Goal: Transaction & Acquisition: Obtain resource

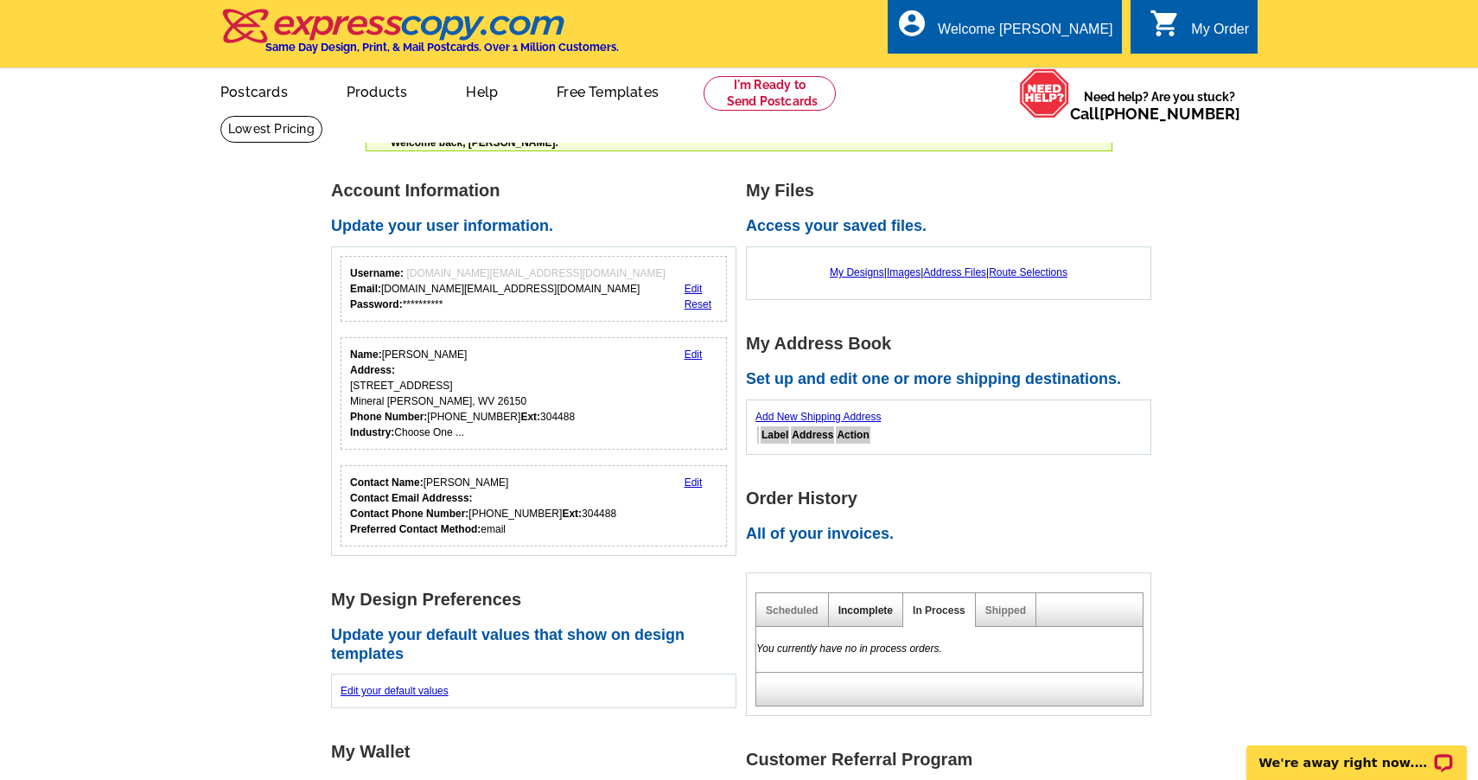
click at [878, 608] on link "Incomplete" at bounding box center [865, 610] width 54 height 12
click at [792, 608] on link "Scheduled" at bounding box center [792, 610] width 53 height 12
click at [1188, 29] on link "0 shopping_cart My Order" at bounding box center [1199, 30] width 99 height 22
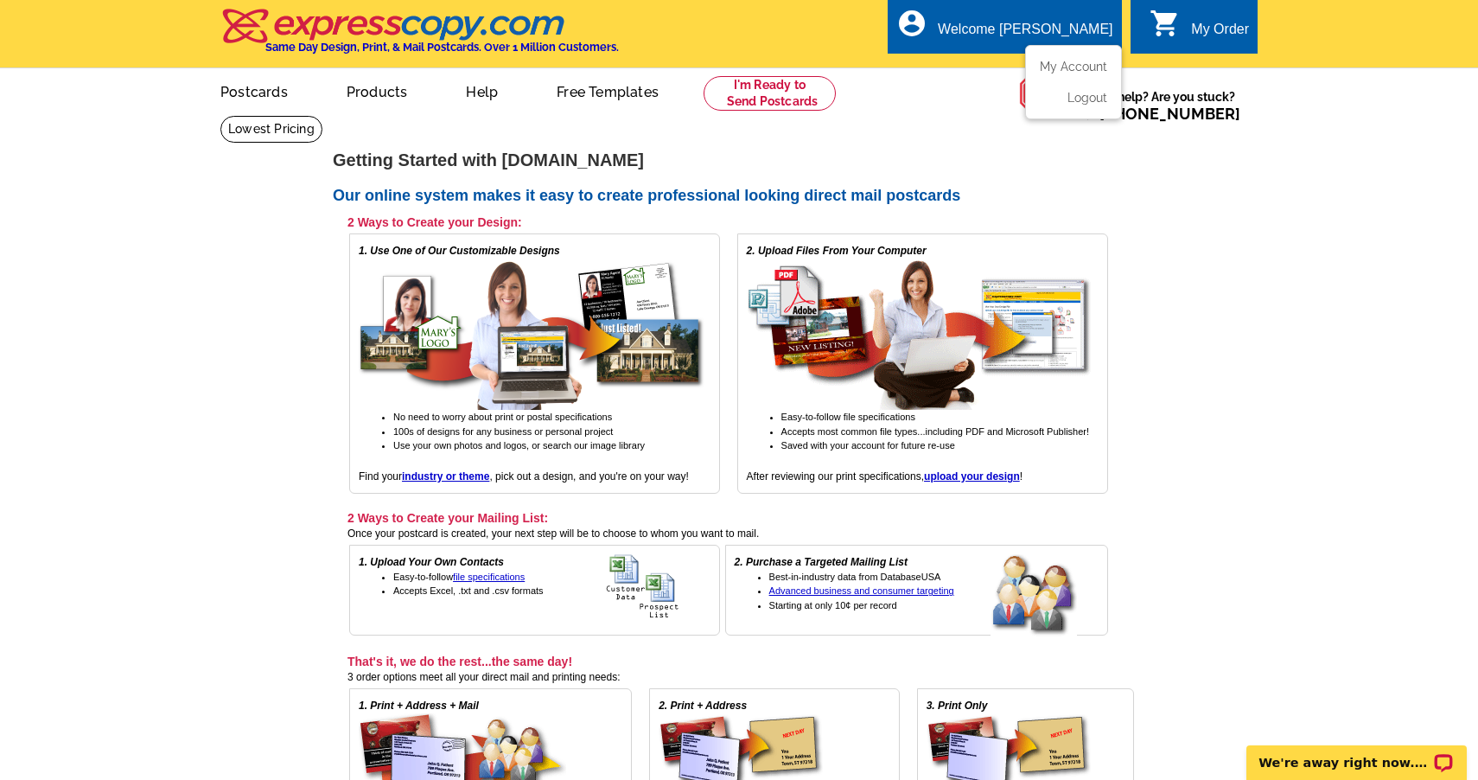
click at [1029, 29] on div "Welcome [PERSON_NAME]" at bounding box center [1025, 34] width 175 height 24
click at [1057, 67] on link "My Account" at bounding box center [1070, 67] width 74 height 16
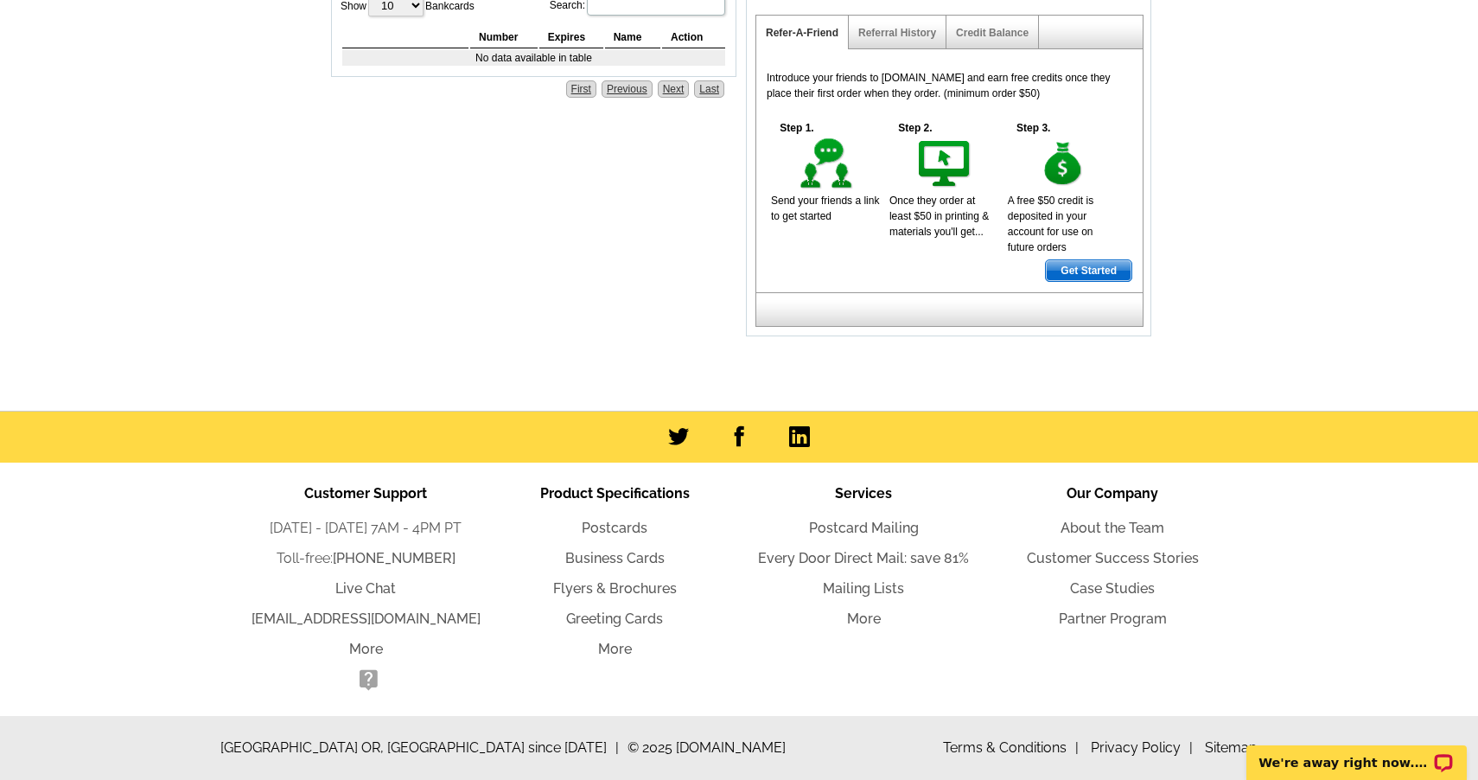
scroll to position [1016, 0]
click at [869, 595] on link "Mailing Lists" at bounding box center [863, 588] width 81 height 16
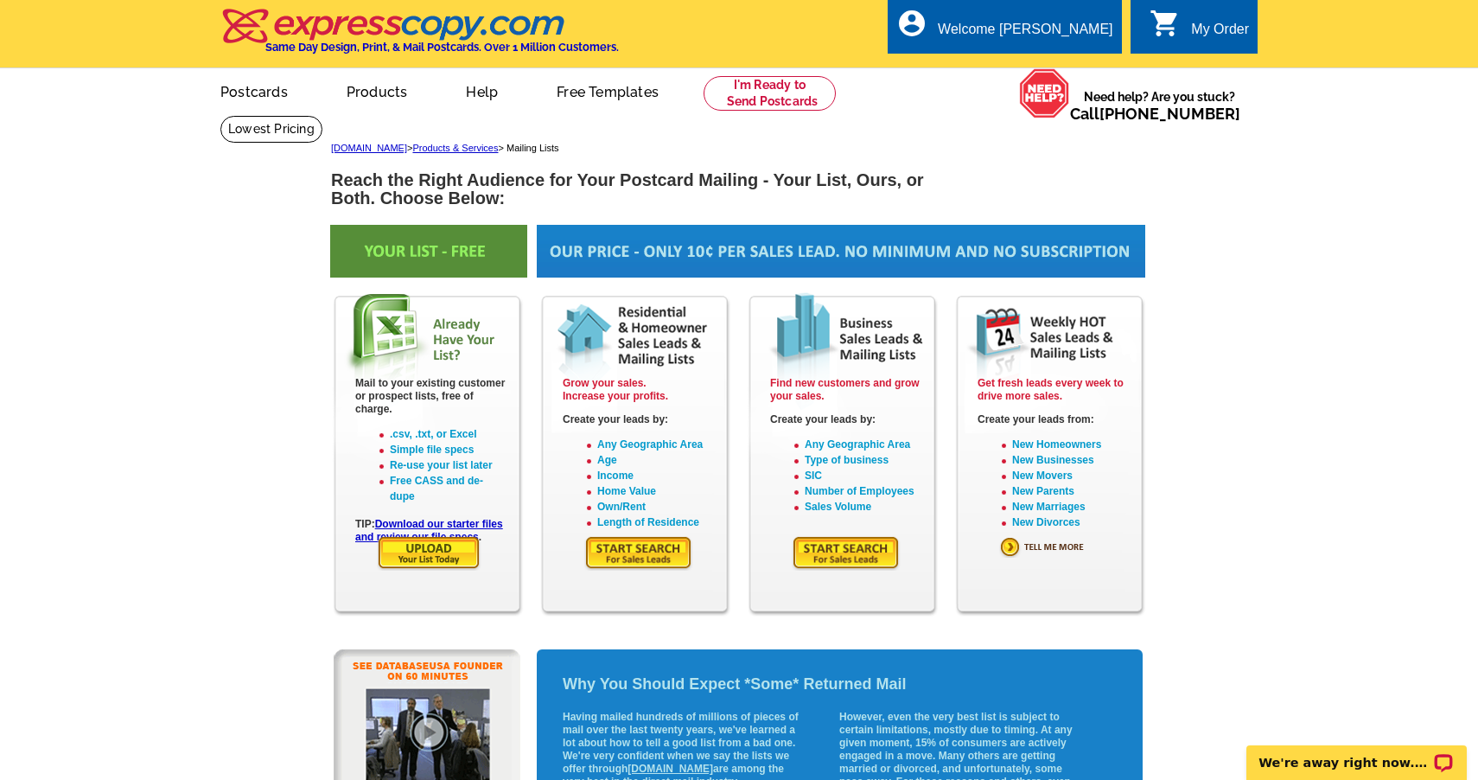
click at [644, 549] on img at bounding box center [638, 552] width 109 height 35
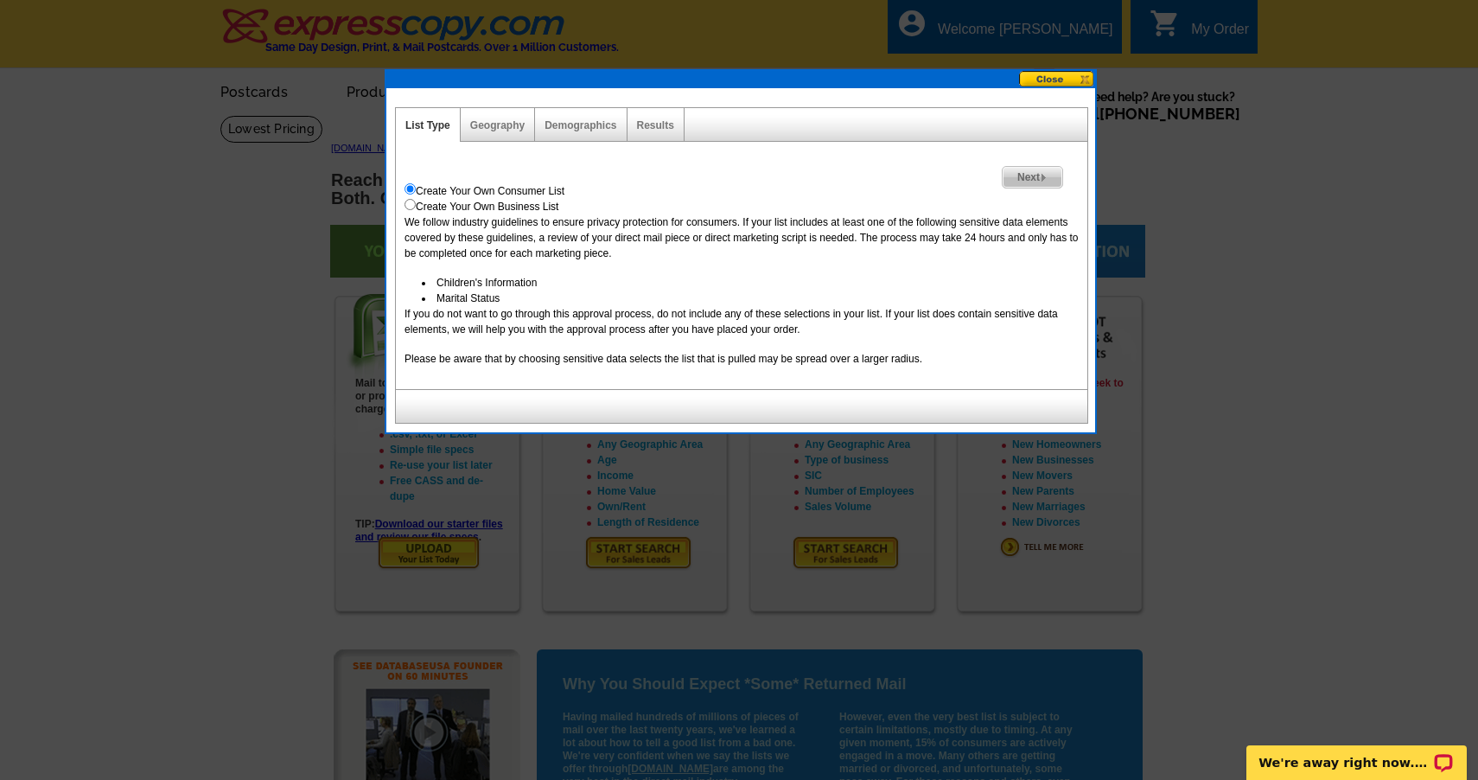
click at [1014, 181] on span "Next" at bounding box center [1033, 177] width 60 height 21
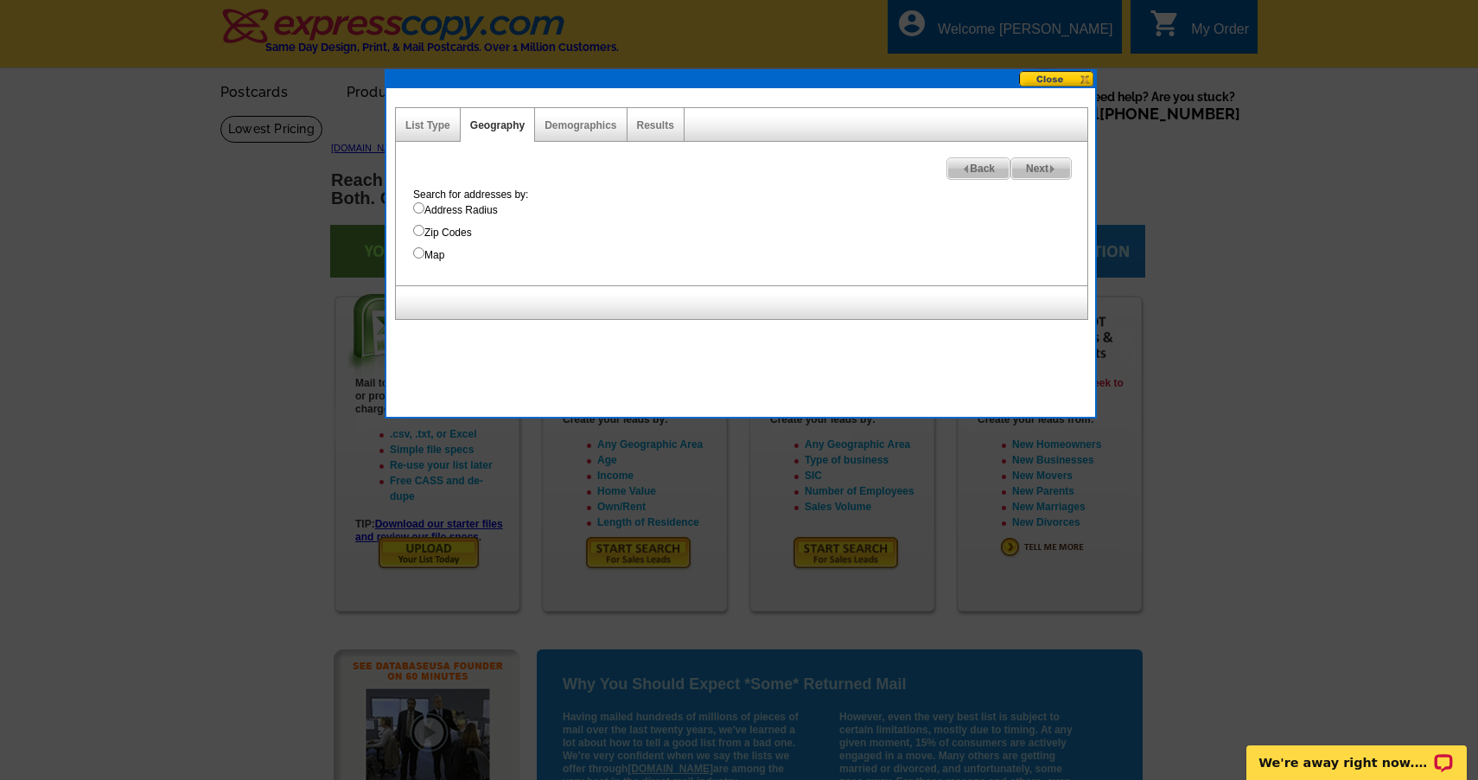
click at [420, 256] on input "Map" at bounding box center [418, 252] width 11 height 11
radio input "true"
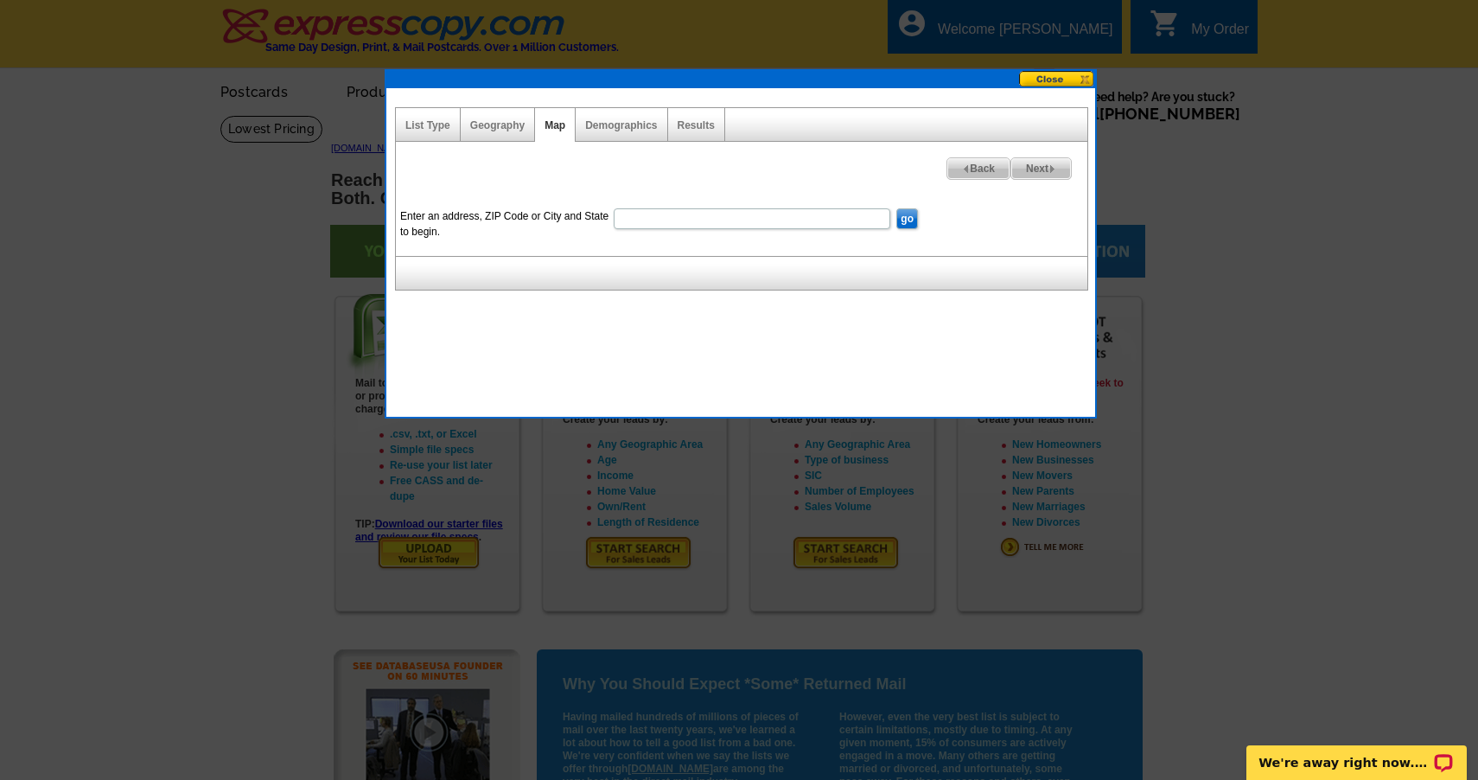
click at [952, 170] on span "Back" at bounding box center [978, 168] width 62 height 21
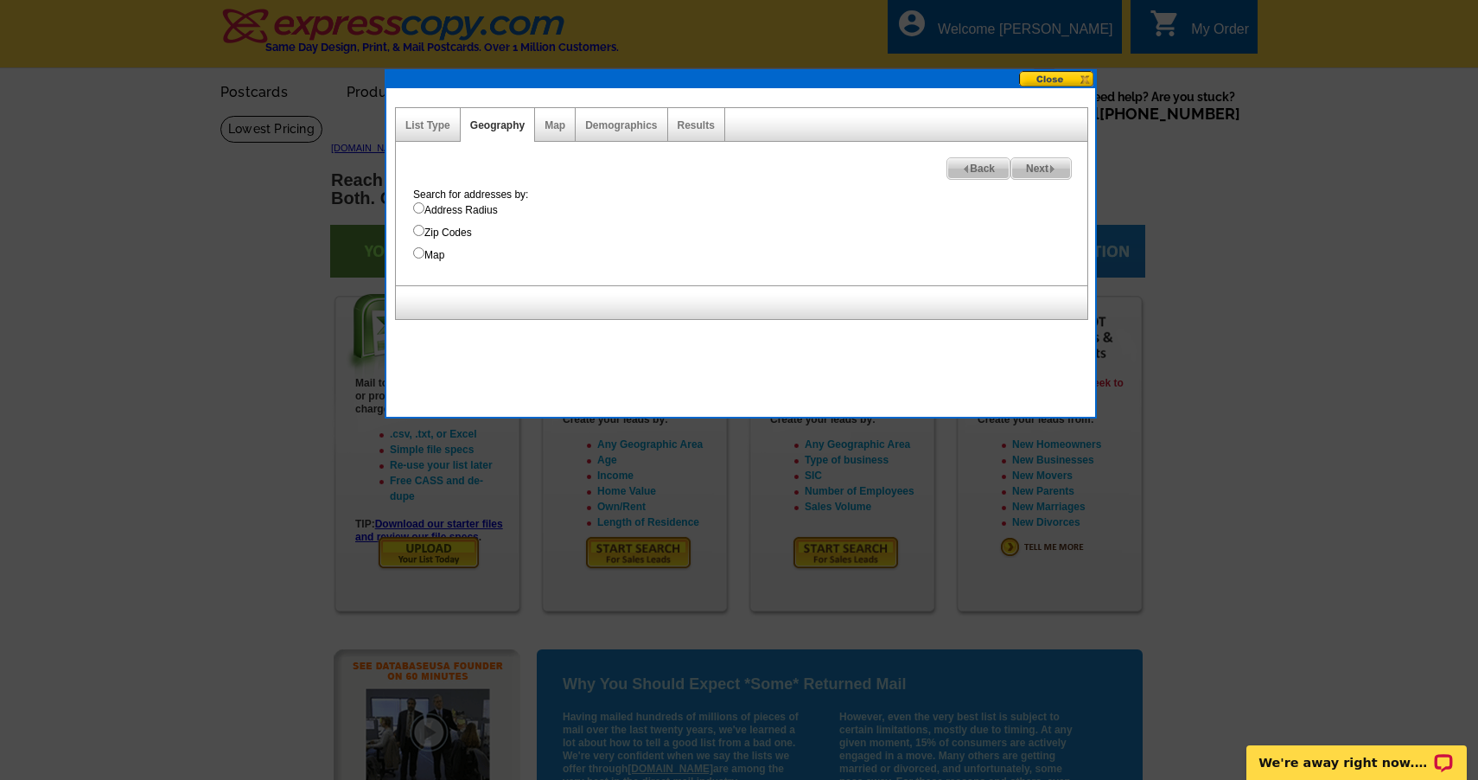
click at [420, 232] on input "Zip Codes" at bounding box center [418, 230] width 11 height 11
radio input "true"
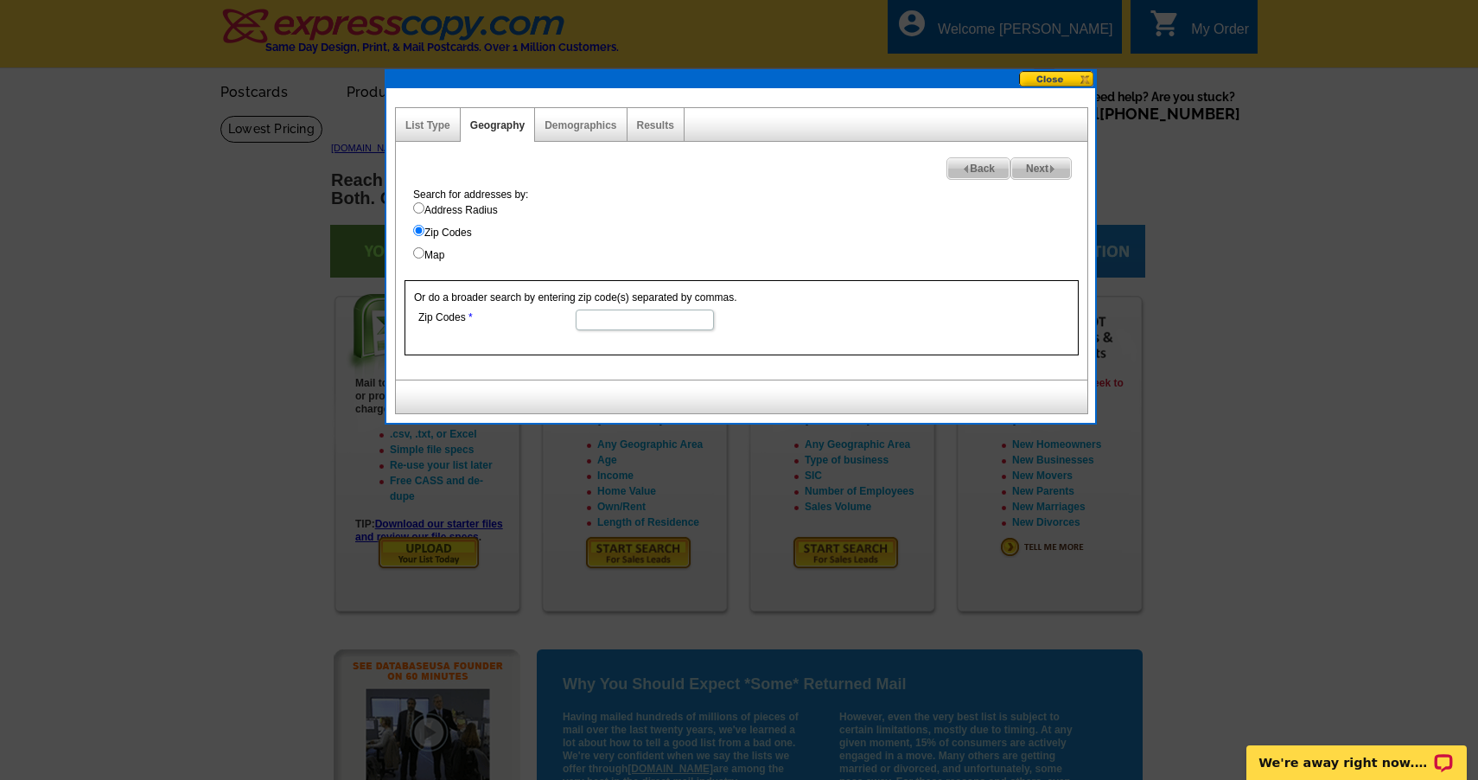
click at [614, 316] on input "Zip Codes" at bounding box center [645, 319] width 138 height 21
type input "26150"
click at [1042, 170] on span "Next" at bounding box center [1041, 168] width 60 height 21
select select
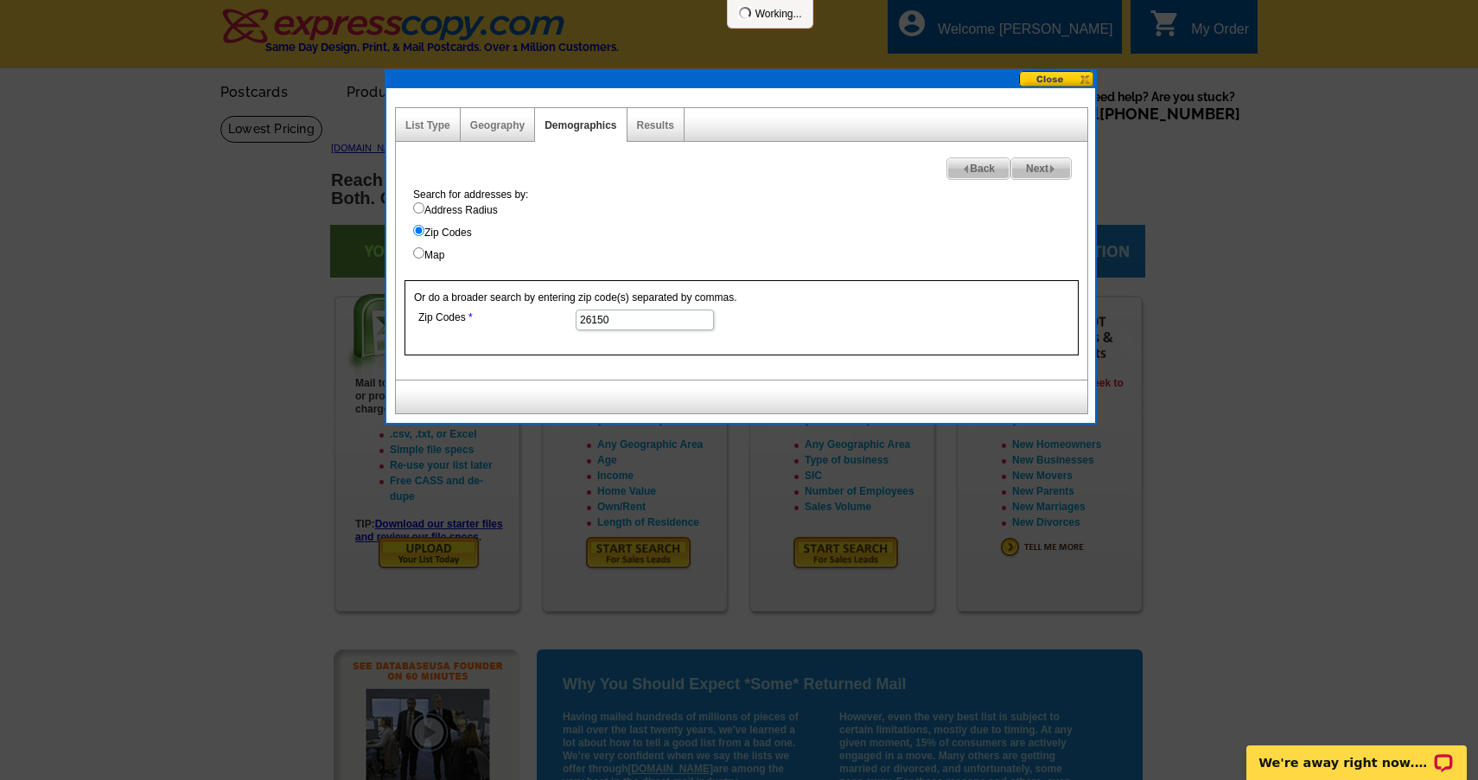
select select
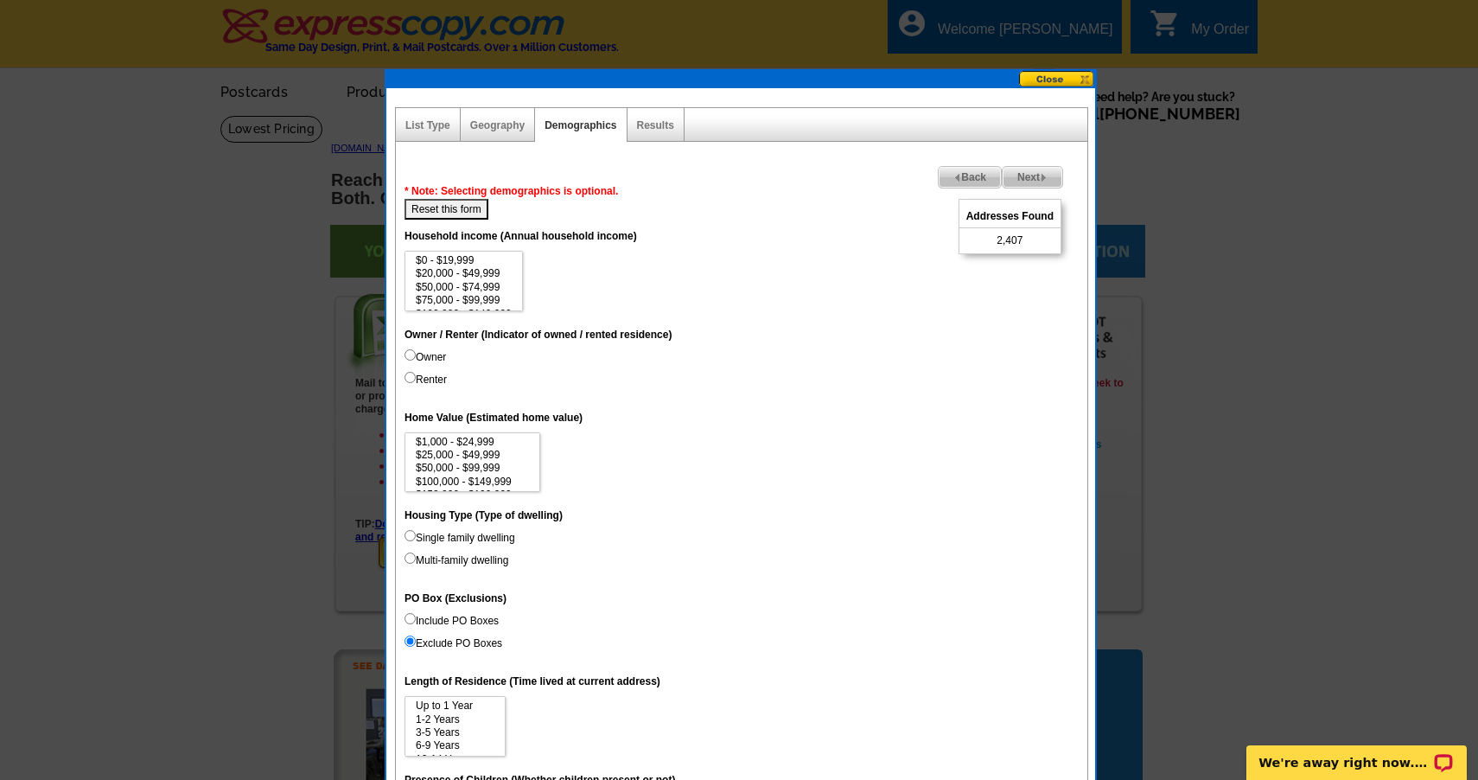
click at [411, 378] on input "Renter" at bounding box center [409, 377] width 11 height 11
radio input "true"
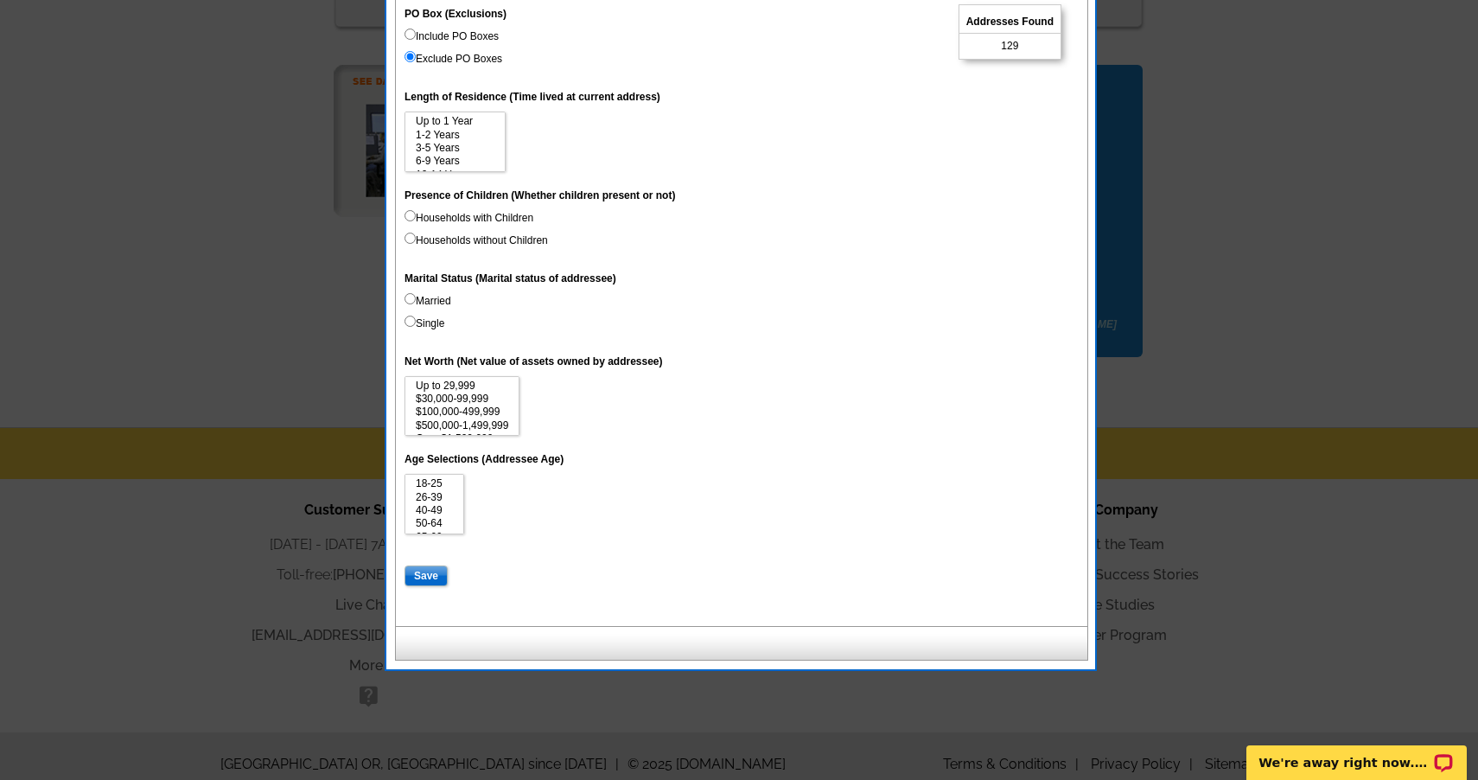
scroll to position [587, 0]
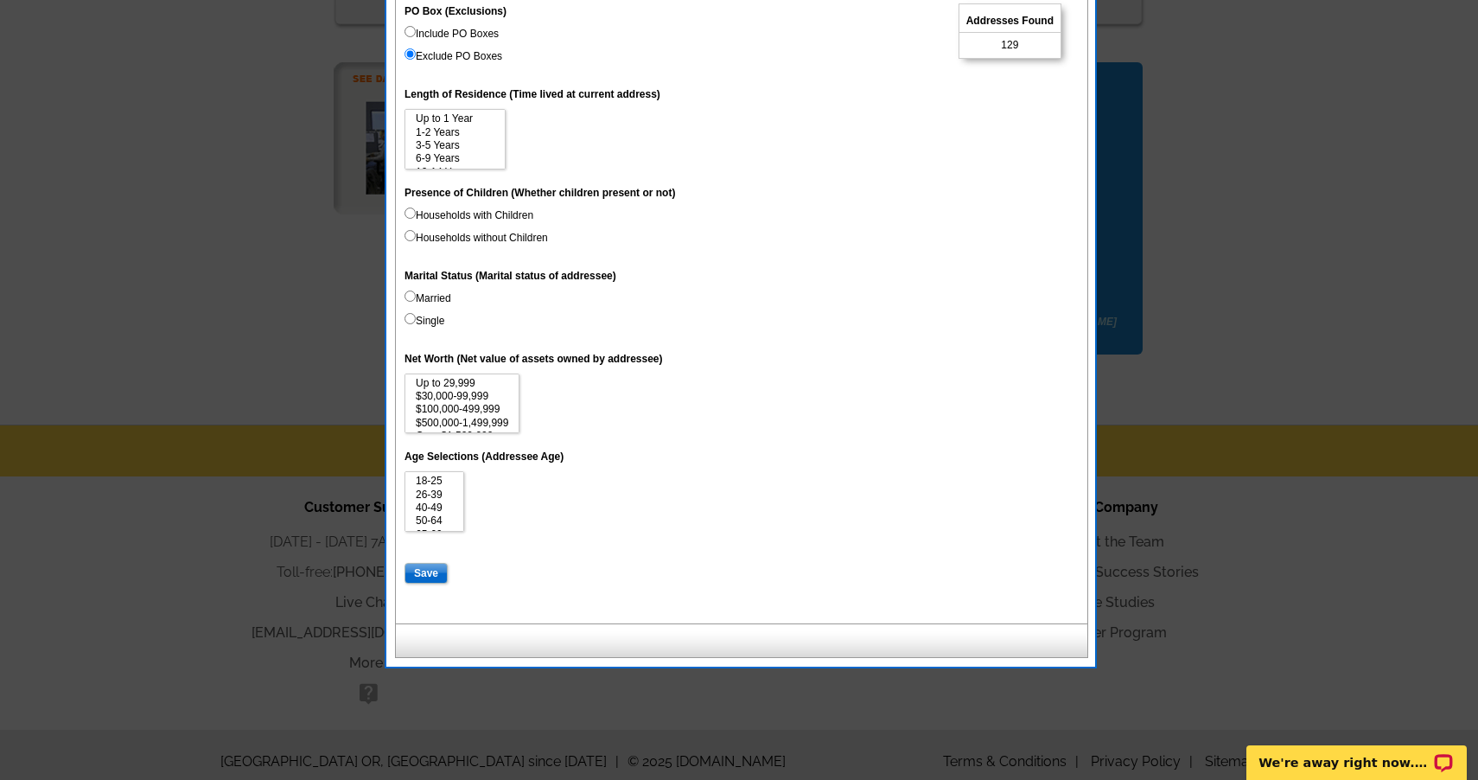
click at [432, 563] on input "Save" at bounding box center [425, 573] width 43 height 21
select select
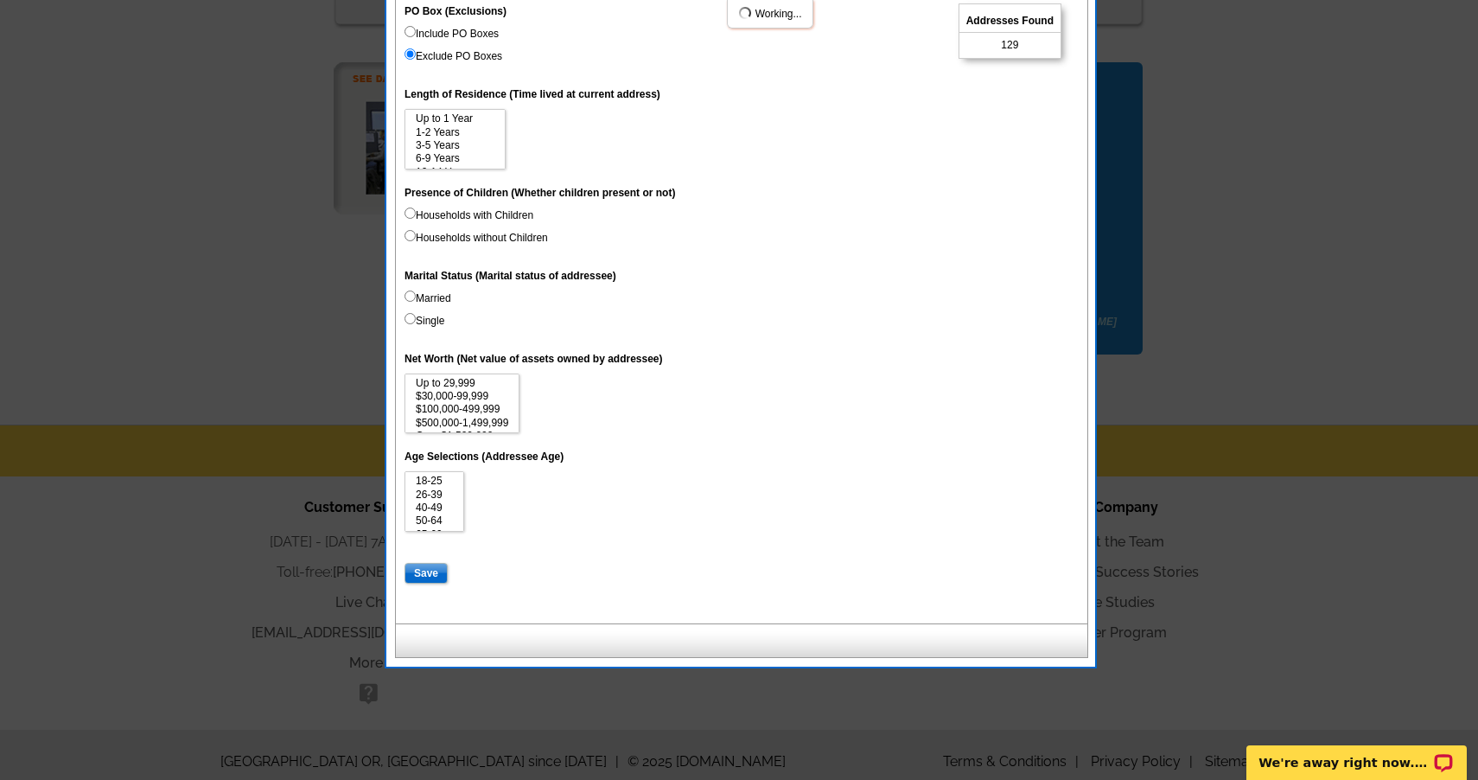
select select
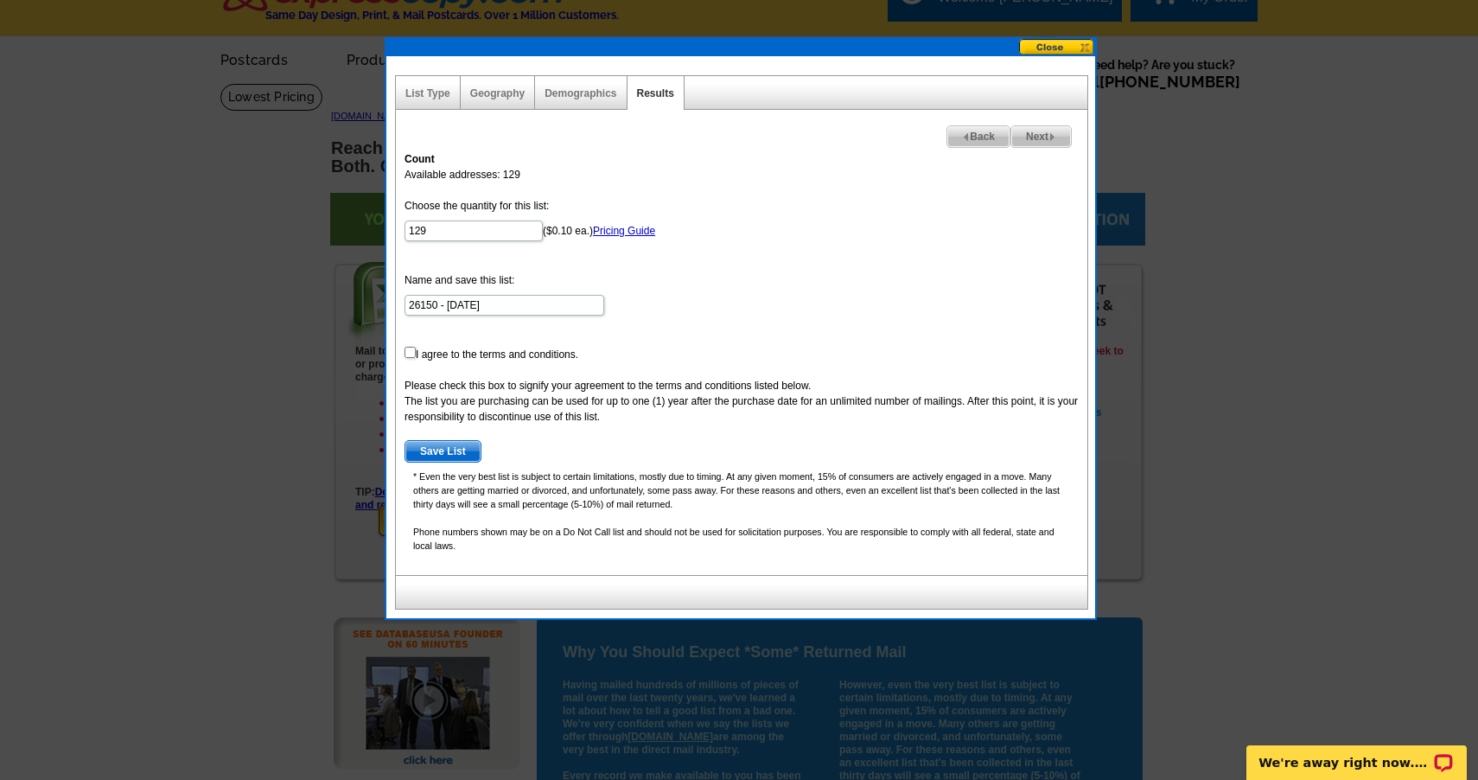
scroll to position [31, 0]
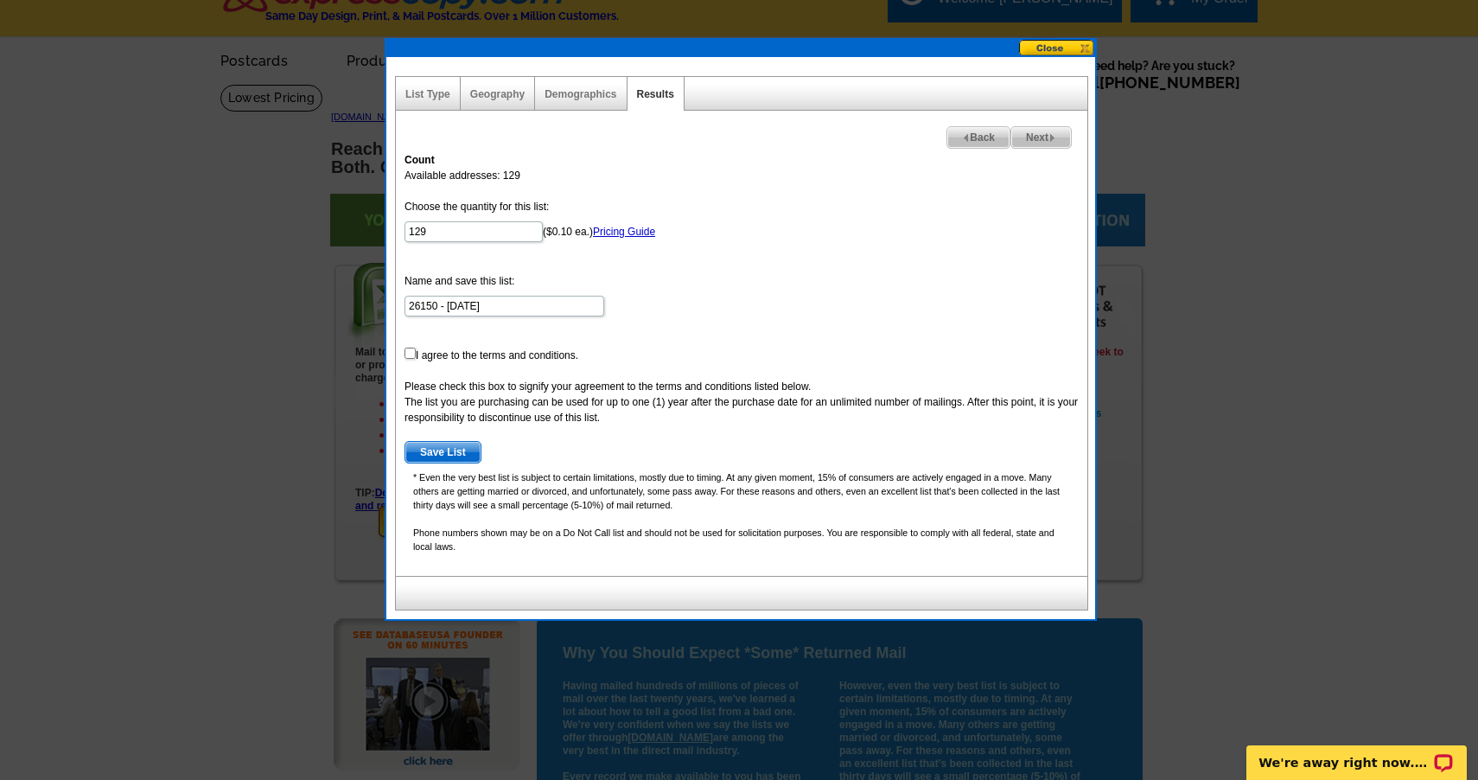
click at [413, 353] on input "checkbox" at bounding box center [409, 352] width 11 height 11
checkbox input "true"
click at [449, 454] on span "Save List" at bounding box center [442, 452] width 75 height 21
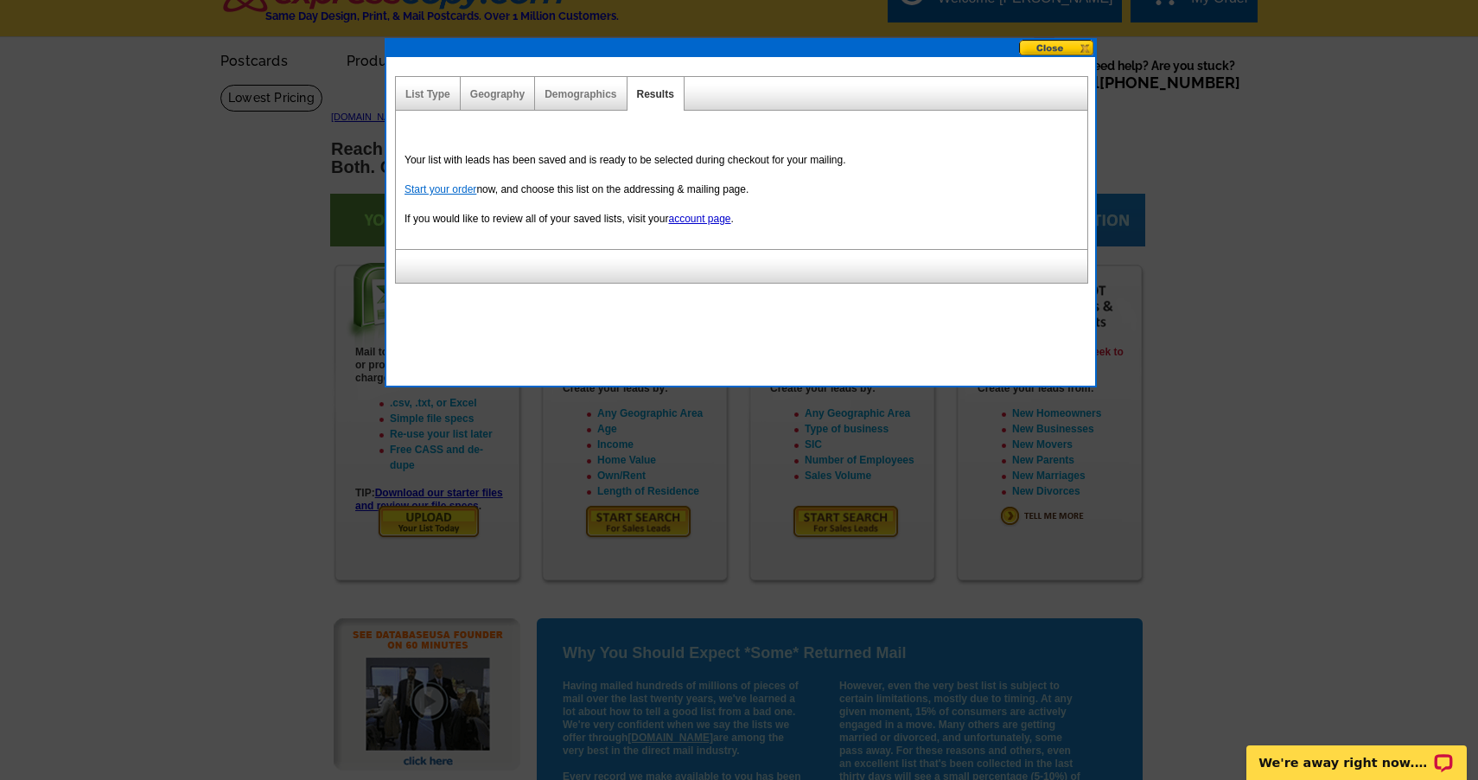
click at [452, 193] on link "Start your order" at bounding box center [440, 189] width 72 height 12
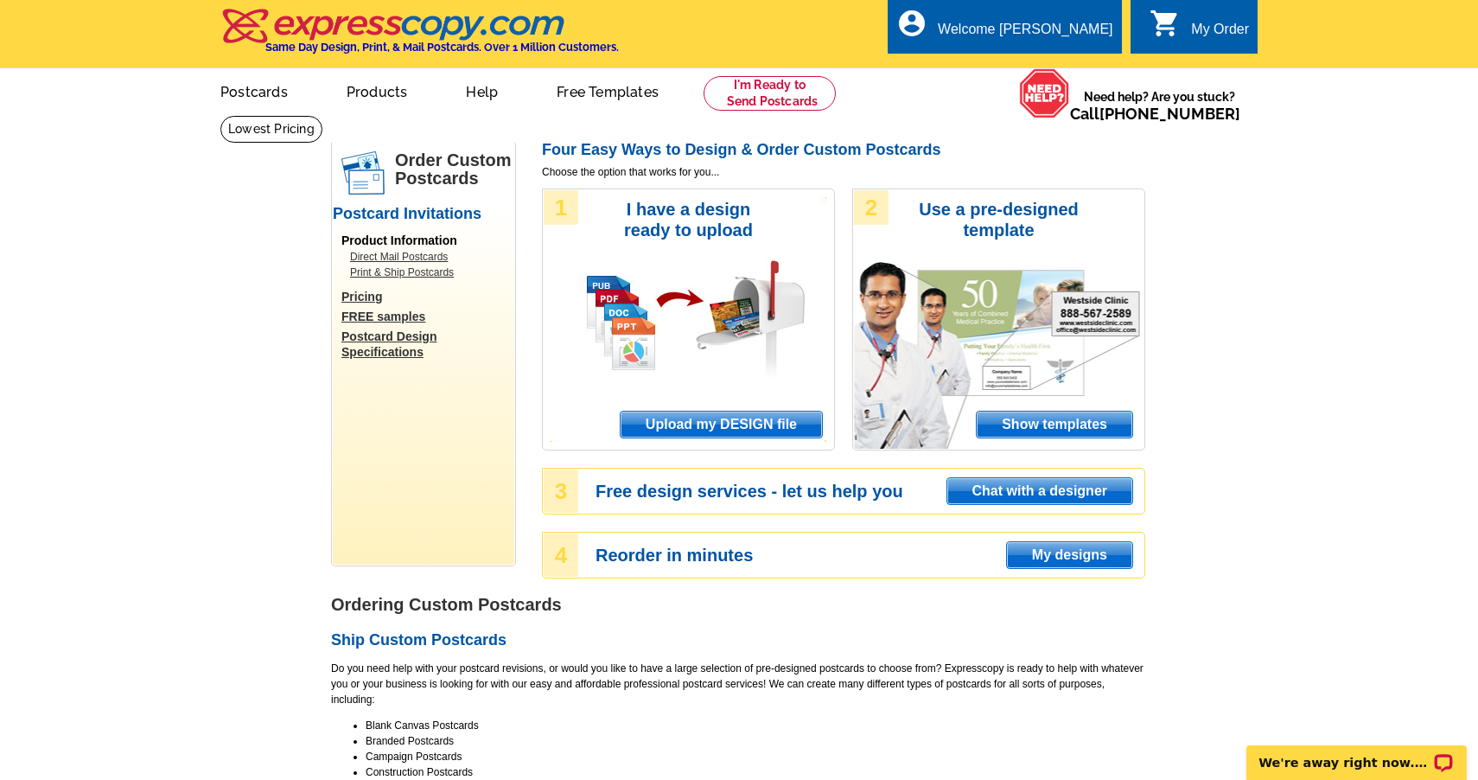
click at [1208, 30] on div "My Order" at bounding box center [1220, 34] width 58 height 24
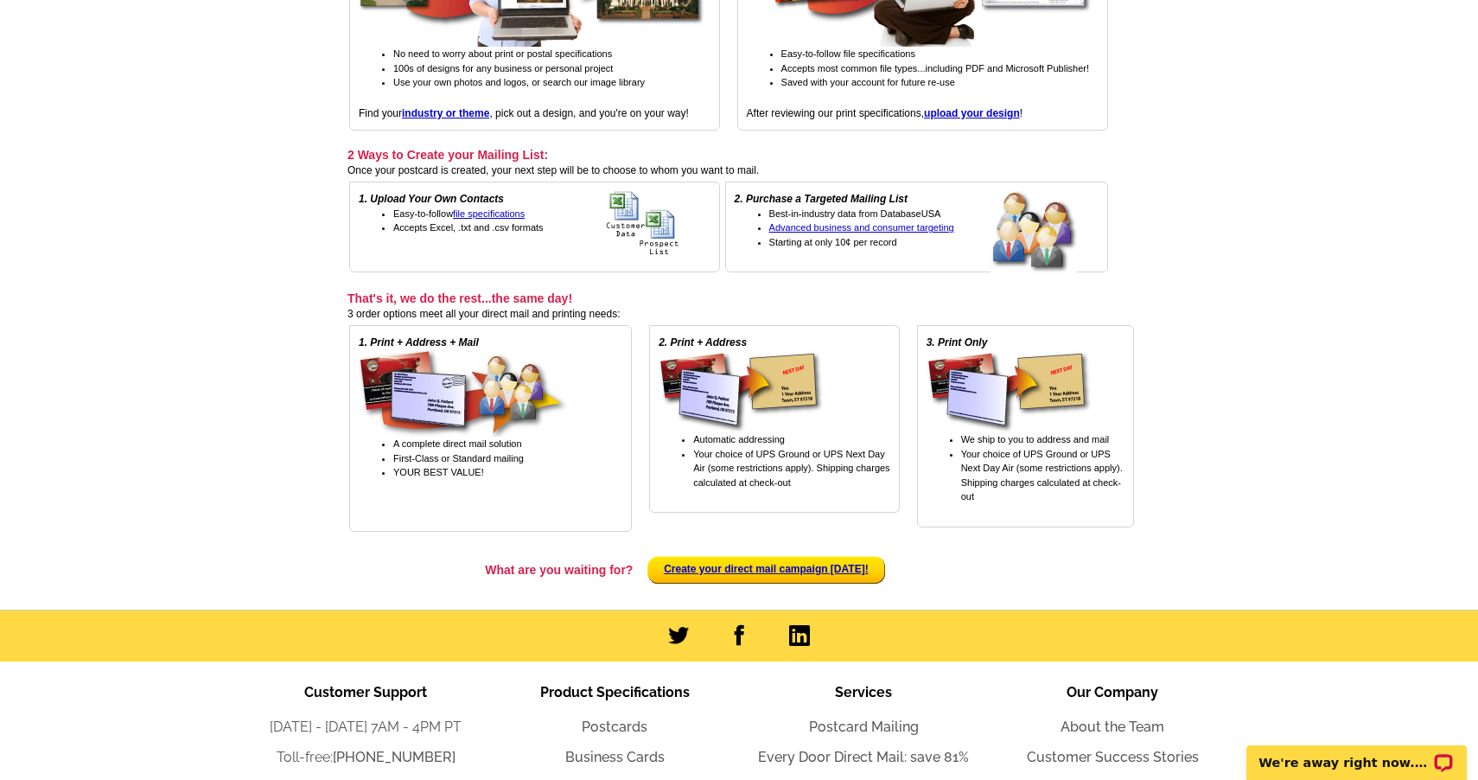
scroll to position [363, 0]
click at [904, 226] on span "Advanced business and consumer targeting" at bounding box center [861, 227] width 185 height 10
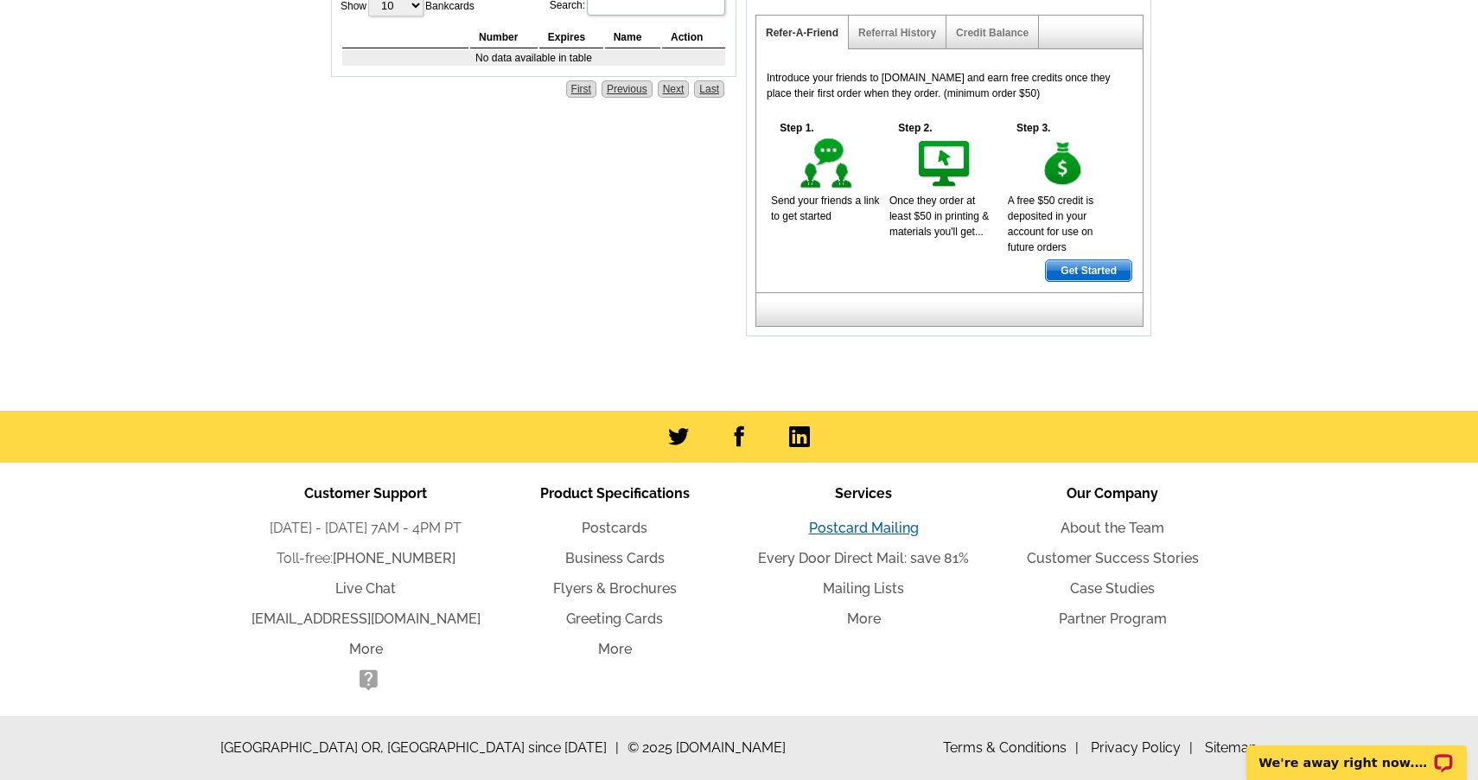
scroll to position [1019, 0]
click at [867, 589] on link "Mailing Lists" at bounding box center [863, 588] width 81 height 16
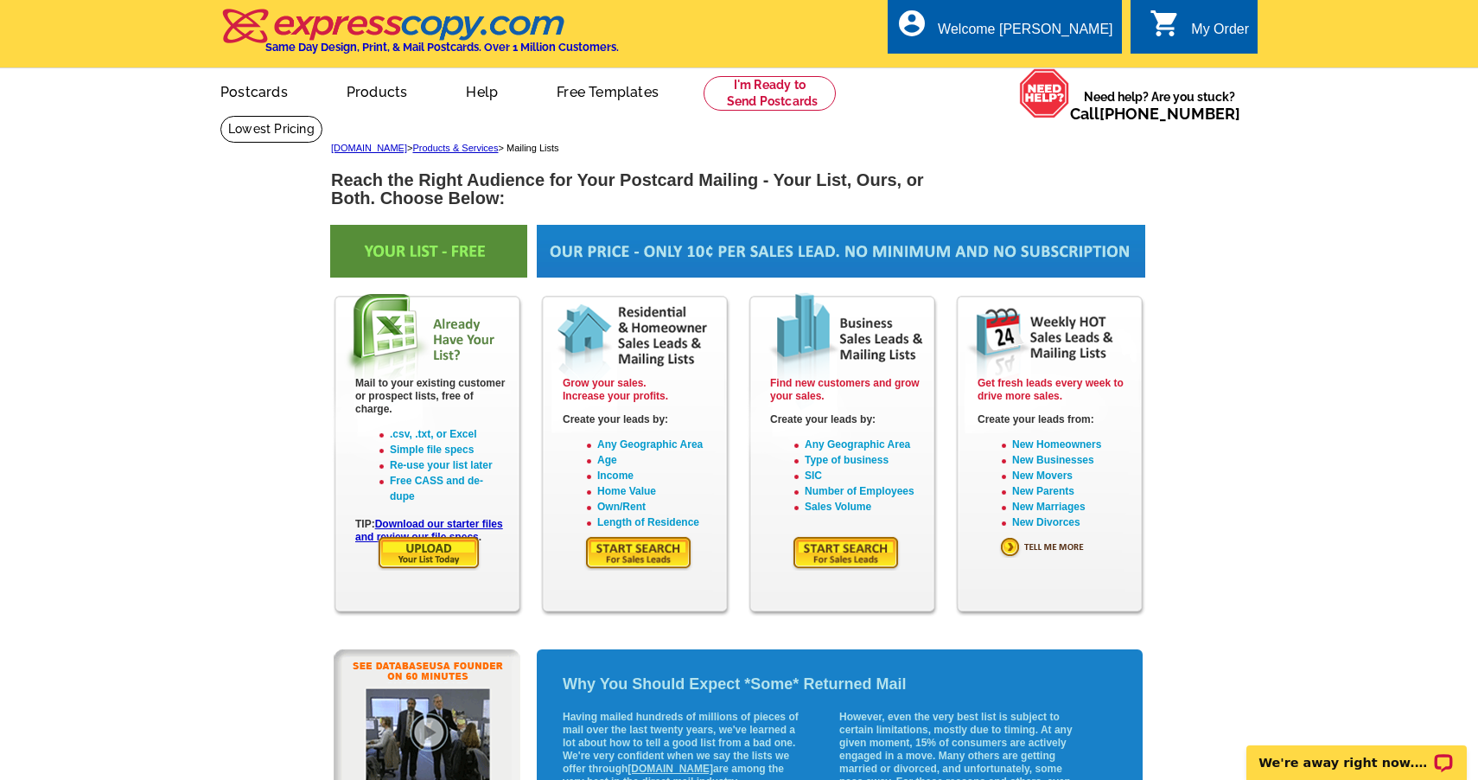
click at [651, 548] on img at bounding box center [638, 552] width 109 height 35
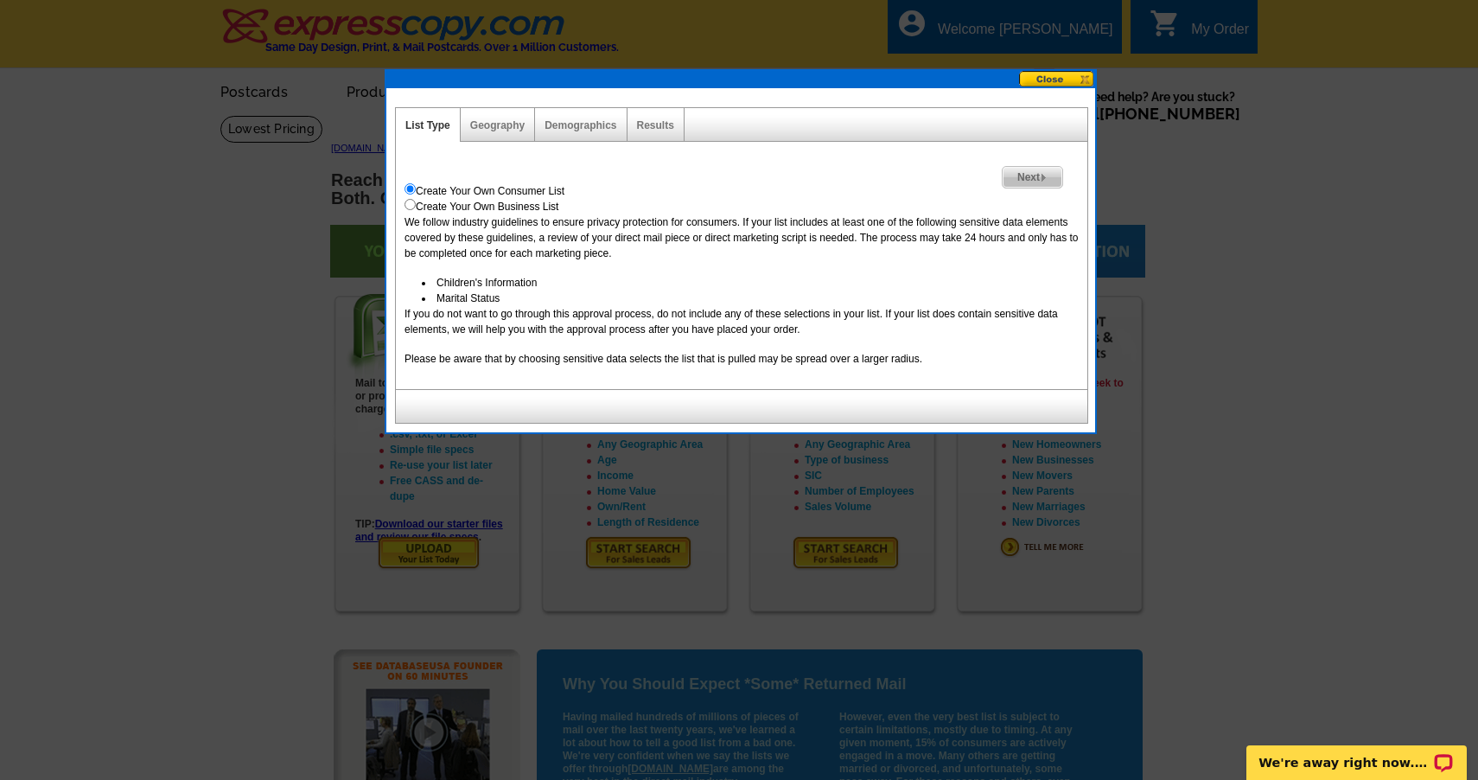
click at [1043, 179] on img at bounding box center [1044, 178] width 8 height 8
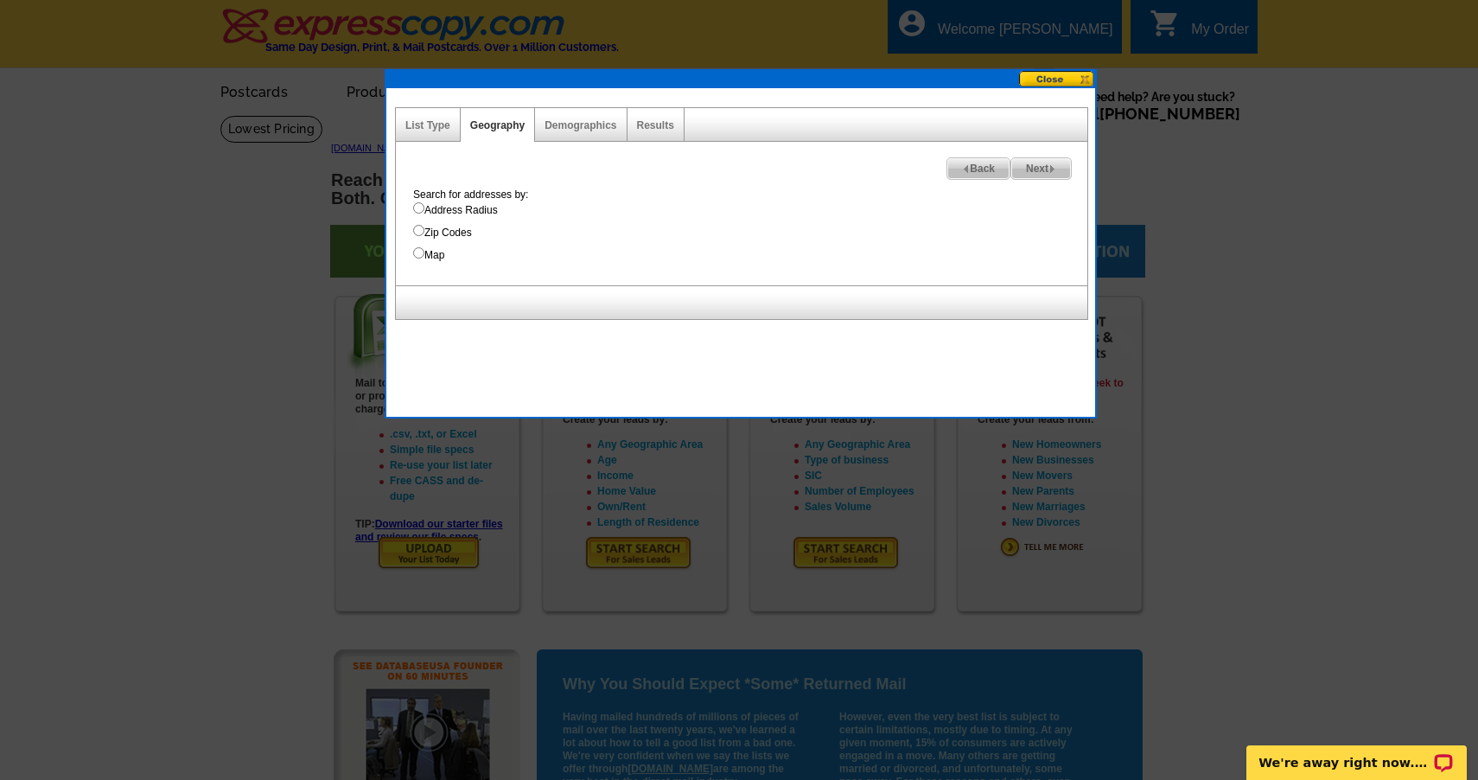
click at [429, 235] on label "Zip Codes" at bounding box center [750, 233] width 674 height 16
click at [424, 235] on input "Zip Codes" at bounding box center [418, 230] width 11 height 11
radio input "true"
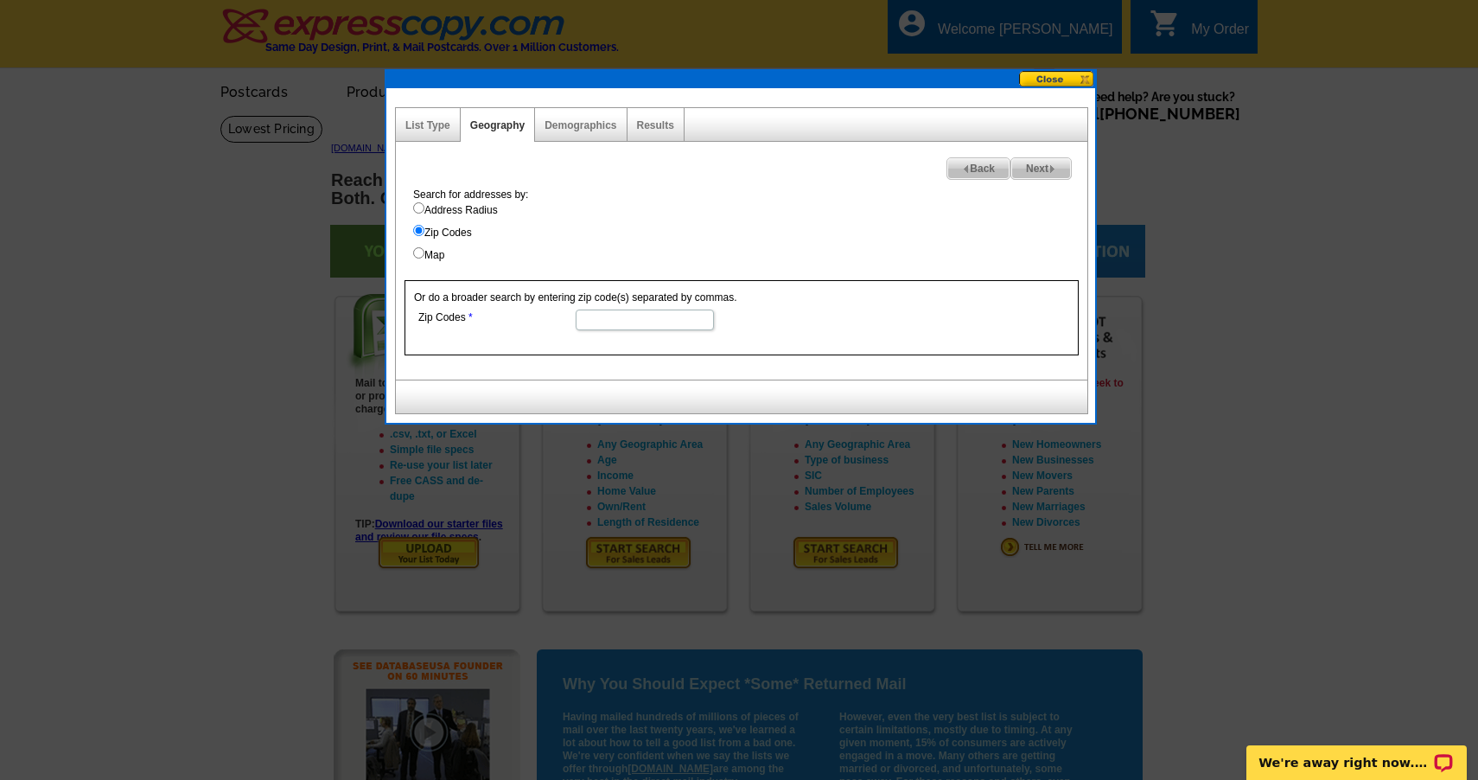
click at [604, 325] on input "Zip Codes" at bounding box center [645, 319] width 138 height 21
type input "26150"
click at [1053, 164] on span "Next" at bounding box center [1041, 168] width 60 height 21
select select
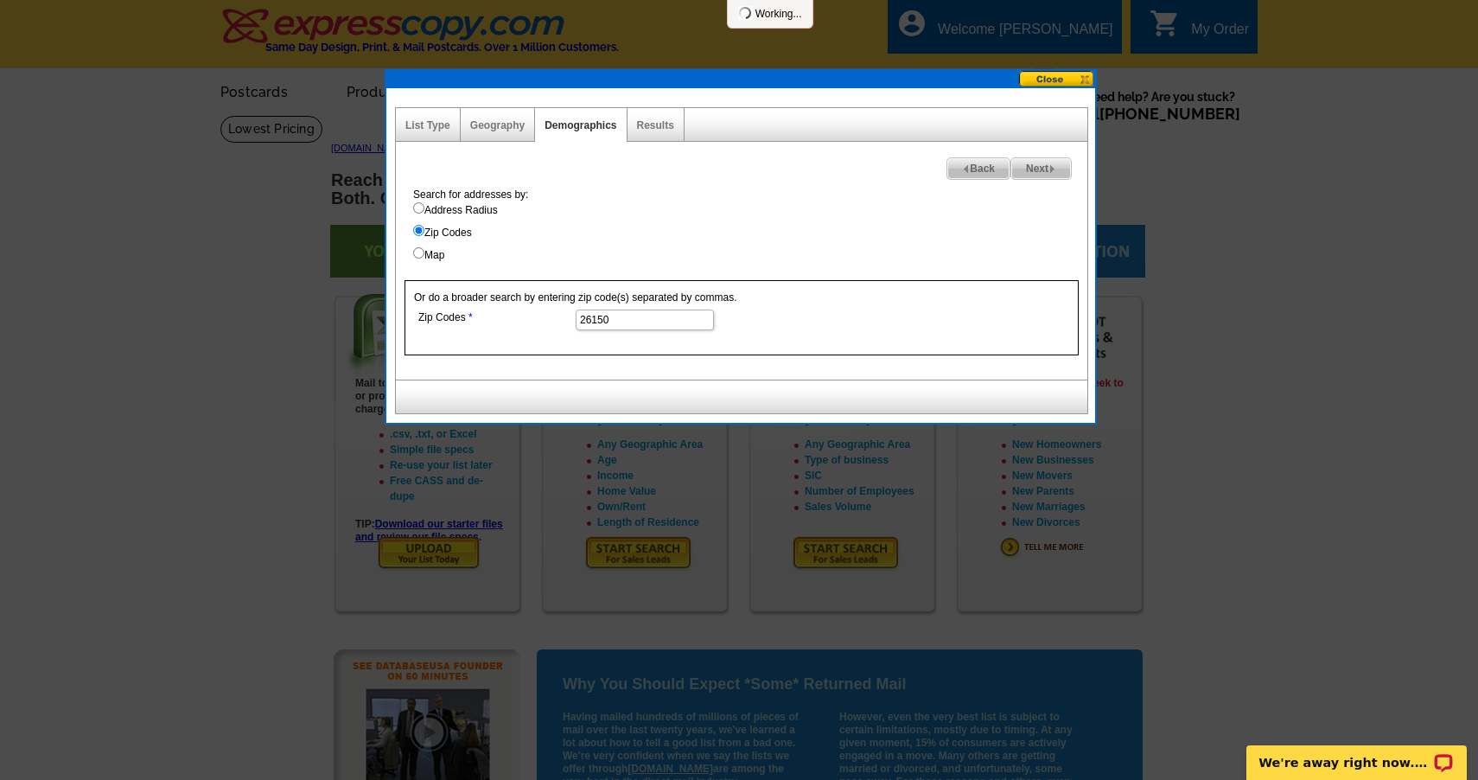
select select
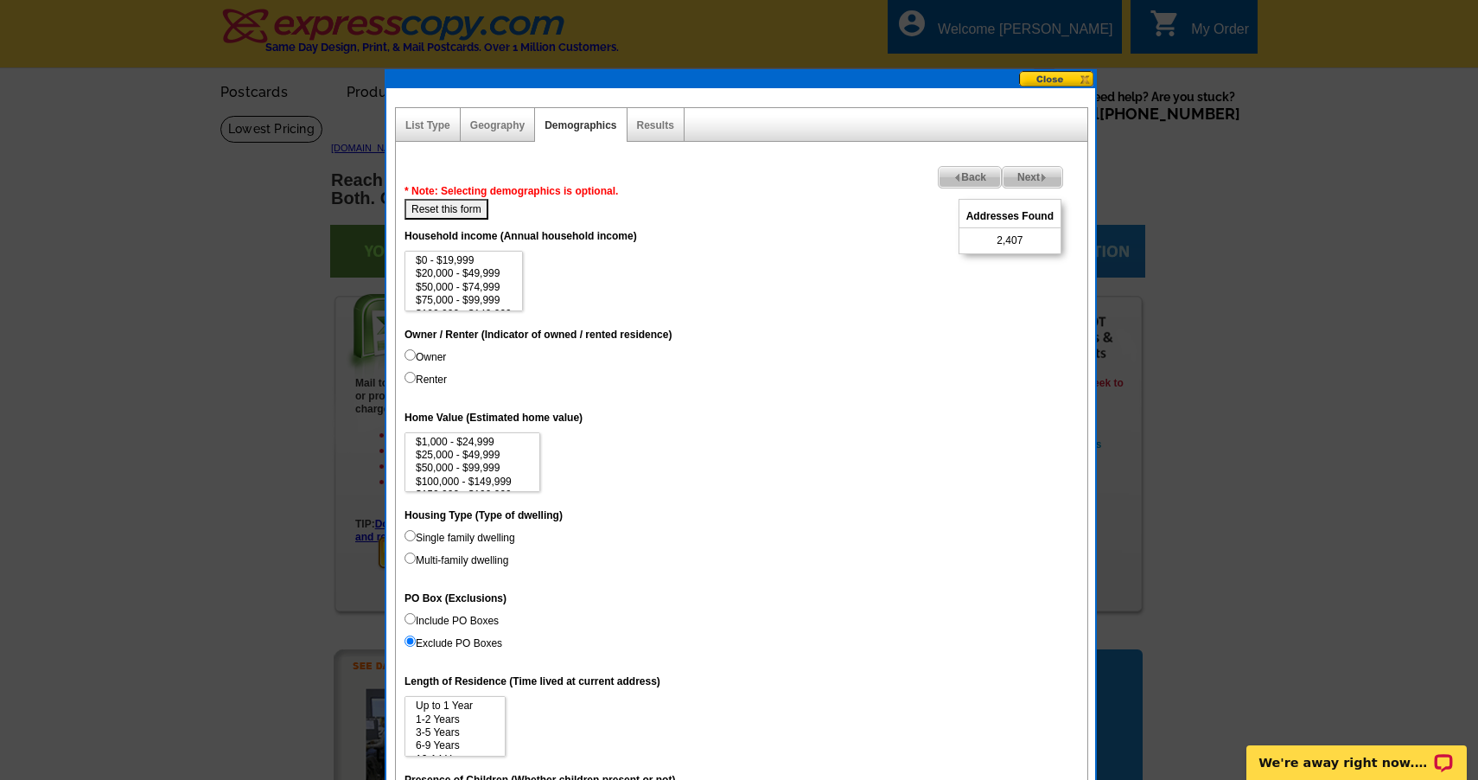
click at [417, 379] on label "Renter" at bounding box center [425, 380] width 42 height 16
click at [416, 379] on input "Renter" at bounding box center [409, 377] width 11 height 11
radio input "true"
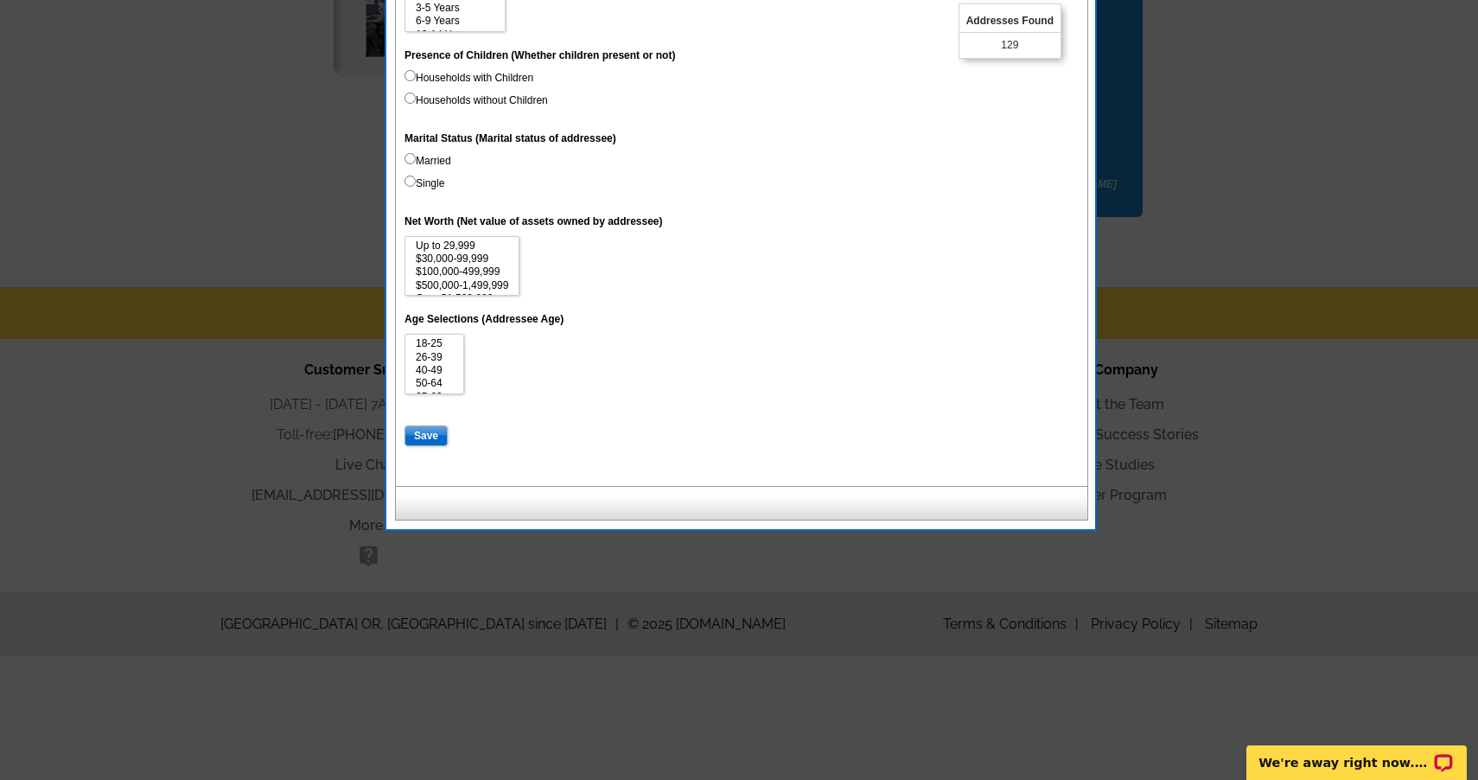
scroll to position [724, 0]
click at [426, 426] on input "Save" at bounding box center [425, 435] width 43 height 21
select select
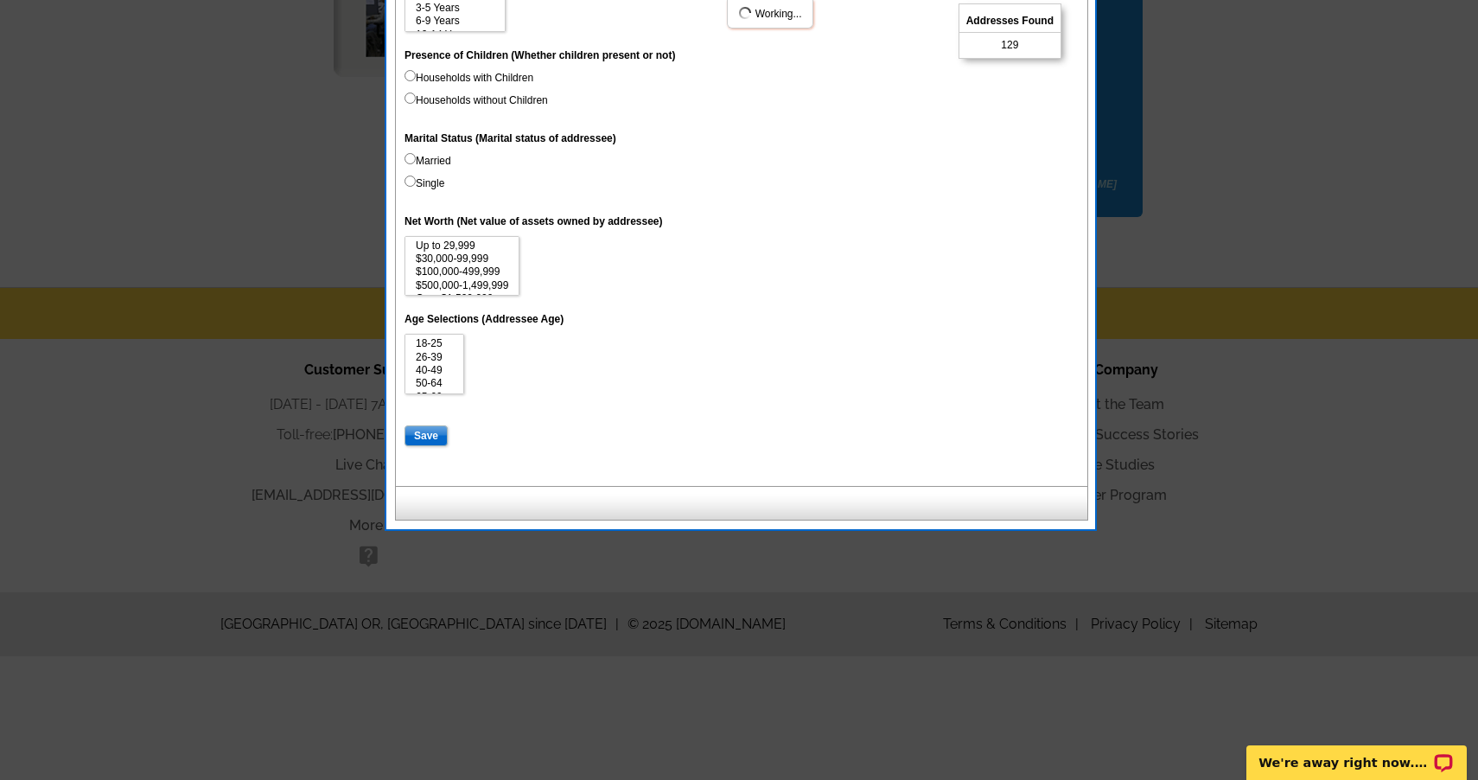
select select
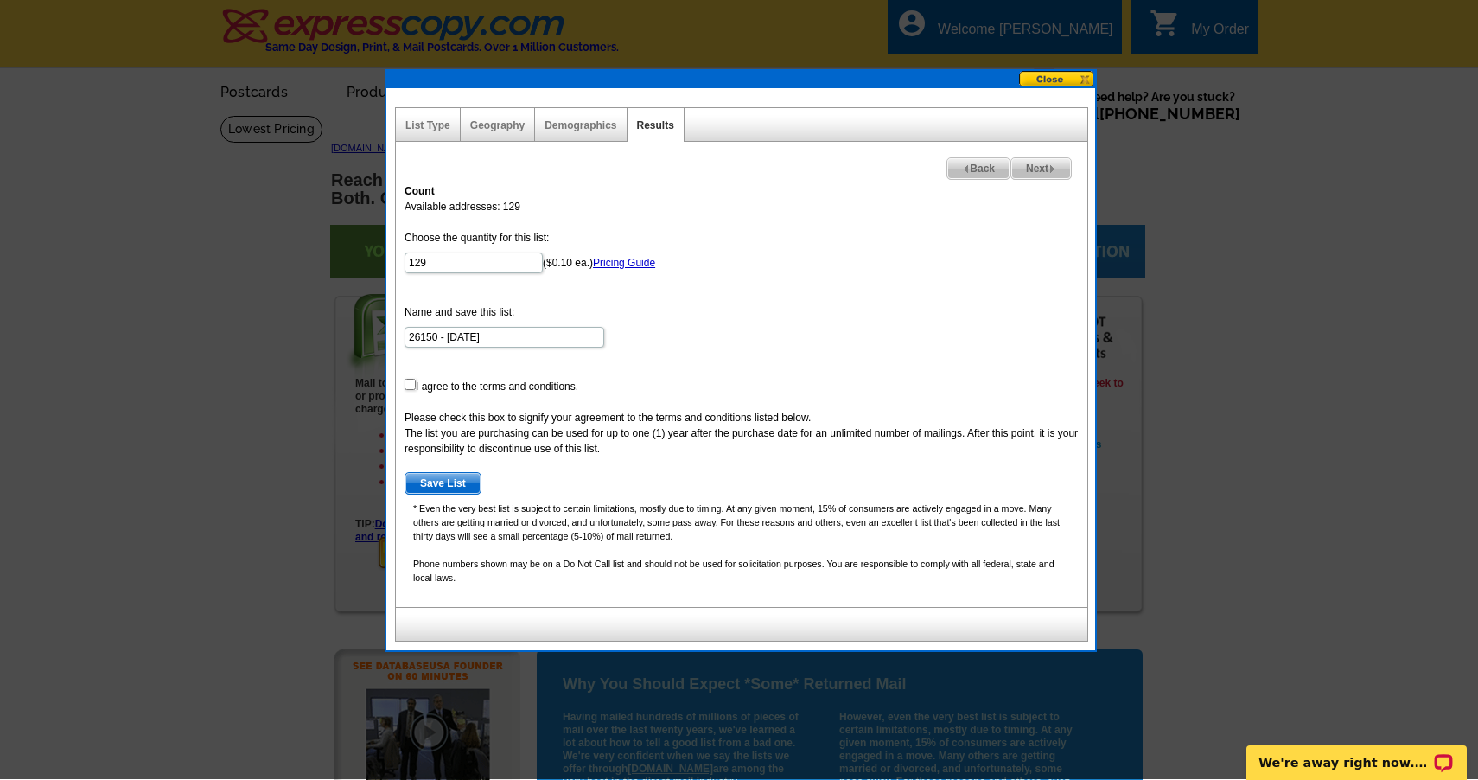
scroll to position [0, 0]
click at [412, 390] on input "checkbox" at bounding box center [409, 384] width 11 height 11
checkbox input "true"
click at [443, 483] on span "Save List" at bounding box center [442, 483] width 75 height 21
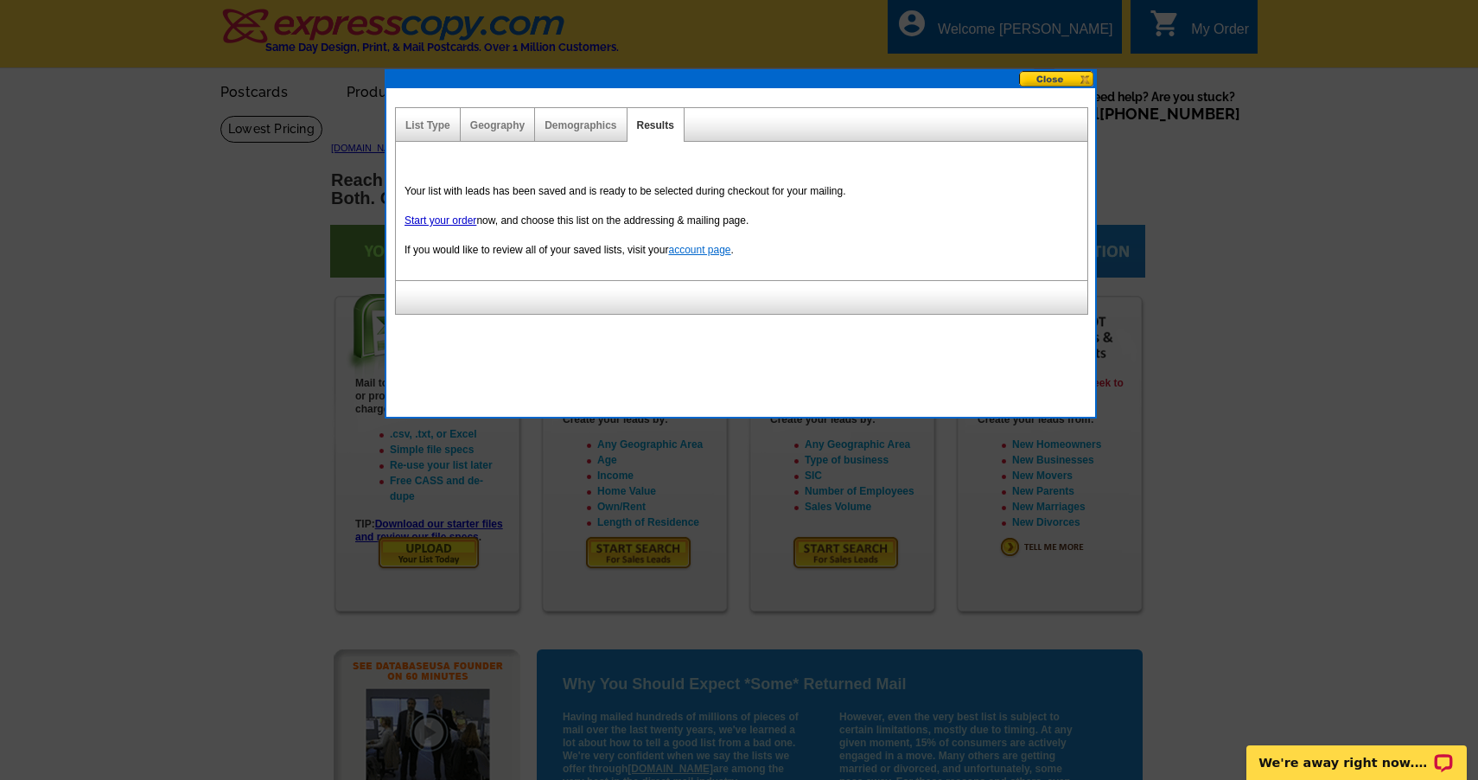
click at [689, 249] on link "account page" at bounding box center [699, 250] width 62 height 12
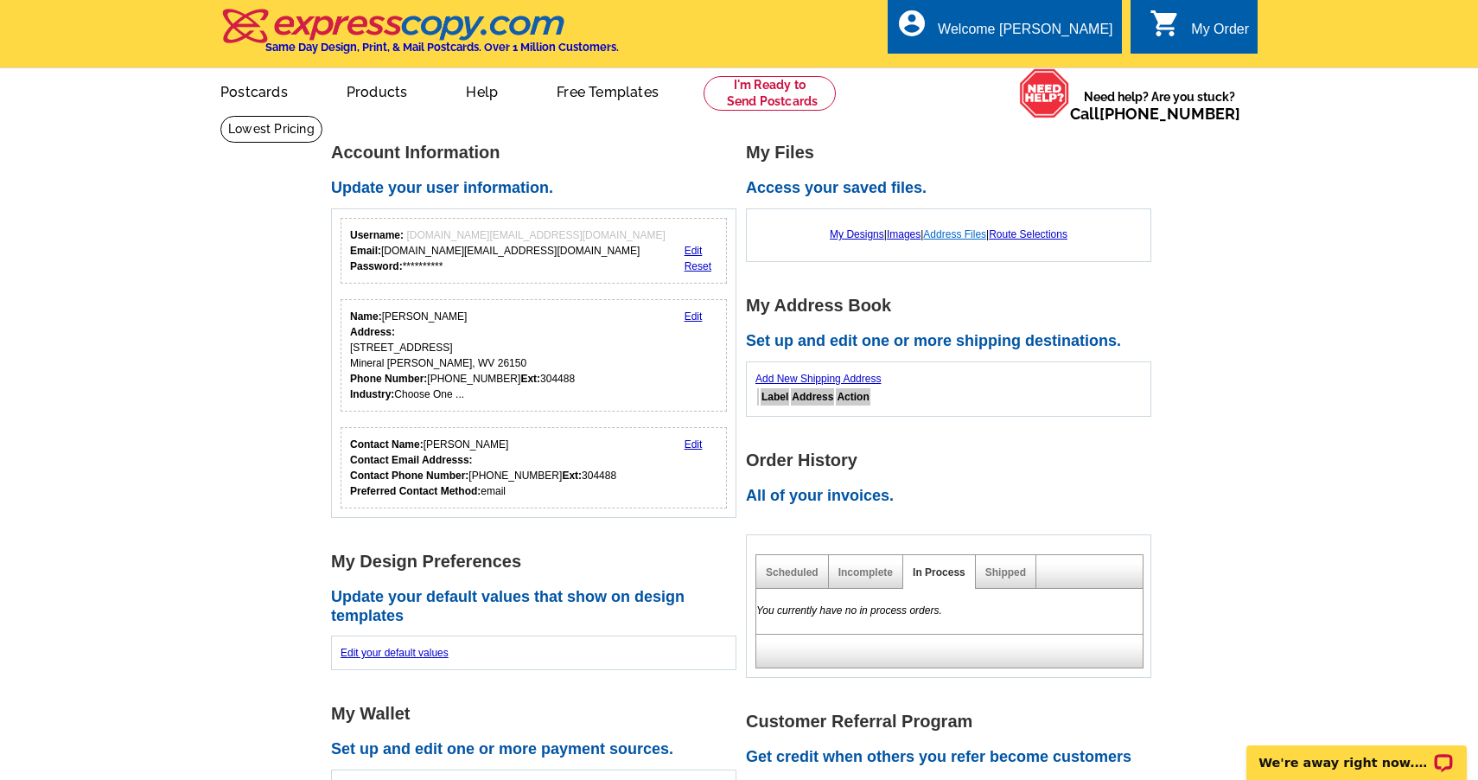
click at [960, 232] on link "Address Files" at bounding box center [954, 234] width 63 height 12
click at [959, 228] on link "Address Files" at bounding box center [954, 234] width 63 height 12
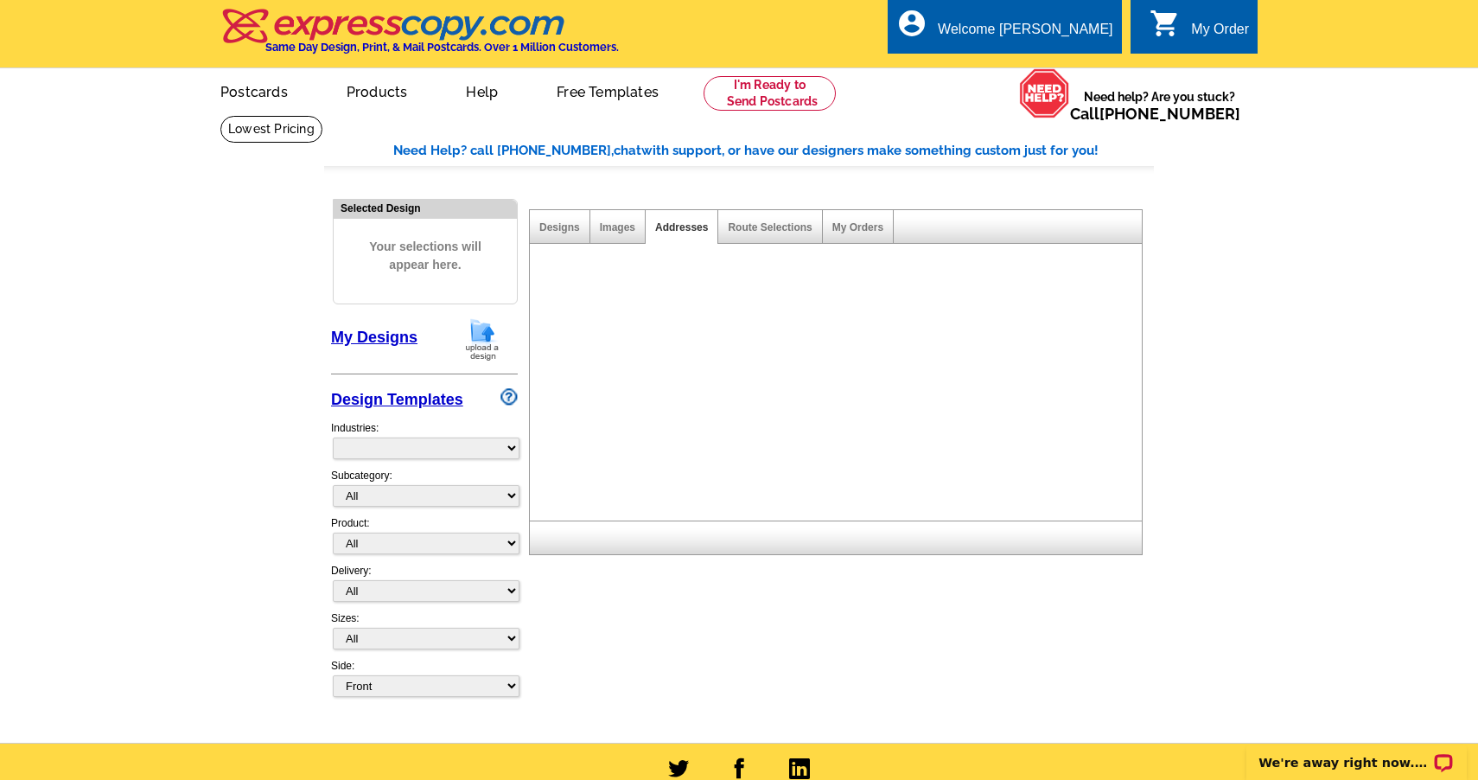
select select "785"
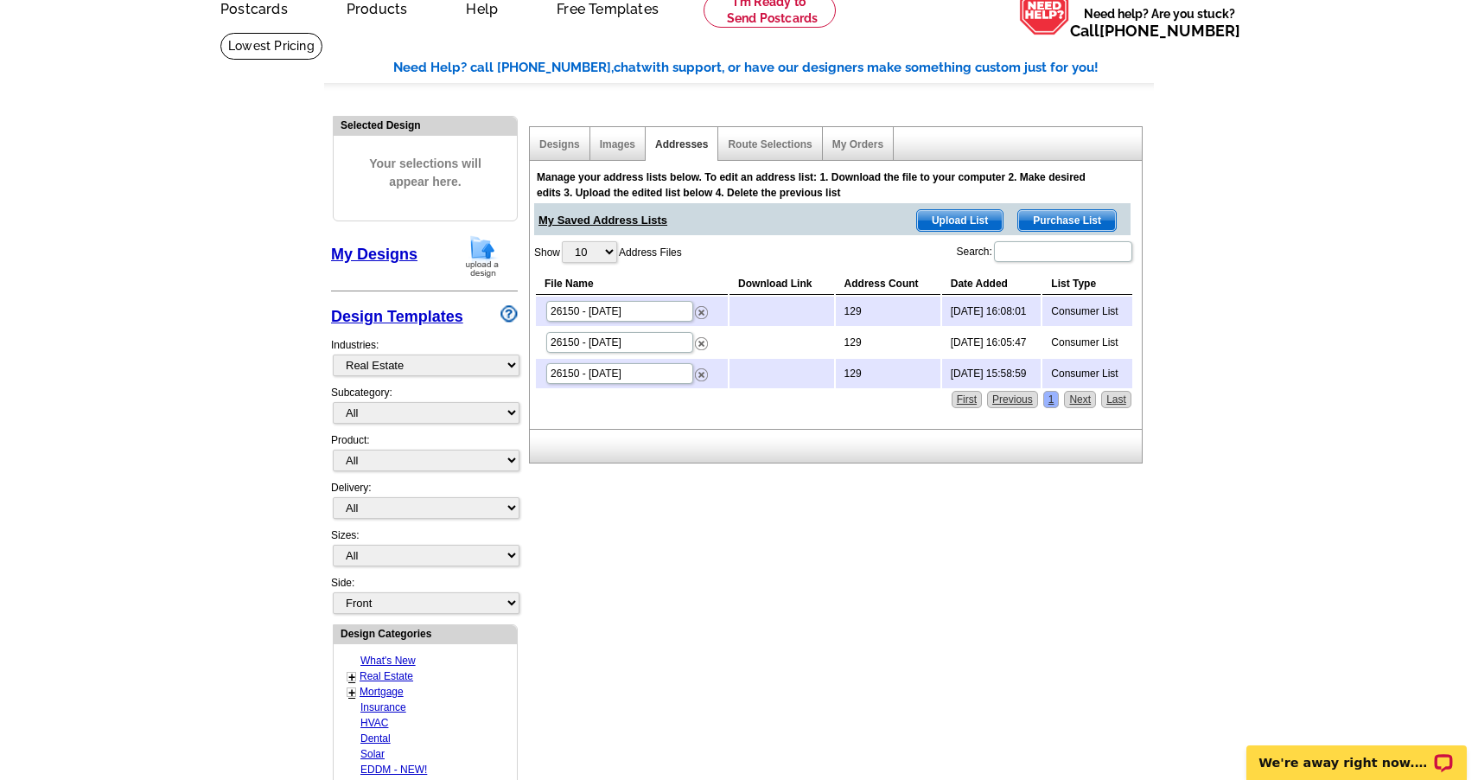
scroll to position [83, 0]
click at [836, 312] on td "129" at bounding box center [888, 310] width 105 height 29
click at [699, 341] on img at bounding box center [701, 343] width 13 height 13
click at [703, 312] on img at bounding box center [701, 312] width 13 height 13
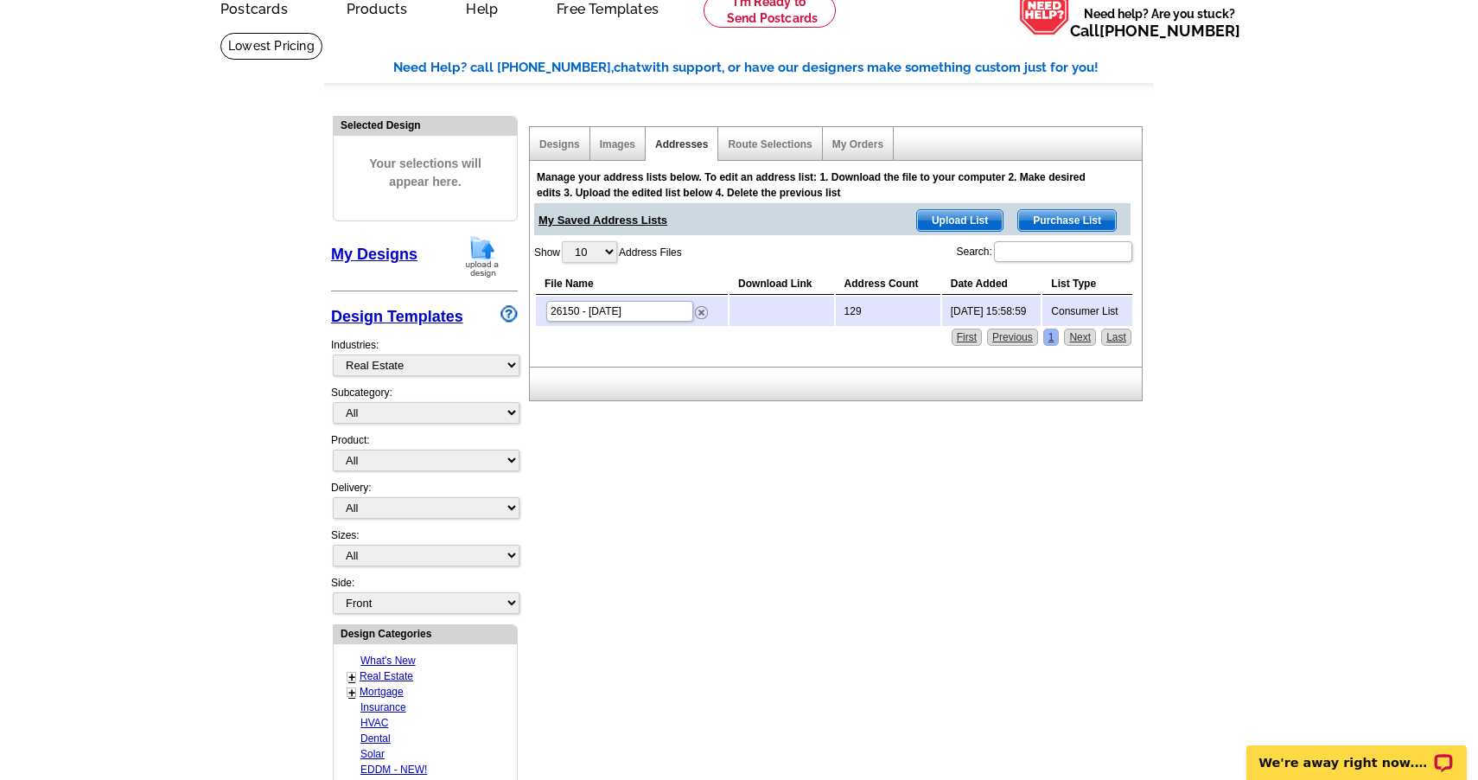
click at [1062, 214] on span "Purchase List" at bounding box center [1067, 220] width 98 height 21
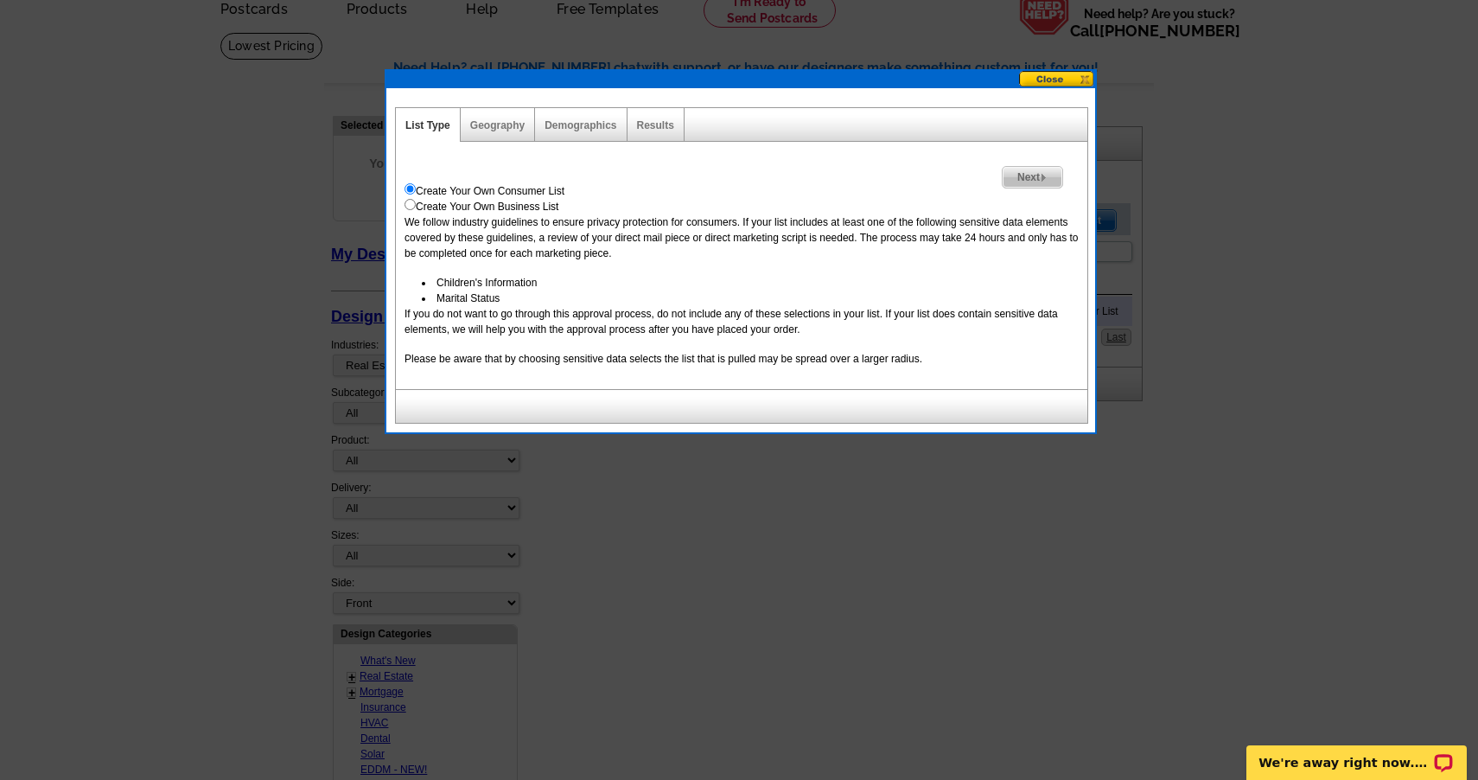
click at [1036, 79] on button at bounding box center [1057, 79] width 76 height 16
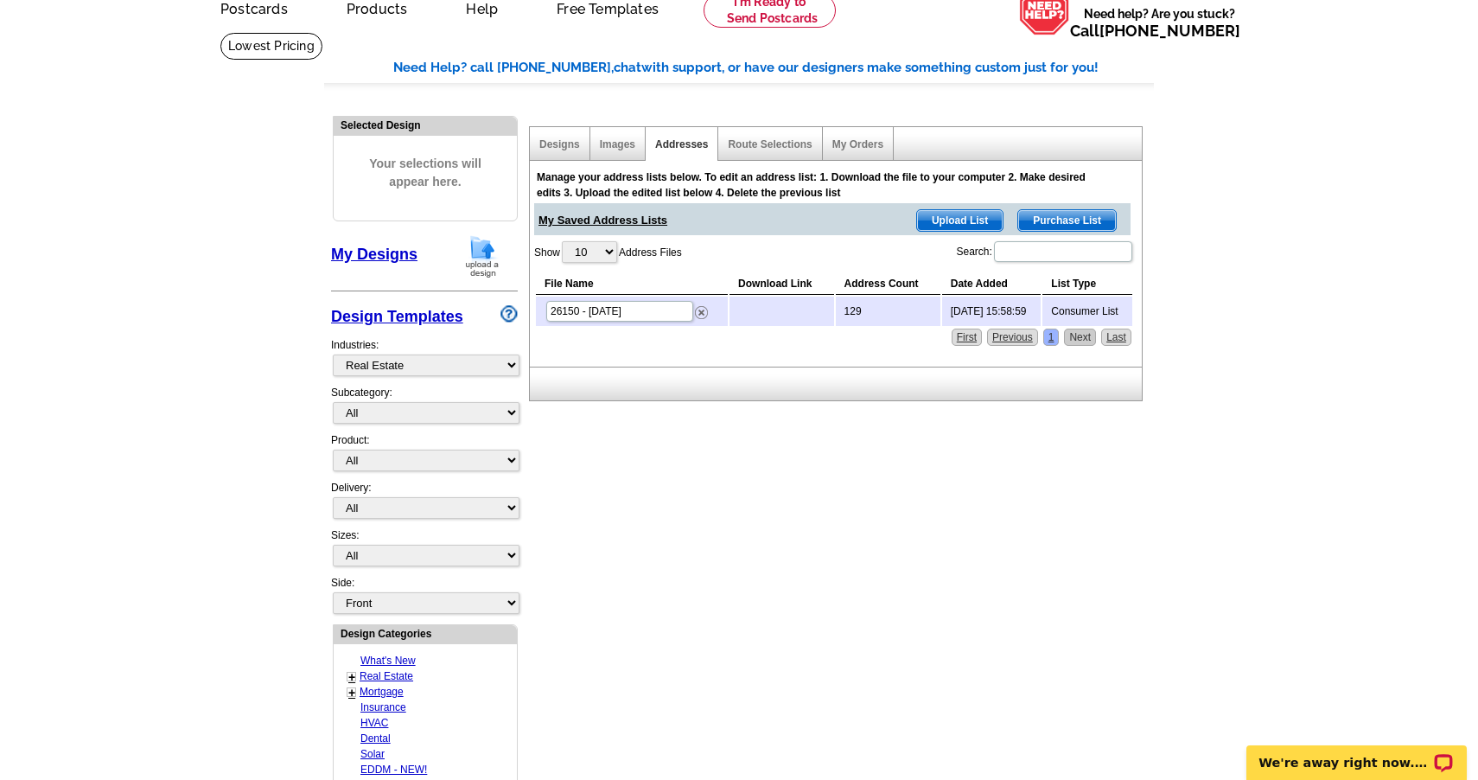
click at [1076, 336] on link "Next" at bounding box center [1080, 336] width 32 height 17
click at [685, 244] on div "Show 10 25 50 100 Address Files Search: File Name Download Link Address Count D…" at bounding box center [834, 283] width 600 height 88
click at [778, 308] on td at bounding box center [781, 310] width 104 height 29
click at [1095, 314] on td "Consumer List" at bounding box center [1087, 310] width 90 height 29
click at [802, 390] on div at bounding box center [836, 383] width 614 height 35
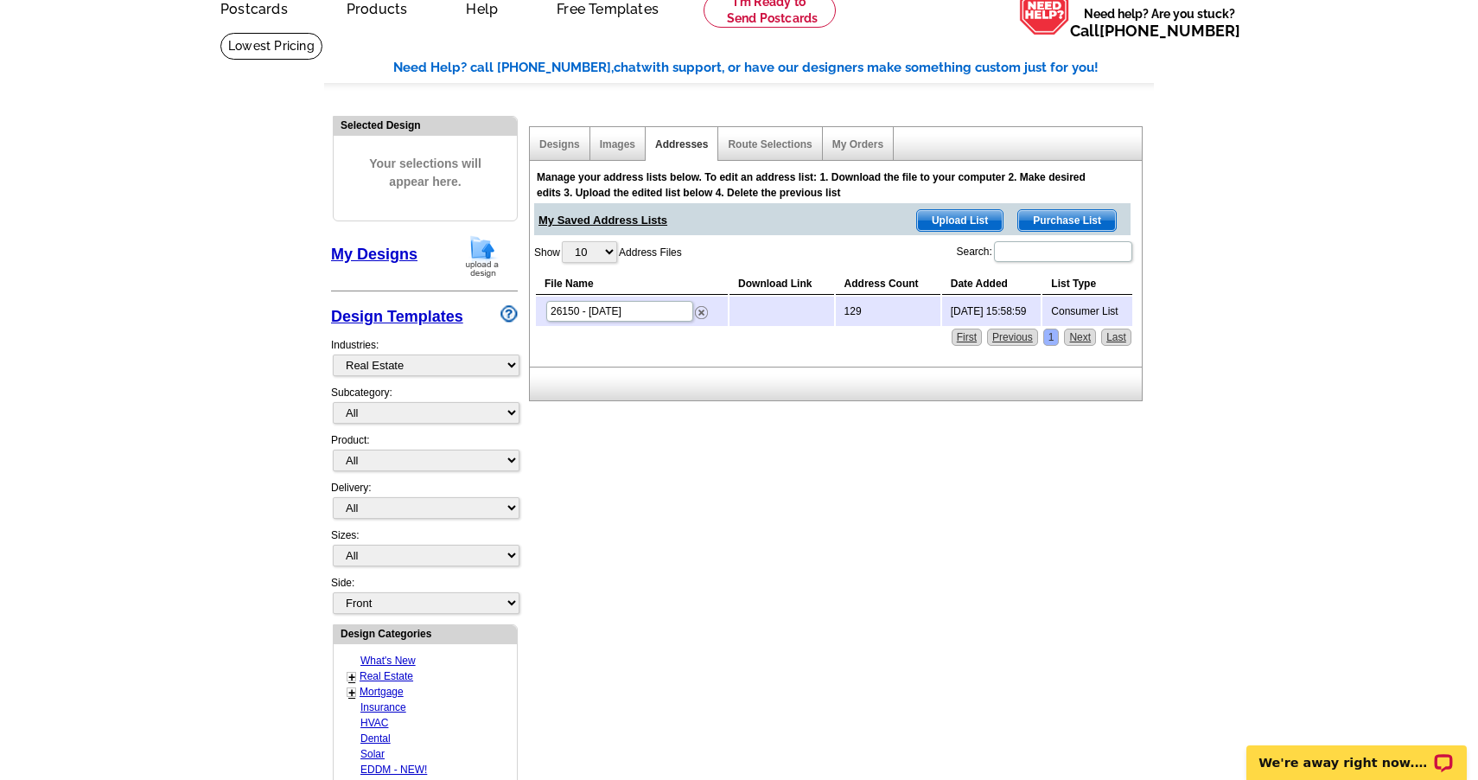
click at [1045, 335] on link "1" at bounding box center [1051, 336] width 16 height 17
select select "10"
click at [869, 252] on div "Show 10 25 50 100 Address Files Search: File Name Download Link Address Count D…" at bounding box center [834, 283] width 600 height 88
click at [946, 213] on span "Upload List" at bounding box center [960, 220] width 86 height 21
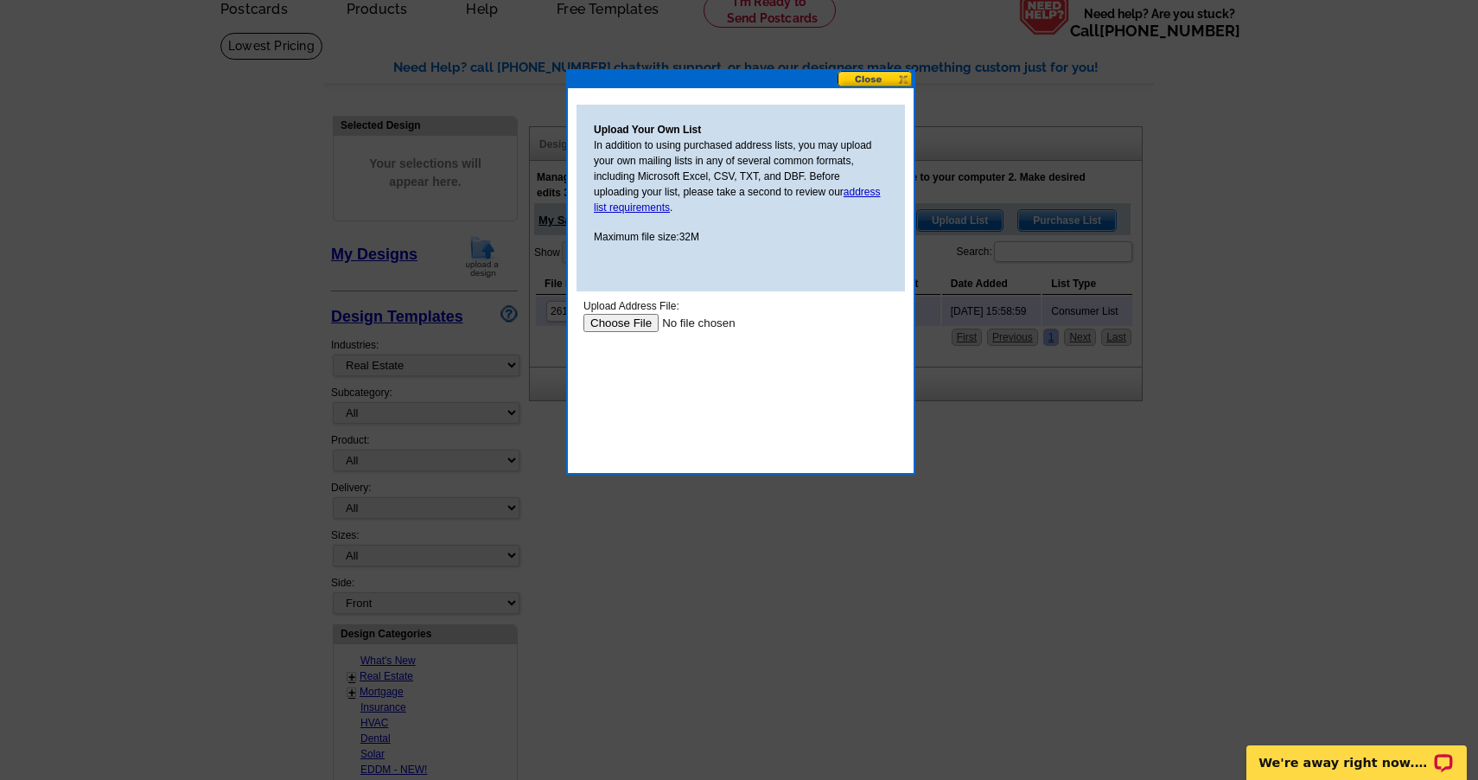
scroll to position [0, 0]
click at [864, 73] on button at bounding box center [875, 79] width 76 height 16
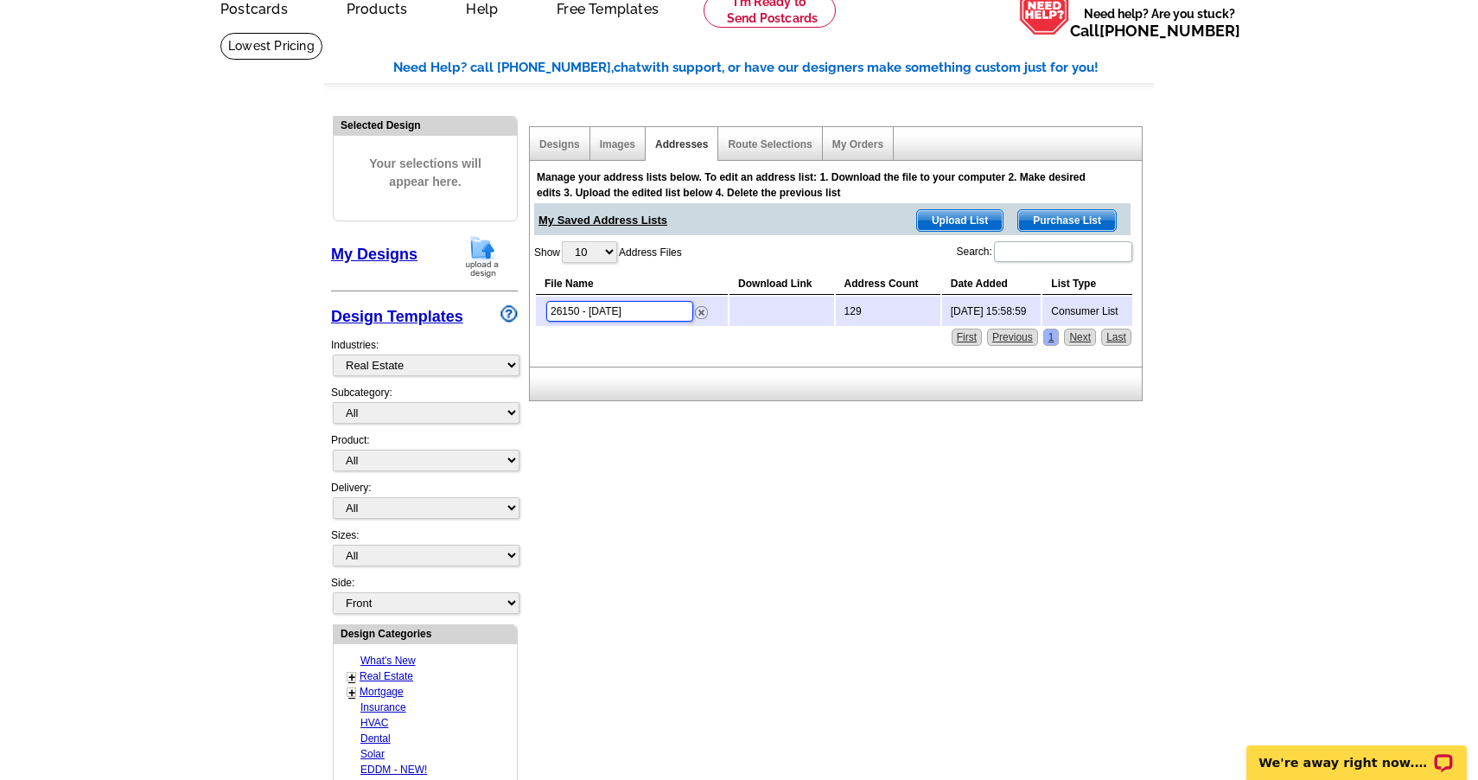
click at [626, 316] on input "26150 - [DATE]" at bounding box center [619, 311] width 147 height 21
click at [905, 312] on td "129" at bounding box center [888, 310] width 105 height 29
click at [1072, 313] on td "Consumer List" at bounding box center [1087, 310] width 90 height 29
click at [916, 379] on div at bounding box center [836, 383] width 614 height 35
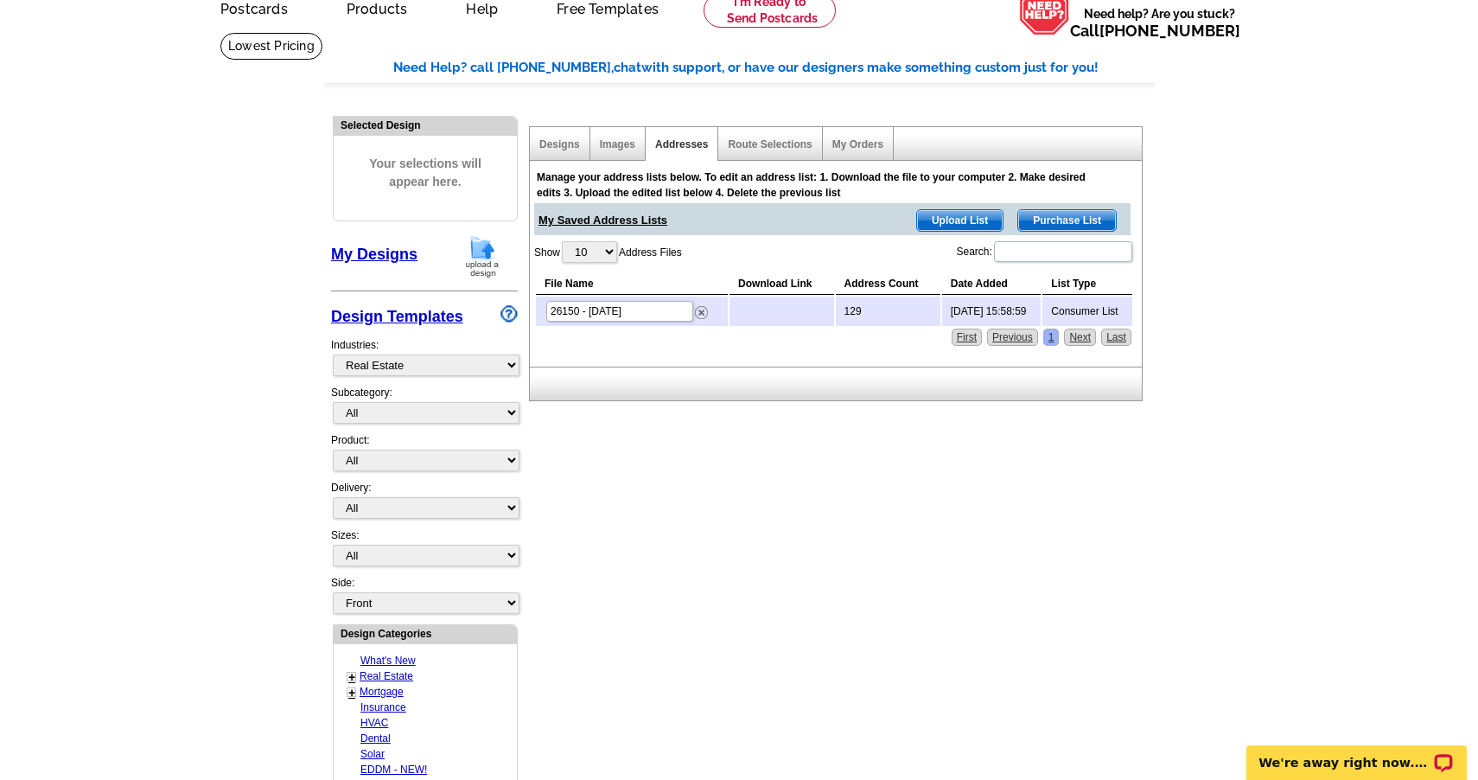
click at [851, 136] on div "My Orders" at bounding box center [858, 144] width 71 height 34
click at [855, 150] on div "My Orders" at bounding box center [858, 144] width 71 height 34
click at [859, 142] on link "My Orders" at bounding box center [857, 144] width 51 height 12
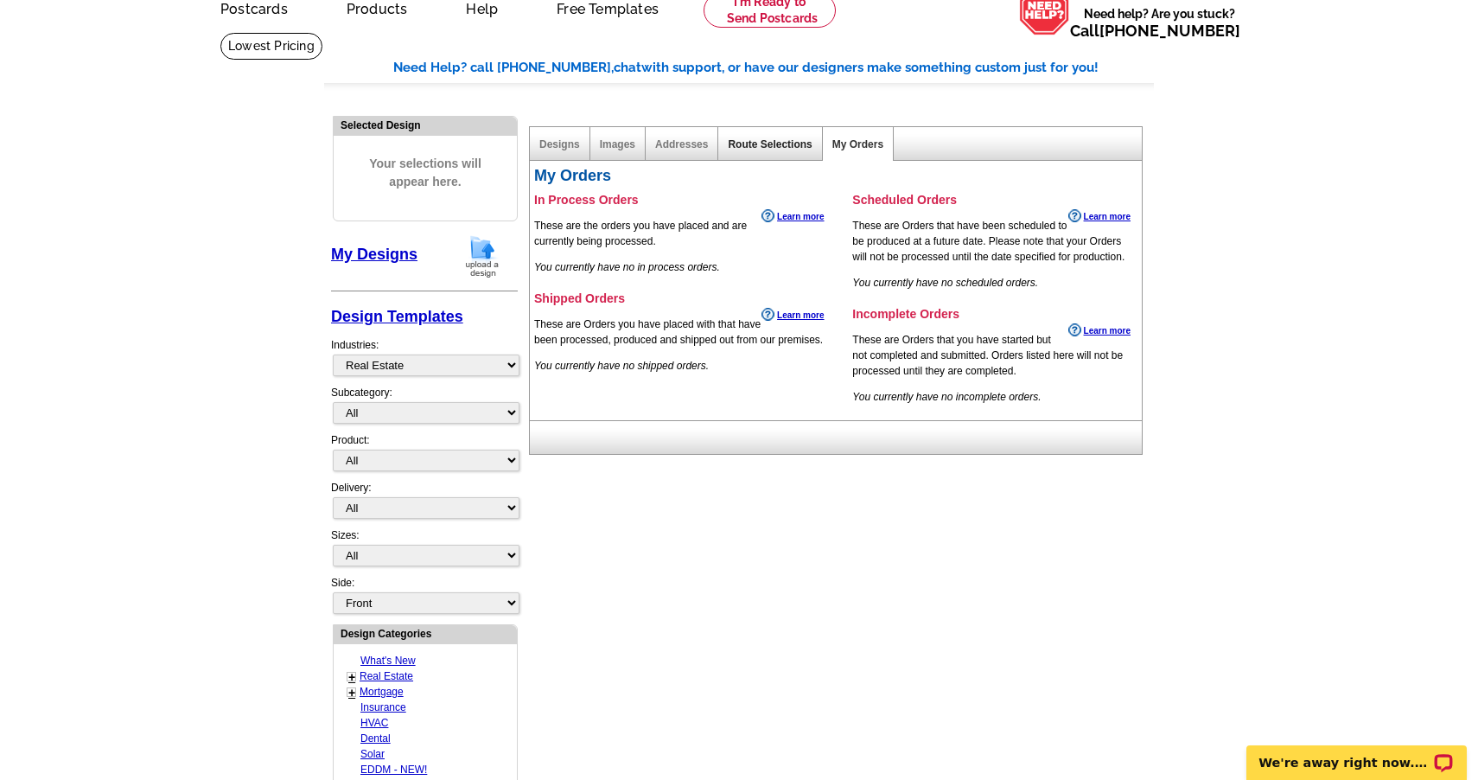
click at [765, 147] on link "Route Selections" at bounding box center [770, 144] width 84 height 12
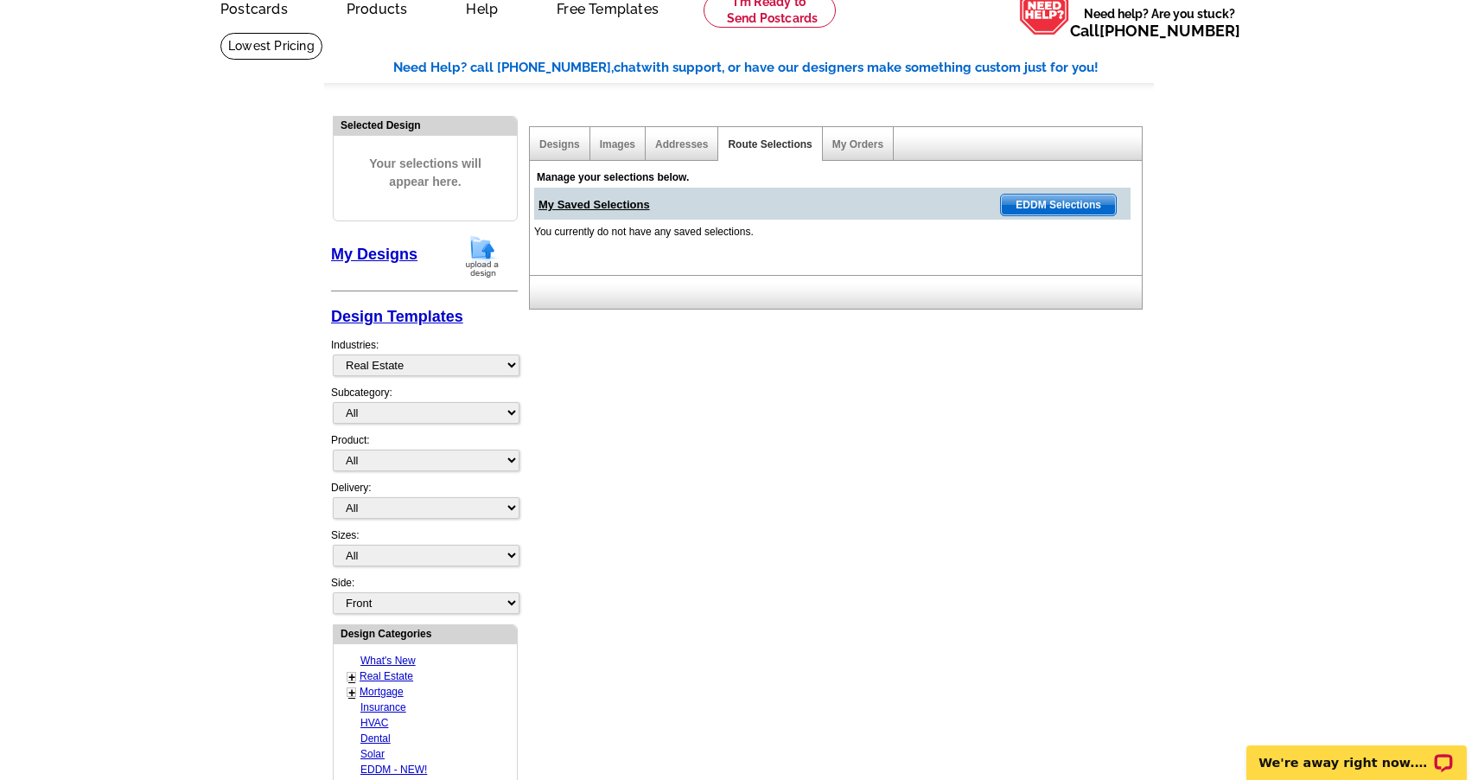
click at [666, 134] on div "Addresses" at bounding box center [682, 144] width 73 height 34
click at [673, 143] on link "Addresses" at bounding box center [681, 144] width 53 height 12
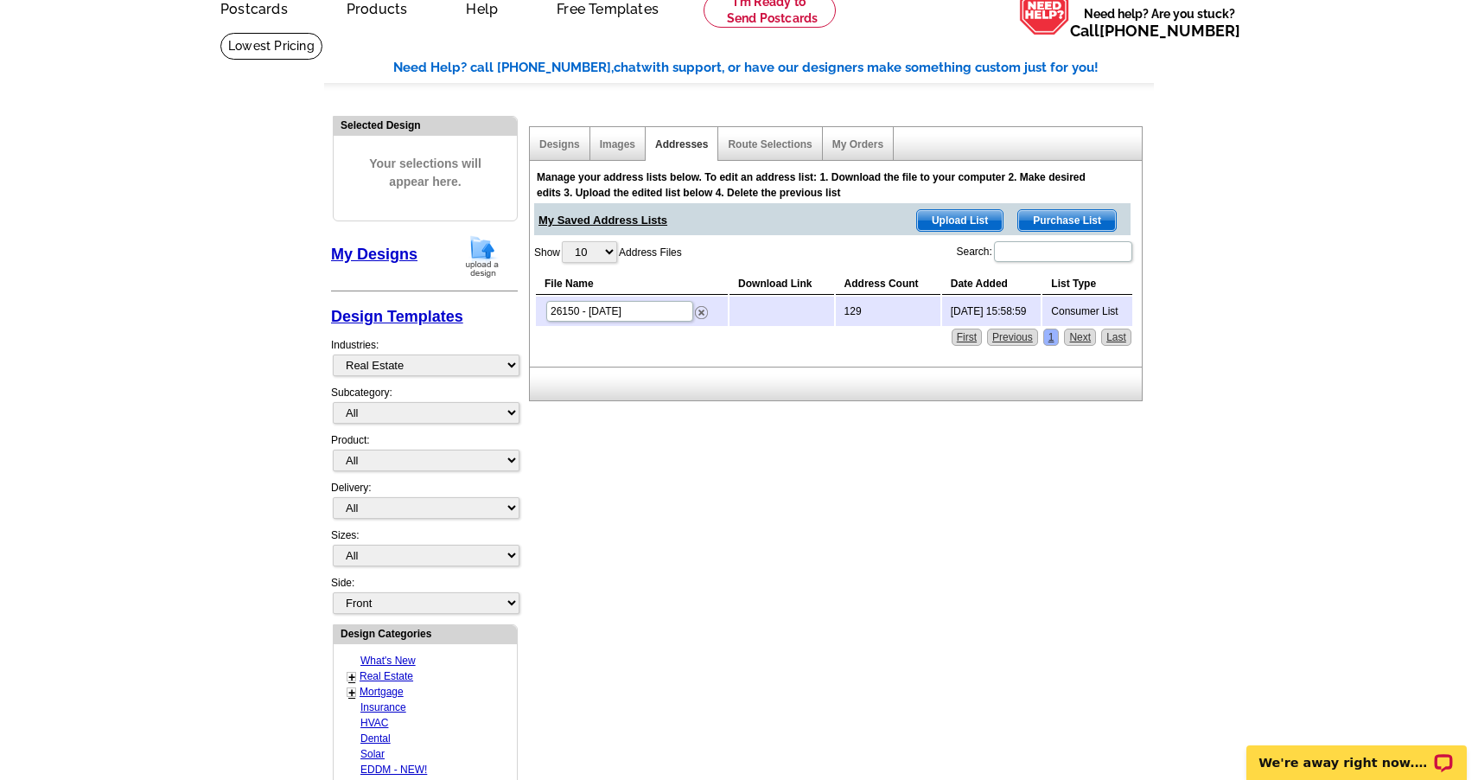
click at [625, 214] on span "My Saved Address Lists" at bounding box center [602, 216] width 129 height 26
click at [822, 334] on div "Manage your address lists below. To edit an address list: 1. Download the file …" at bounding box center [834, 256] width 608 height 188
click at [787, 307] on td at bounding box center [781, 310] width 104 height 29
click at [780, 273] on th "Download Link" at bounding box center [781, 284] width 104 height 22
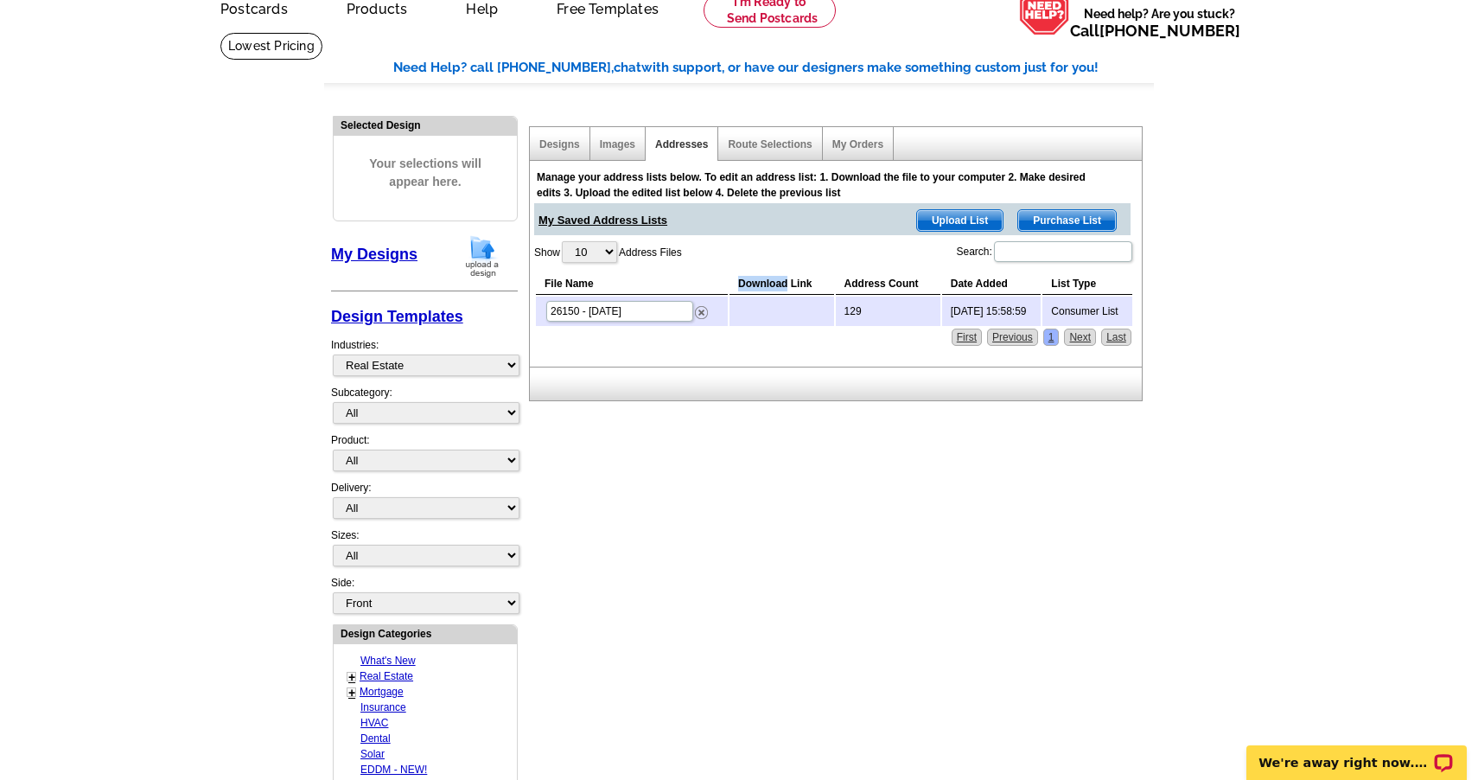
click at [780, 273] on th "Download Link" at bounding box center [781, 284] width 104 height 22
click at [780, 311] on td at bounding box center [781, 310] width 104 height 29
click at [778, 311] on td at bounding box center [781, 310] width 104 height 29
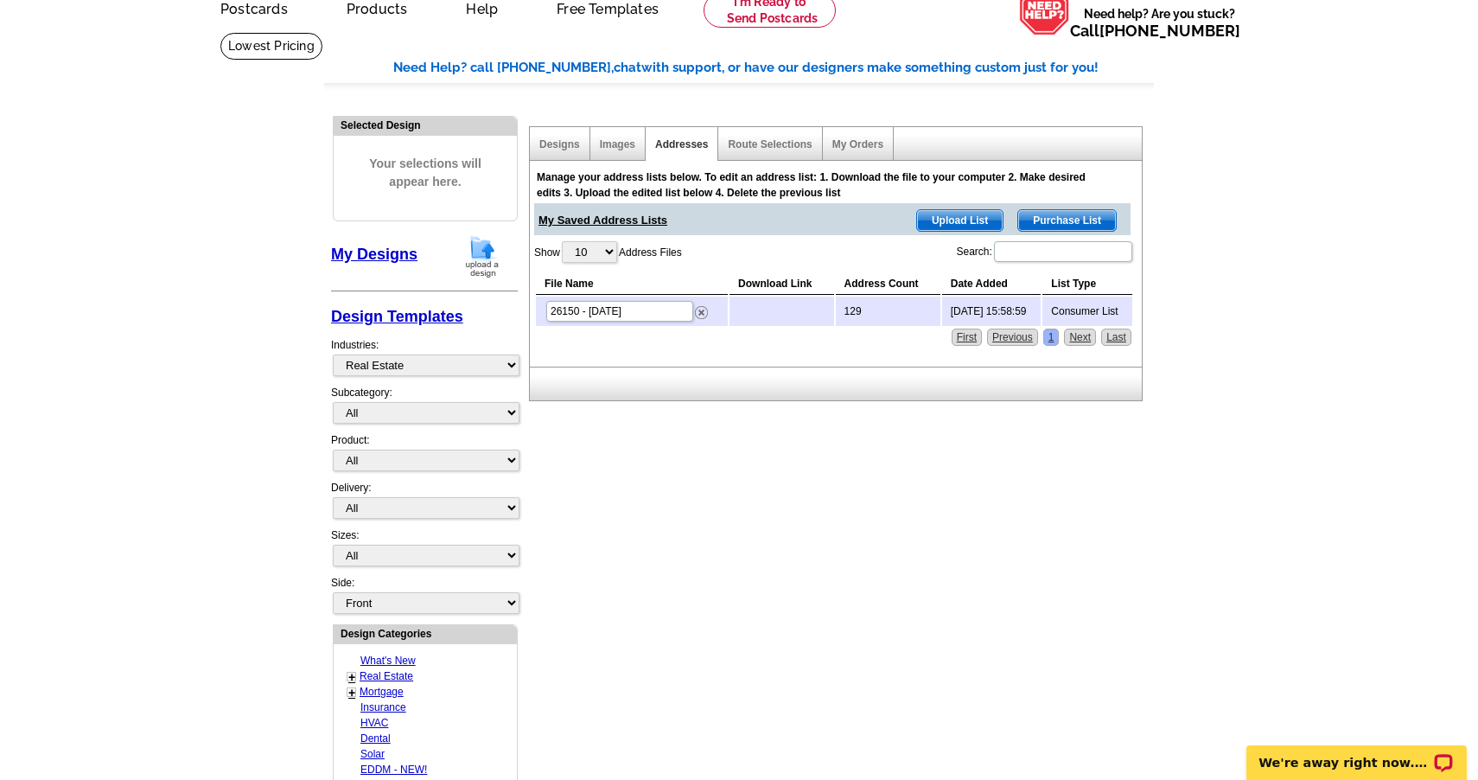
click at [778, 311] on td at bounding box center [781, 310] width 104 height 29
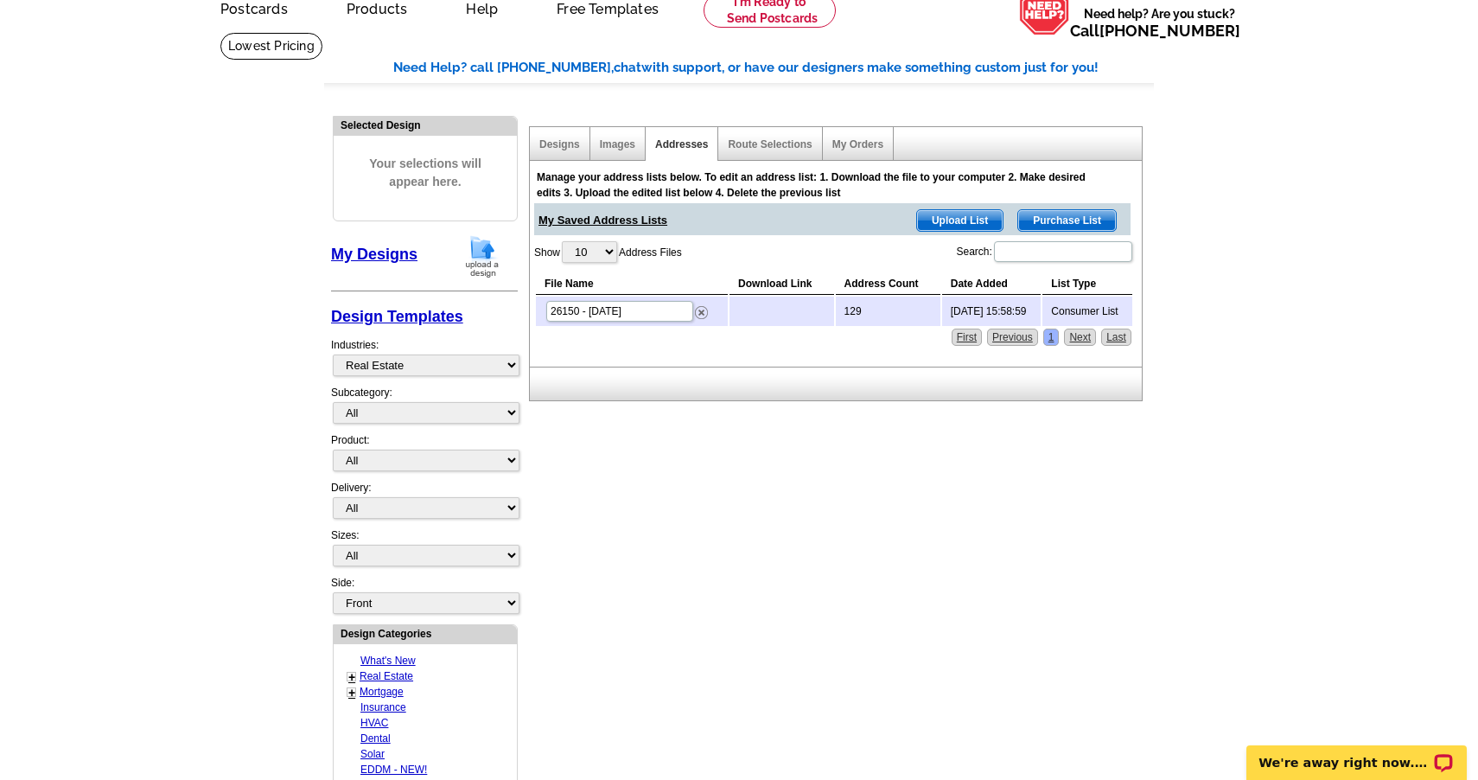
click at [778, 311] on td at bounding box center [781, 310] width 104 height 29
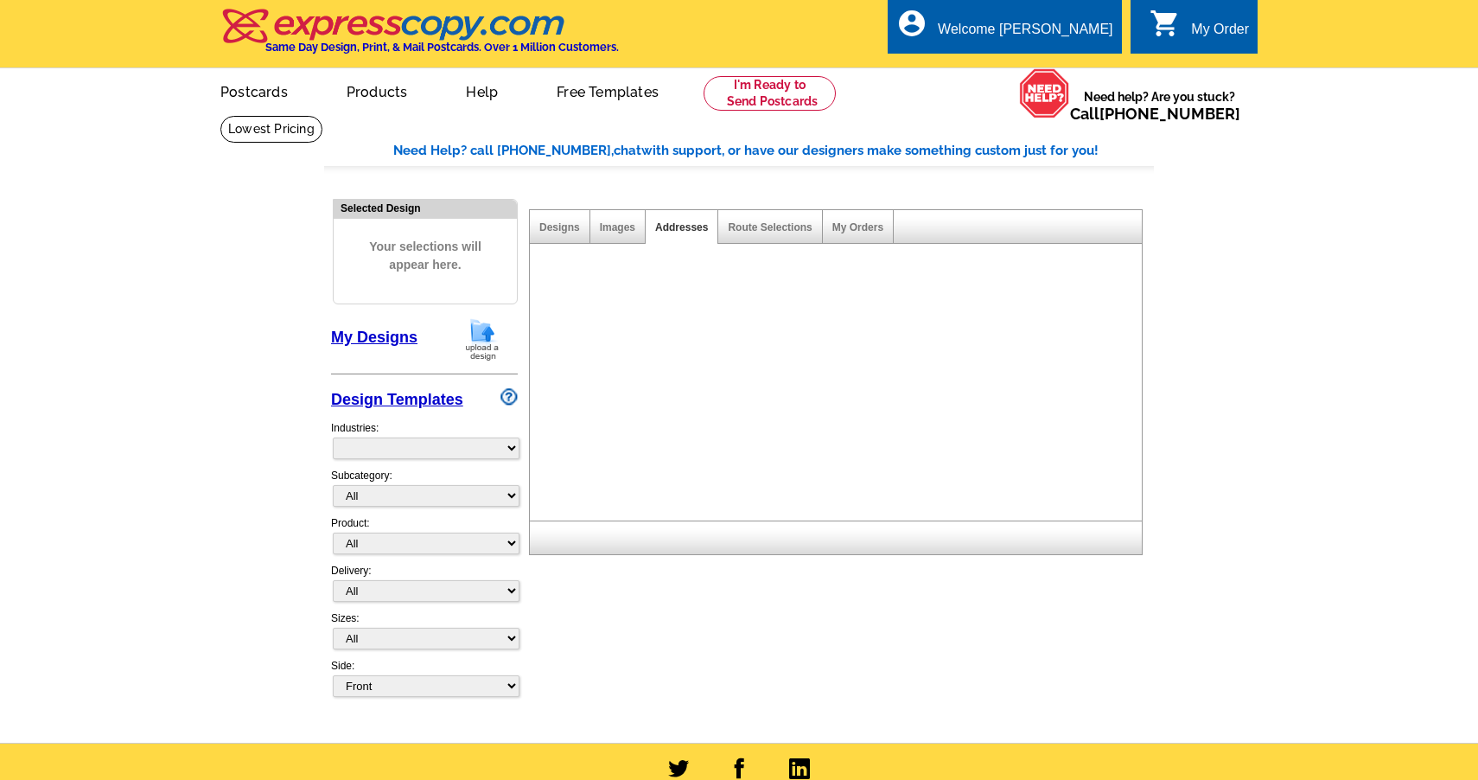
select select "785"
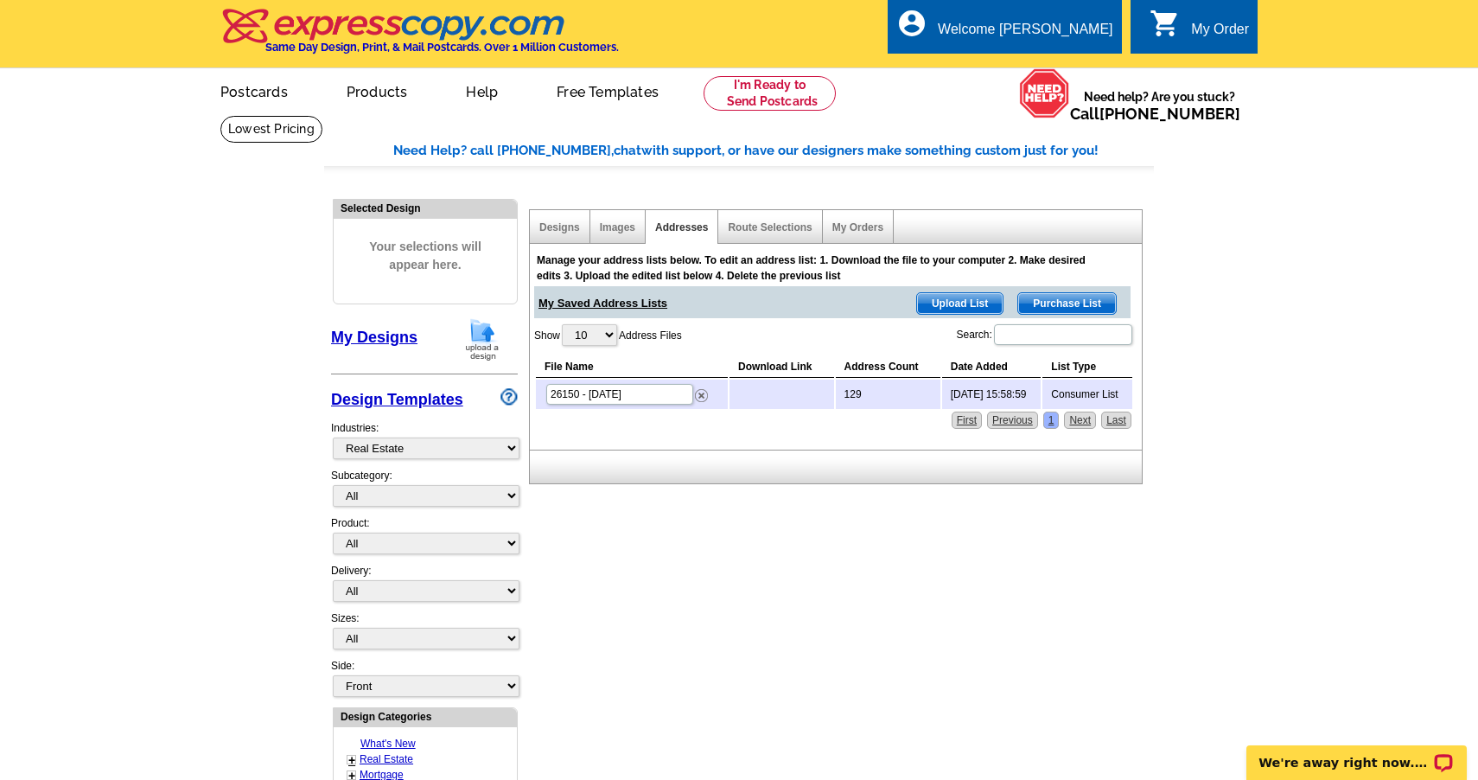
click at [789, 396] on td at bounding box center [781, 393] width 104 height 29
click at [1046, 303] on span "Purchase List" at bounding box center [1067, 303] width 98 height 21
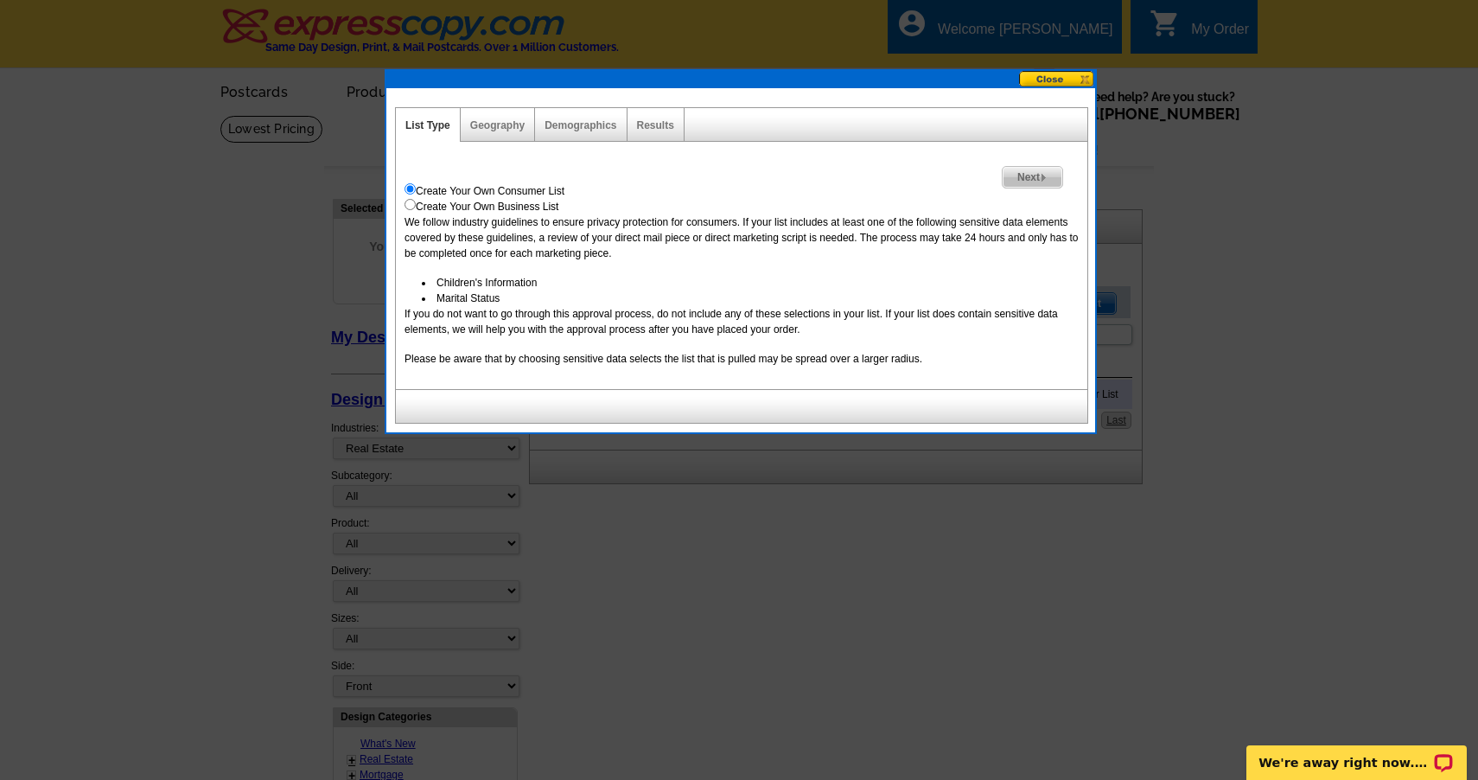
click at [1029, 173] on span "Next" at bounding box center [1033, 177] width 60 height 21
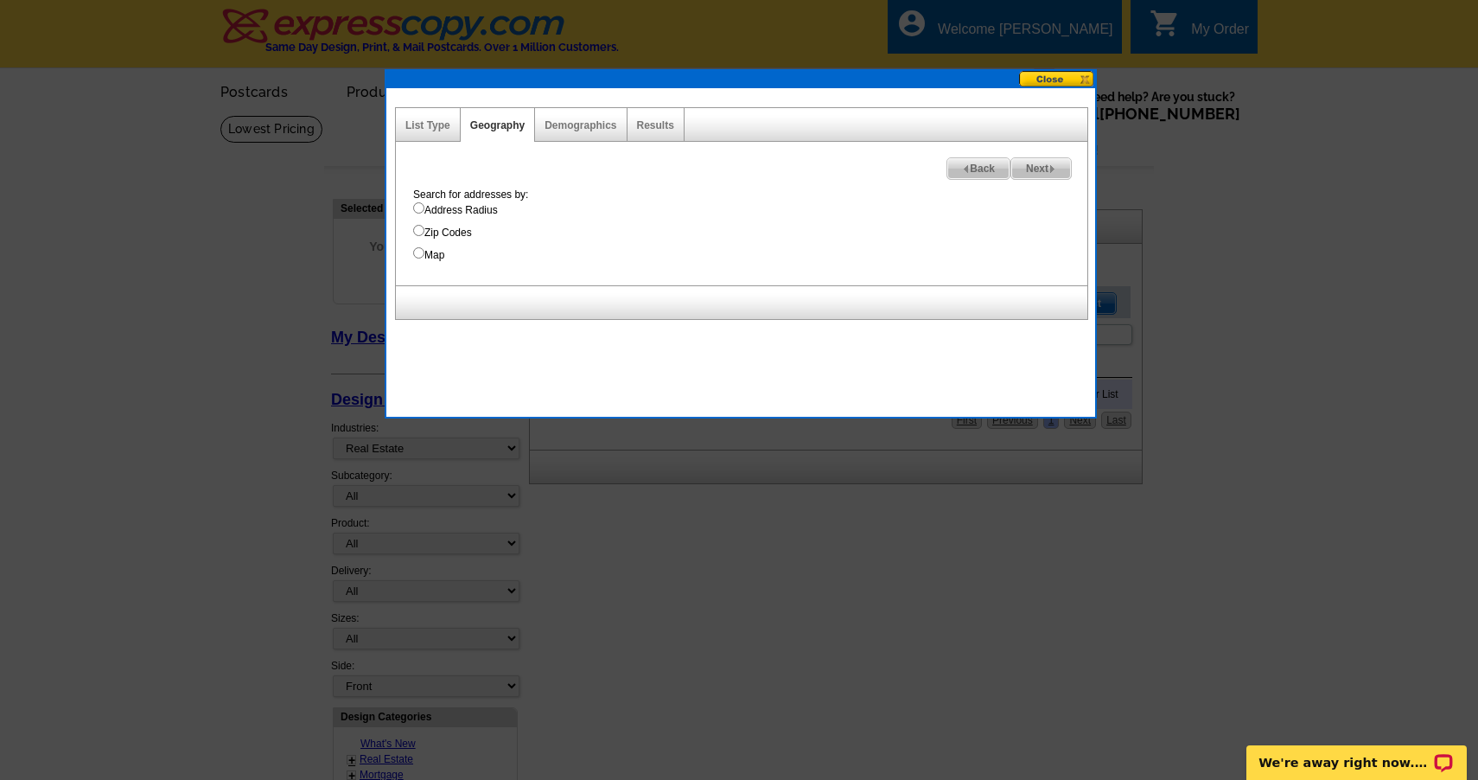
click at [418, 233] on input "Zip Codes" at bounding box center [418, 230] width 11 height 11
radio input "true"
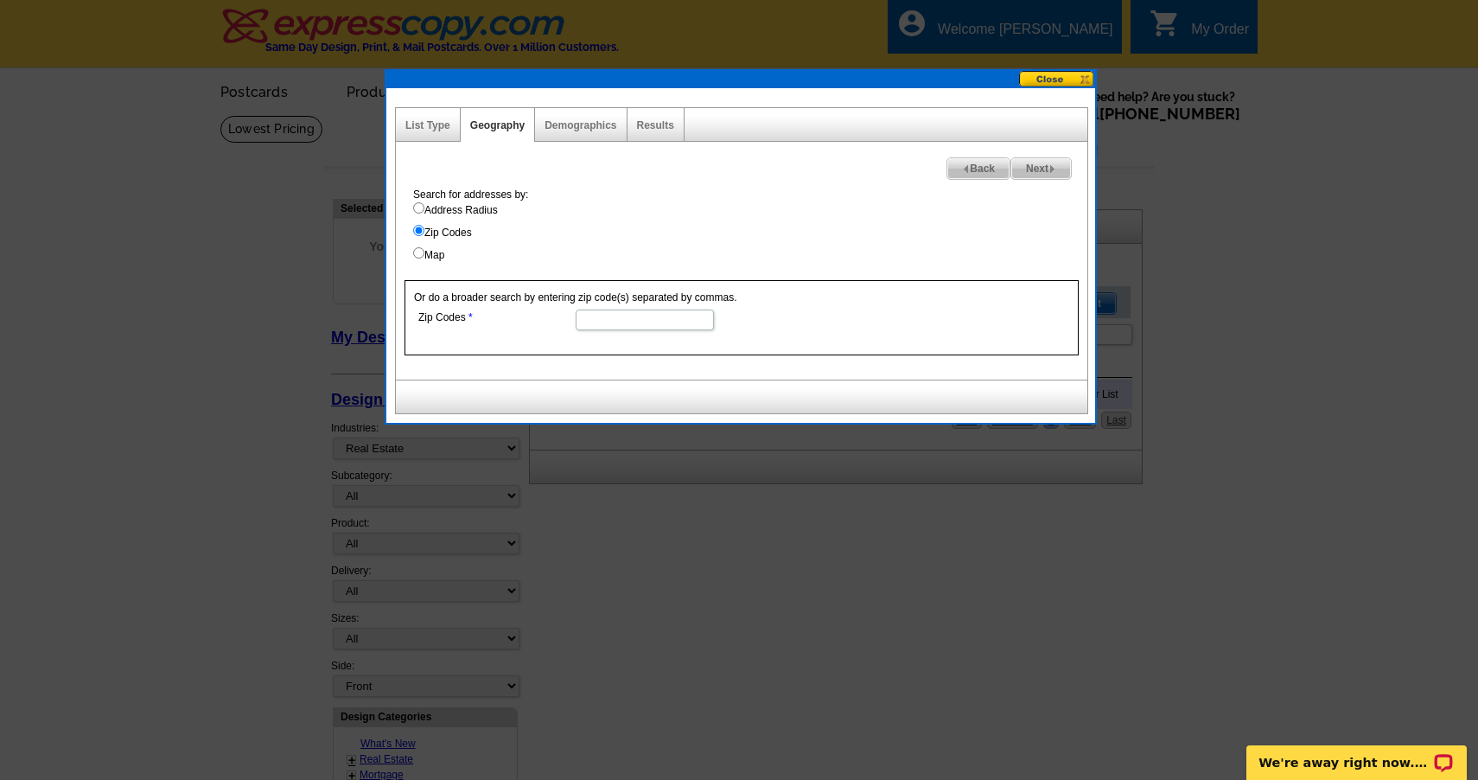
click at [621, 321] on input "Zip Codes" at bounding box center [645, 319] width 138 height 21
type input "26150"
click at [1050, 169] on img at bounding box center [1052, 169] width 8 height 8
select select
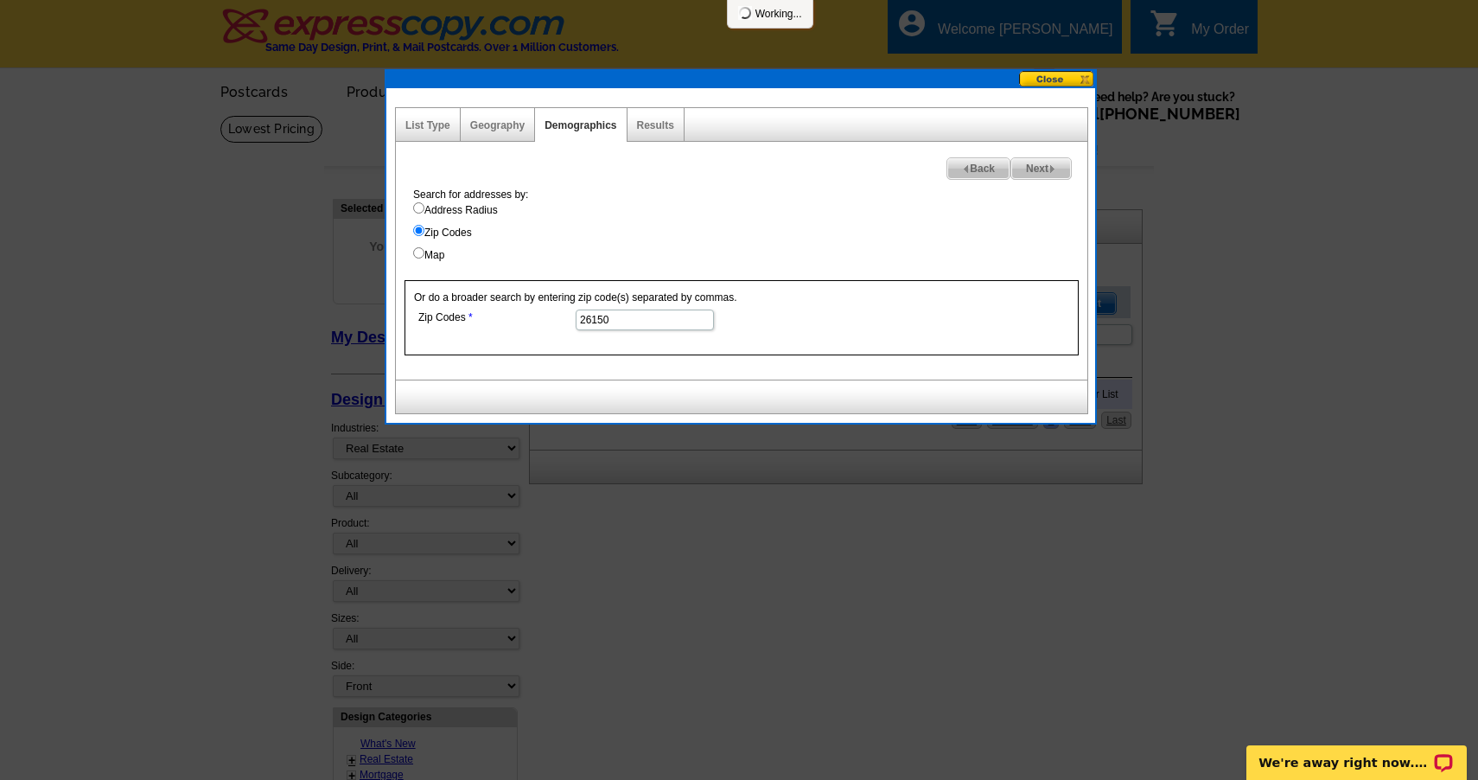
select select
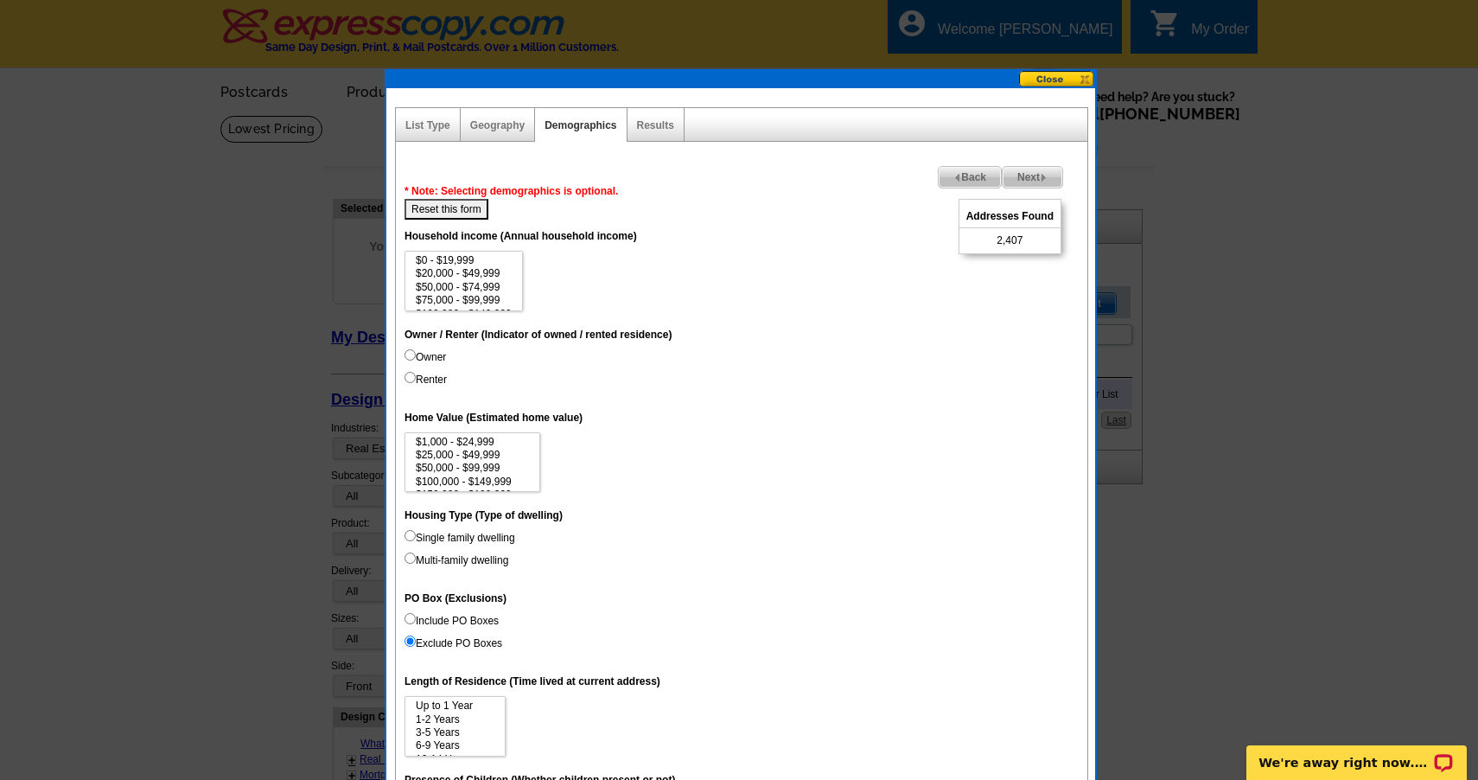
click at [411, 375] on input "Renter" at bounding box center [409, 377] width 11 height 11
radio input "true"
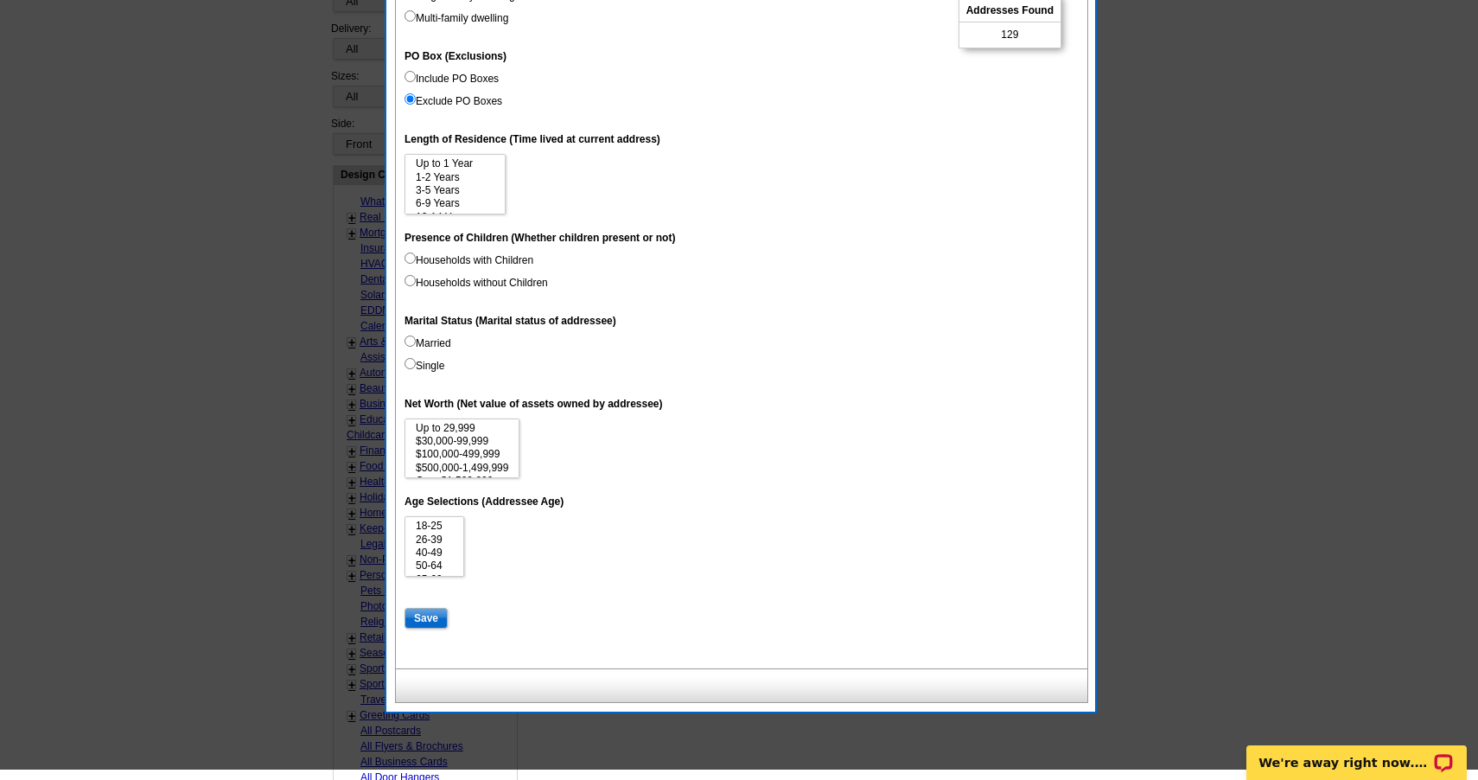
scroll to position [525, 0]
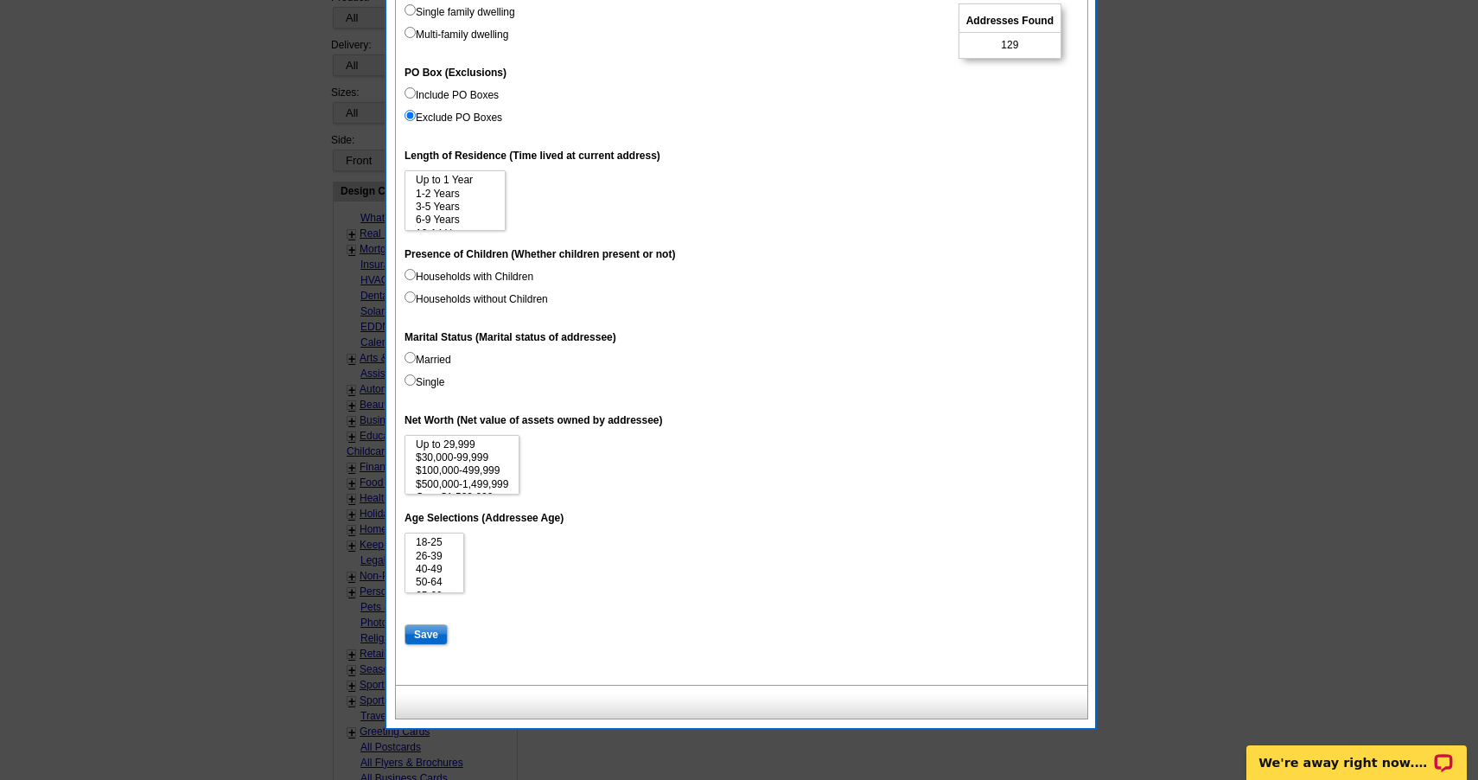
click at [424, 628] on input "Save" at bounding box center [425, 634] width 43 height 21
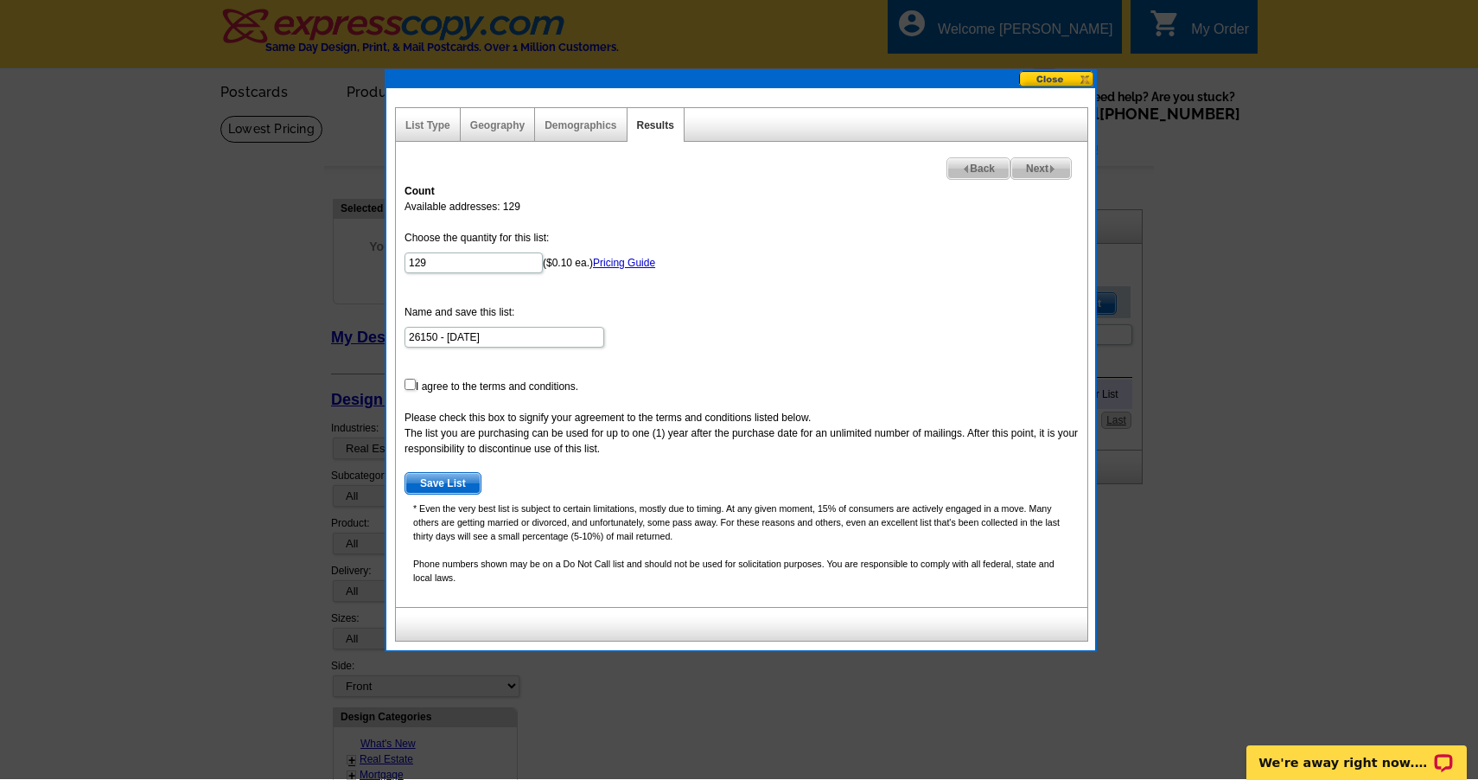
scroll to position [0, 0]
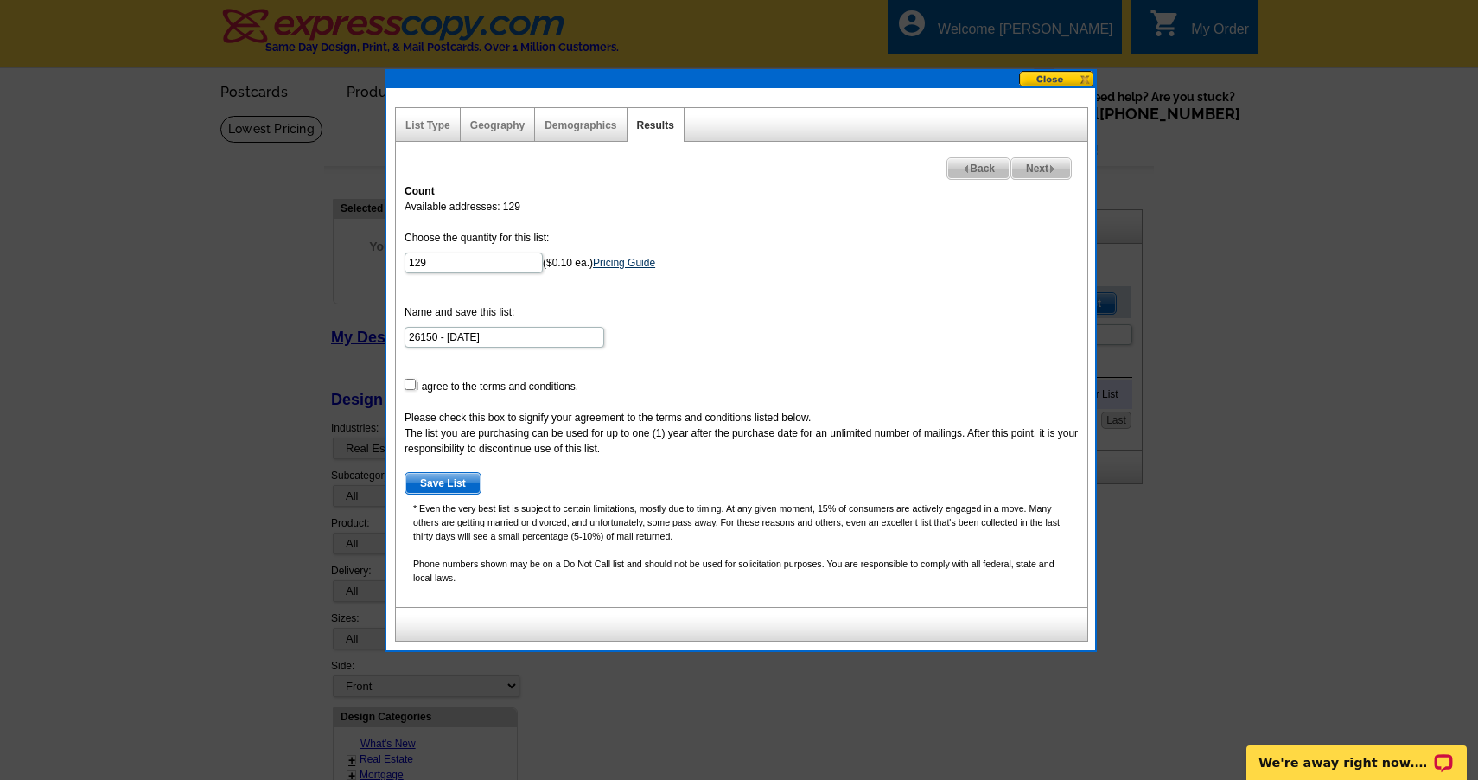
click at [611, 264] on link "Pricing Guide" at bounding box center [624, 263] width 62 height 12
click at [411, 387] on input "checkbox" at bounding box center [409, 384] width 11 height 11
checkbox input "true"
click at [460, 481] on span "Save List" at bounding box center [442, 483] width 75 height 21
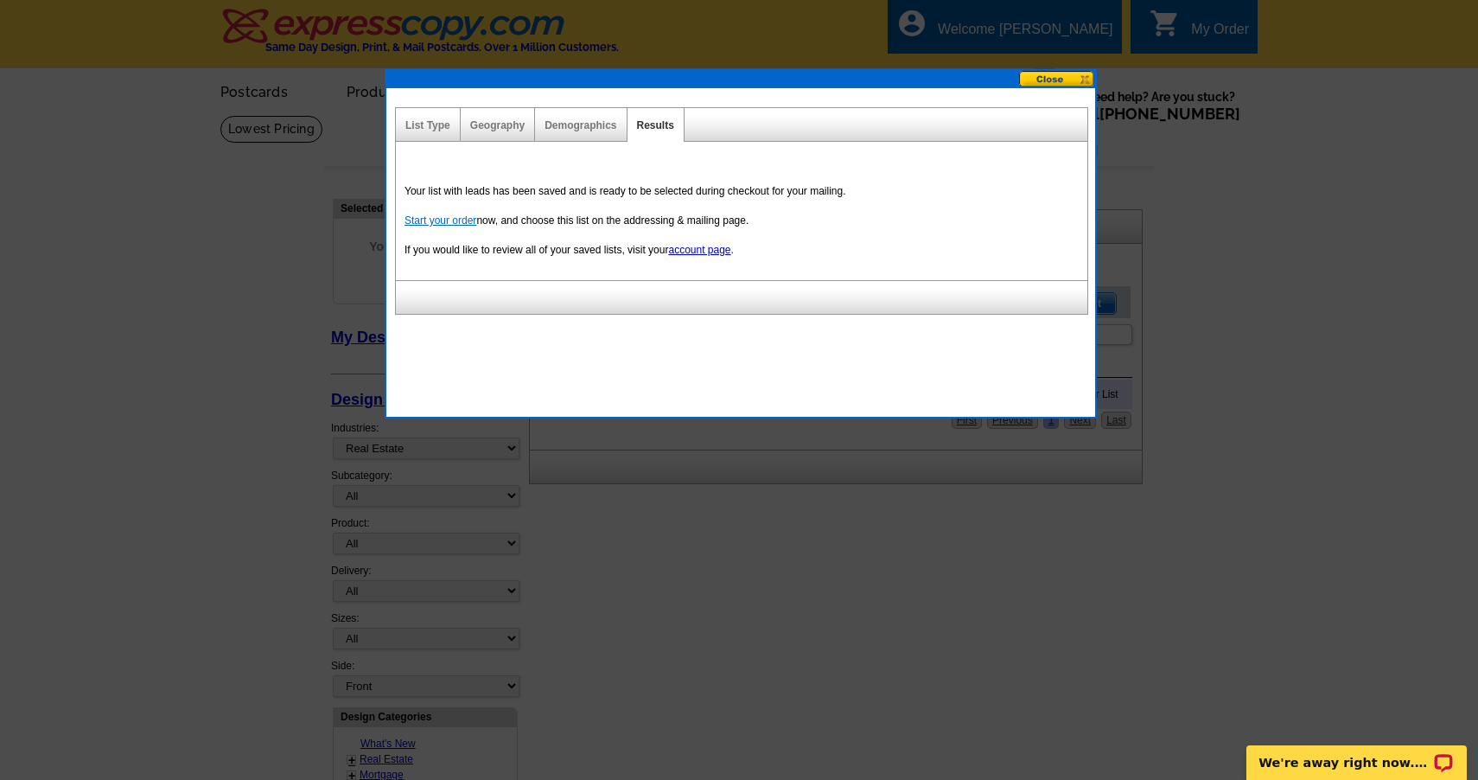
click at [446, 223] on link "Start your order" at bounding box center [440, 220] width 72 height 12
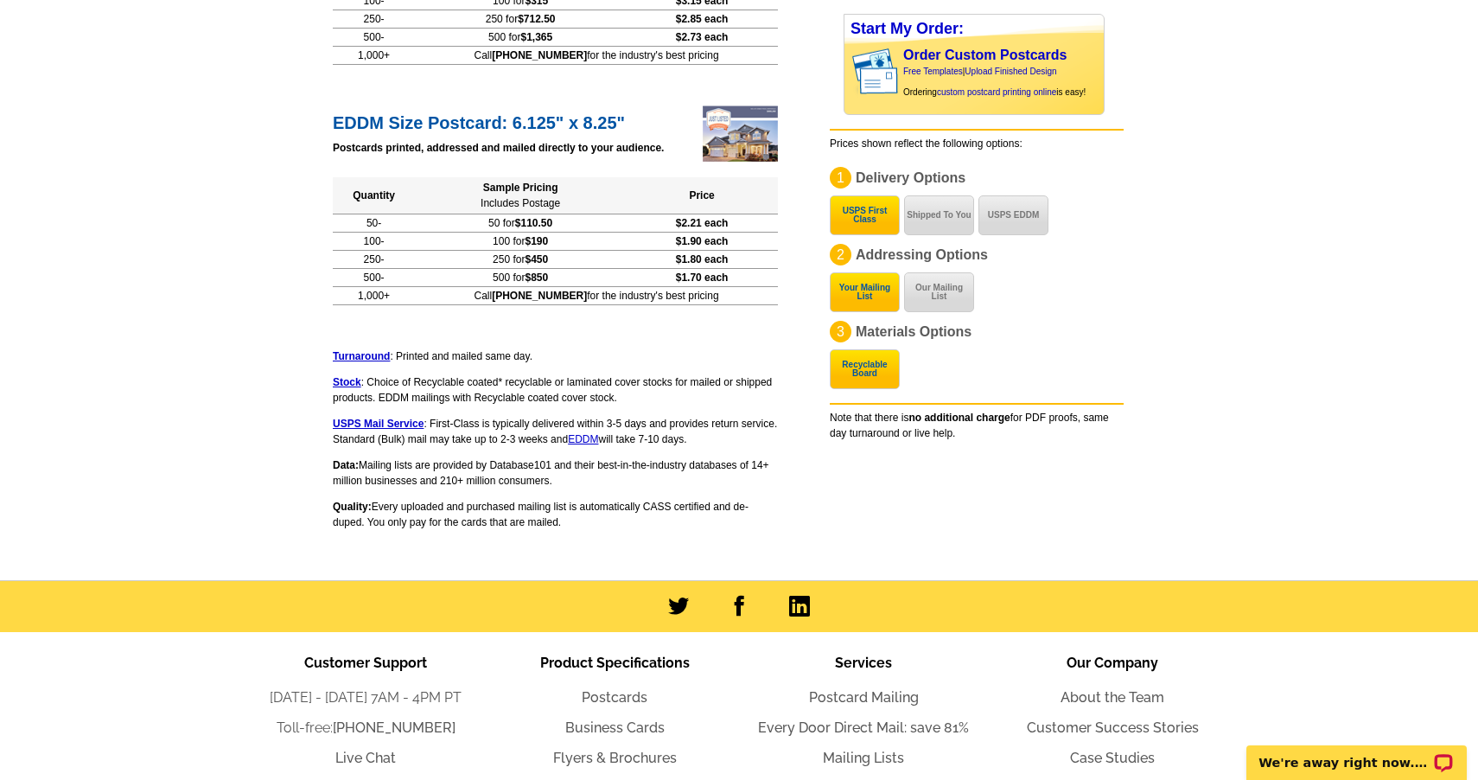
scroll to position [1220, 0]
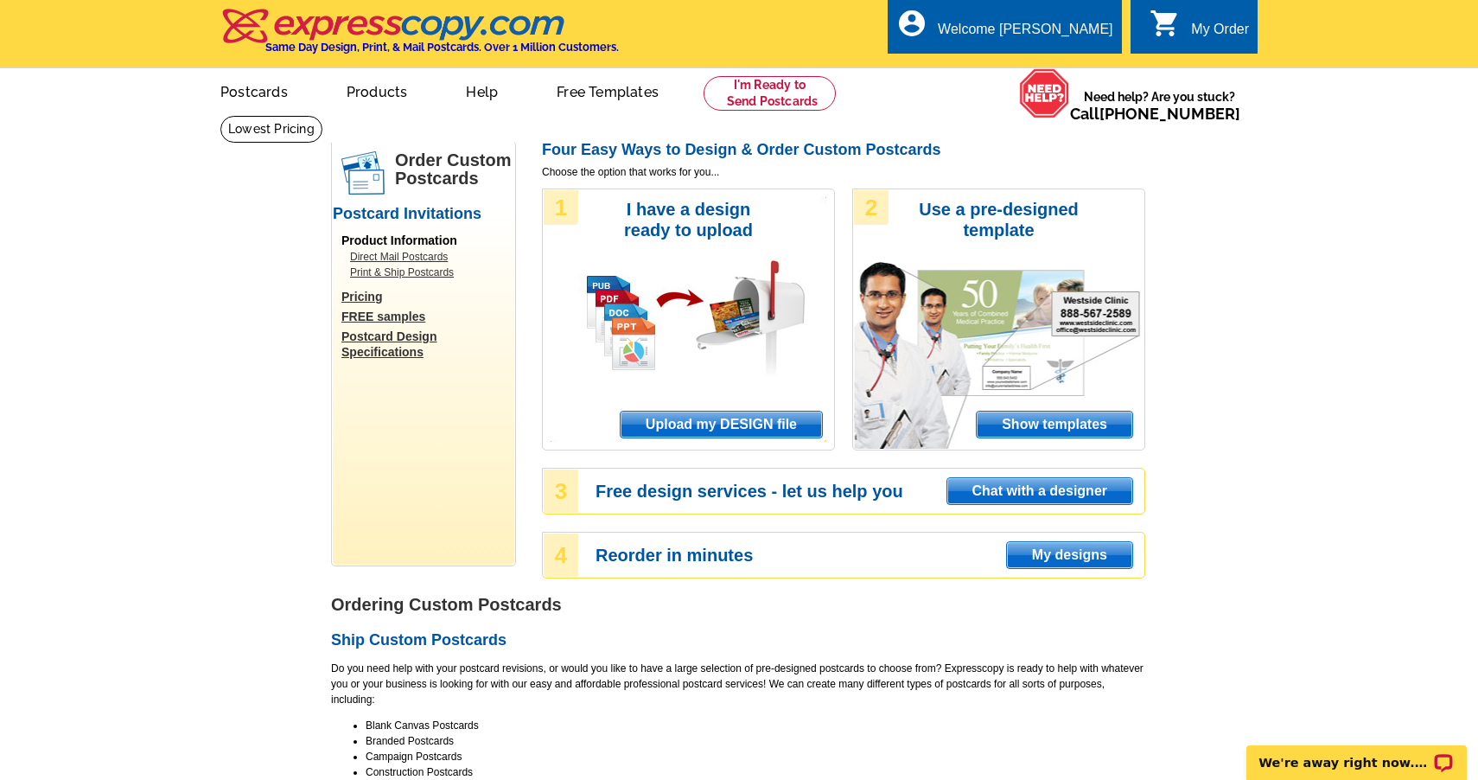
click at [1200, 21] on link "0 shopping_cart My Order" at bounding box center [1199, 30] width 99 height 22
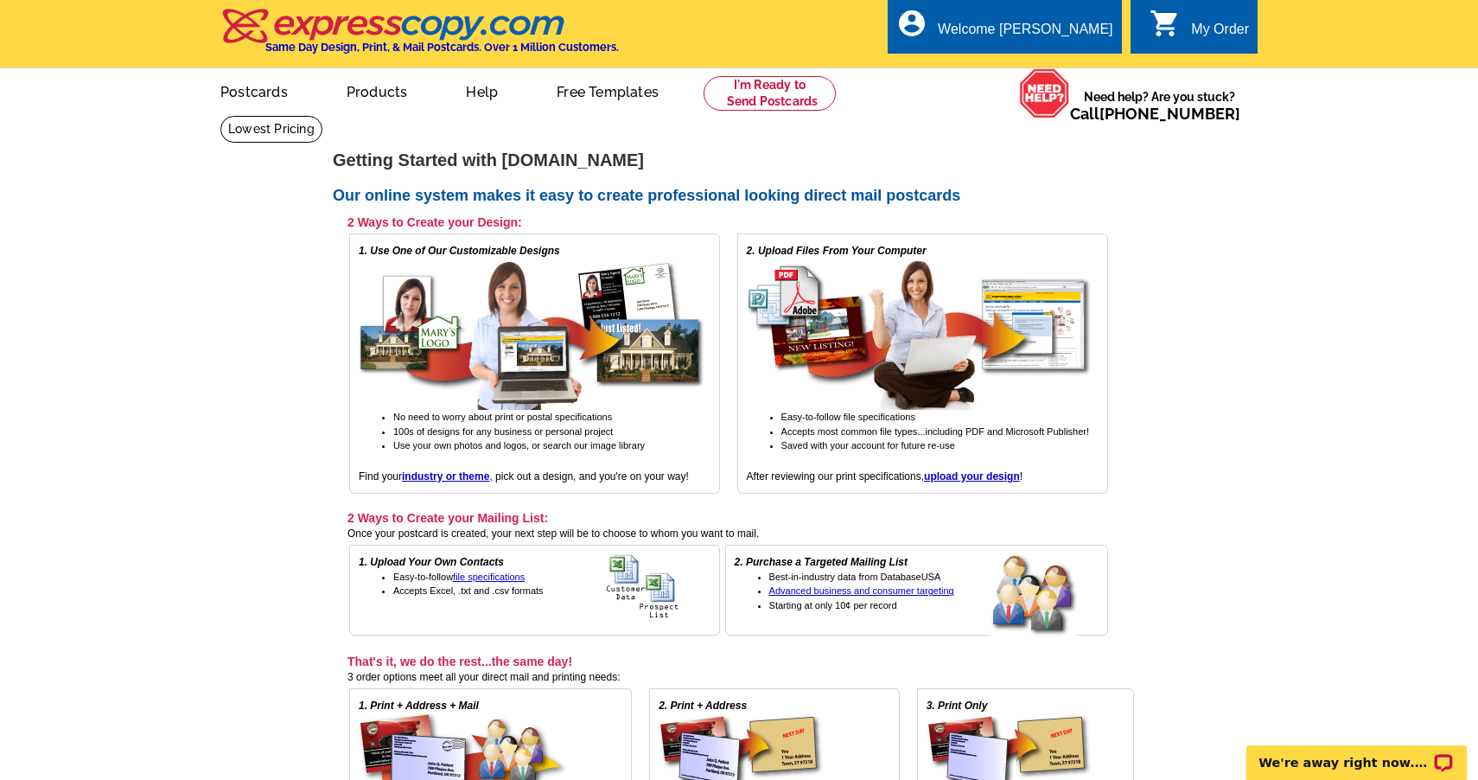
click at [366, 139] on link "[DOMAIN_NAME]" at bounding box center [362, 135] width 76 height 10
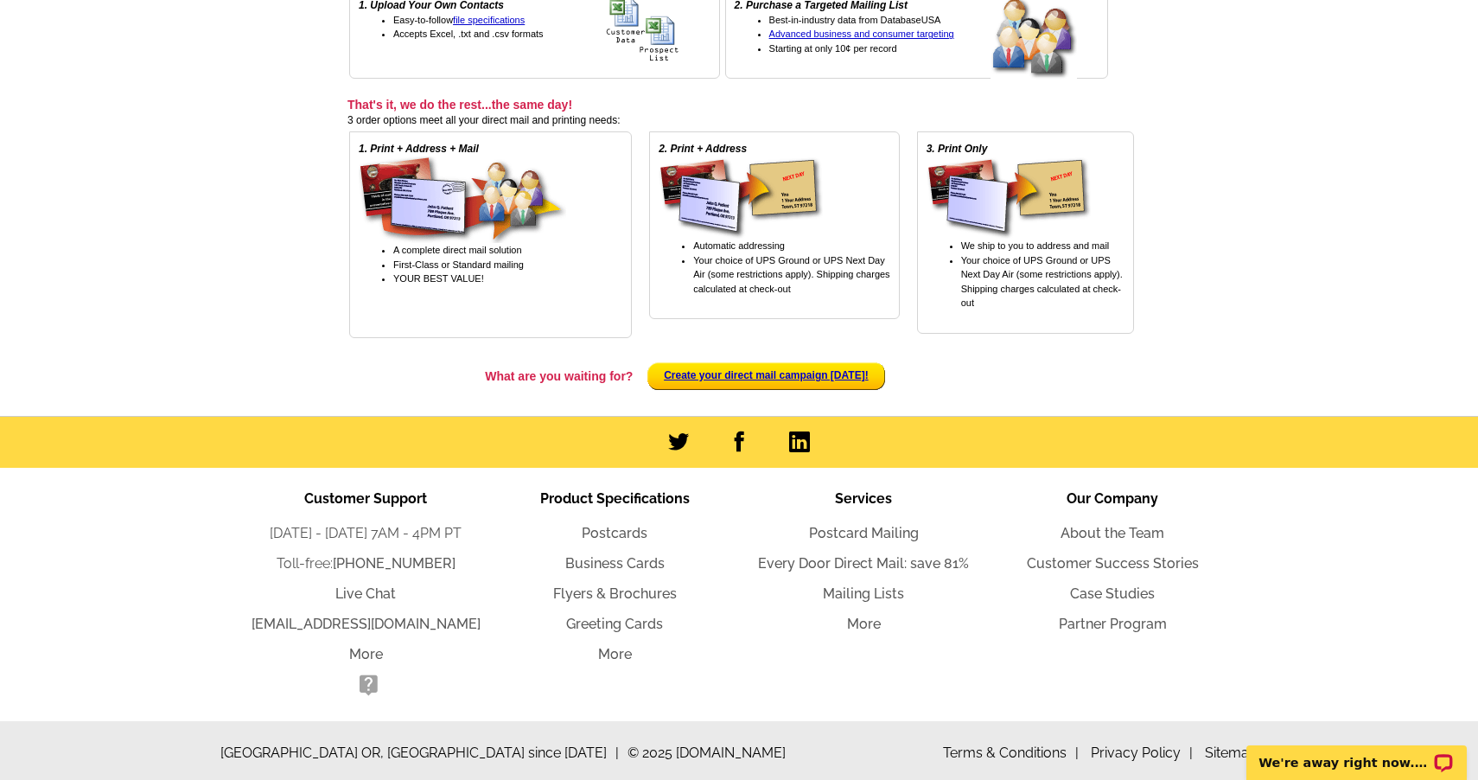
scroll to position [556, 0]
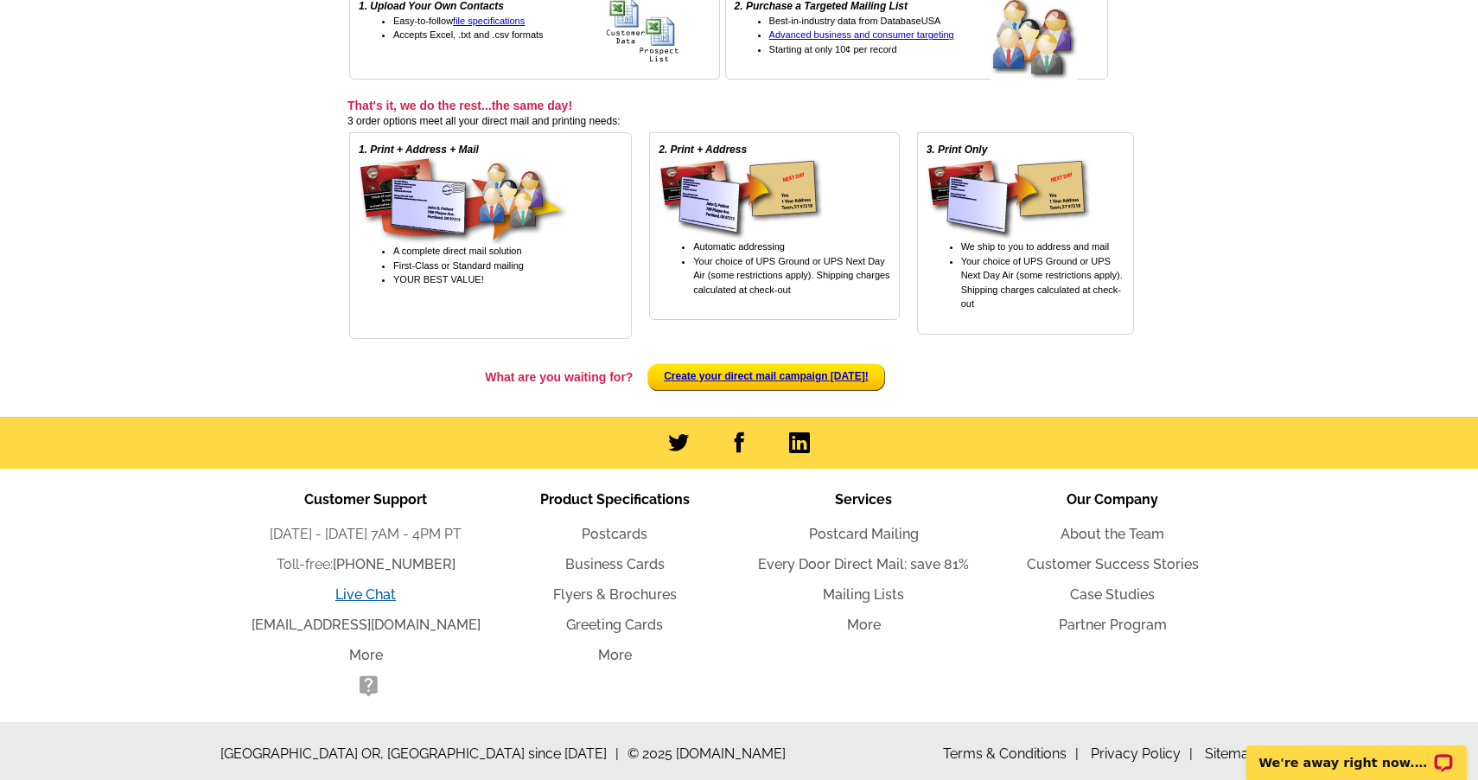
click at [370, 592] on link "Live Chat" at bounding box center [365, 594] width 61 height 16
click at [381, 567] on li "Toll-free: [PHONE_NUMBER]" at bounding box center [365, 564] width 249 height 21
click at [436, 357] on td "What are you waiting for?" at bounding box center [491, 377] width 284 height 40
click at [372, 683] on span at bounding box center [368, 686] width 21 height 22
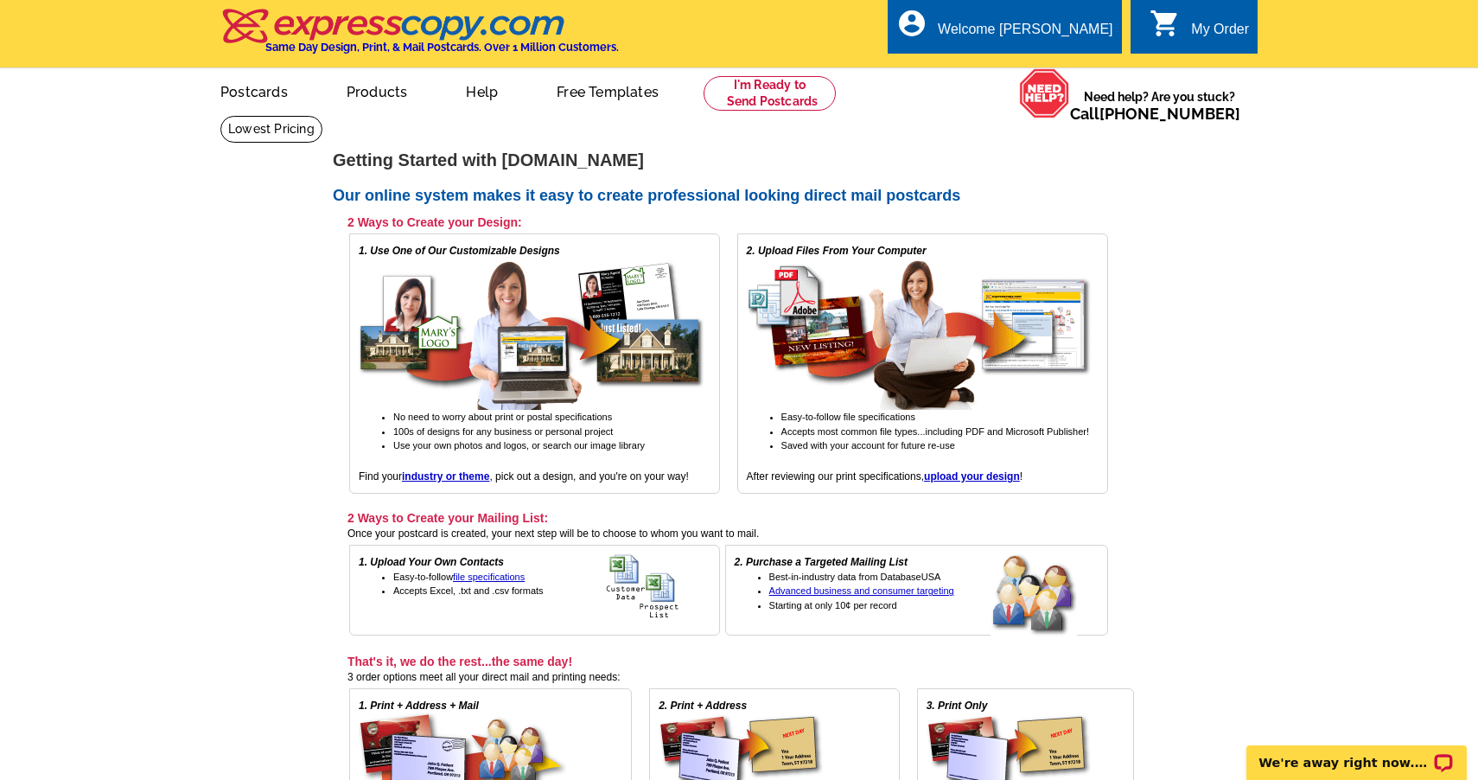
scroll to position [0, 0]
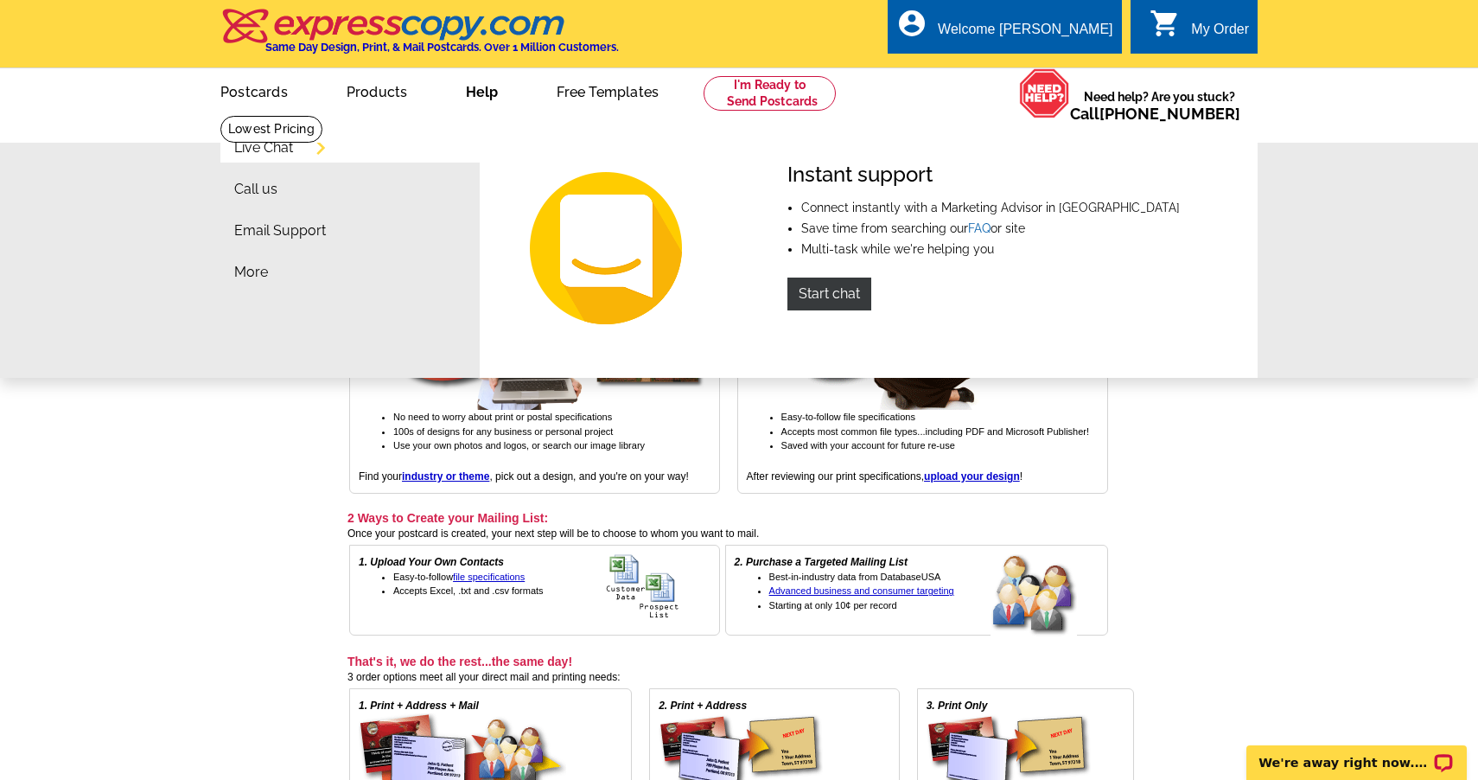
click at [477, 107] on link "Help" at bounding box center [481, 90] width 87 height 41
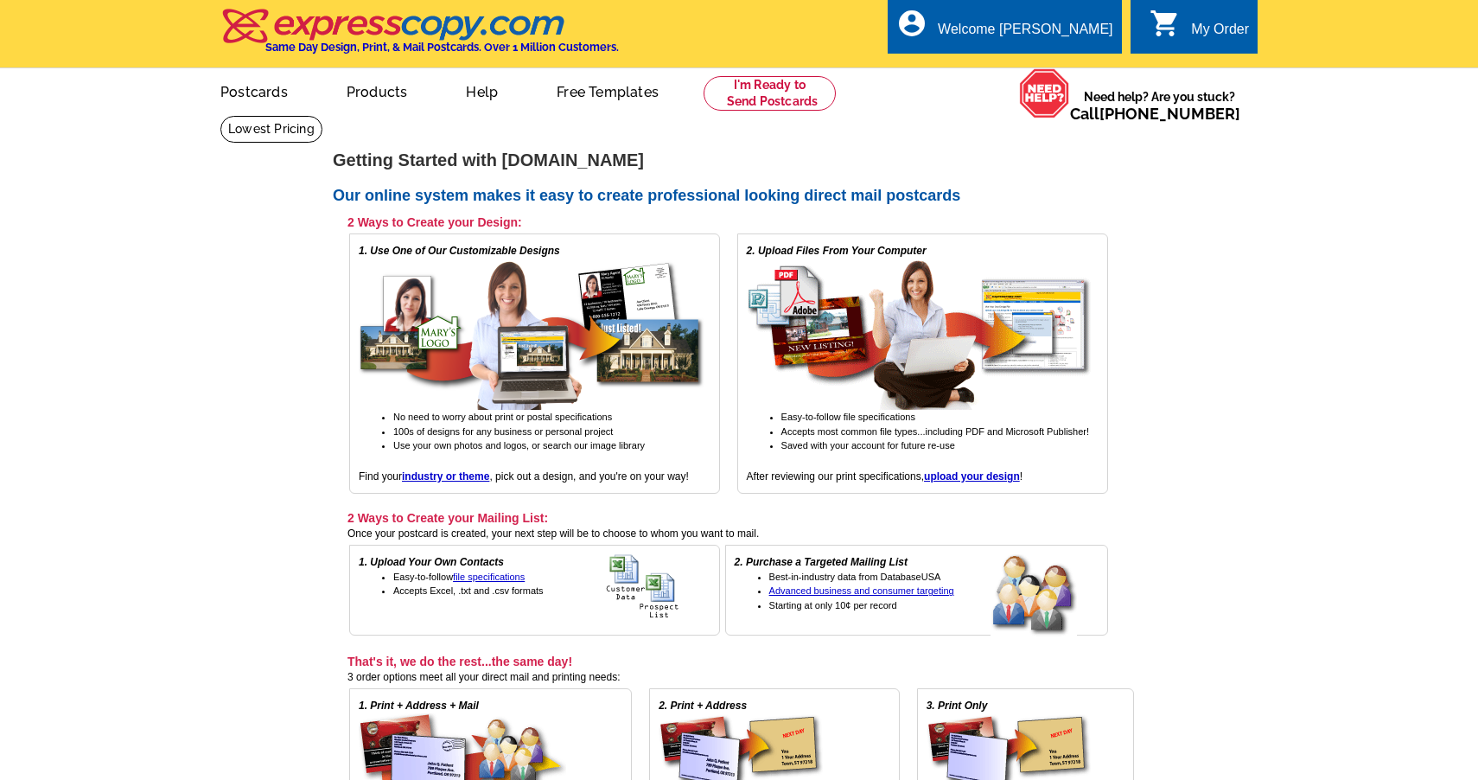
click at [481, 95] on link "Help" at bounding box center [481, 90] width 87 height 41
click at [1171, 105] on link "[PHONE_NUMBER]" at bounding box center [1169, 114] width 141 height 18
click at [1225, 32] on div "My Order" at bounding box center [1220, 34] width 58 height 24
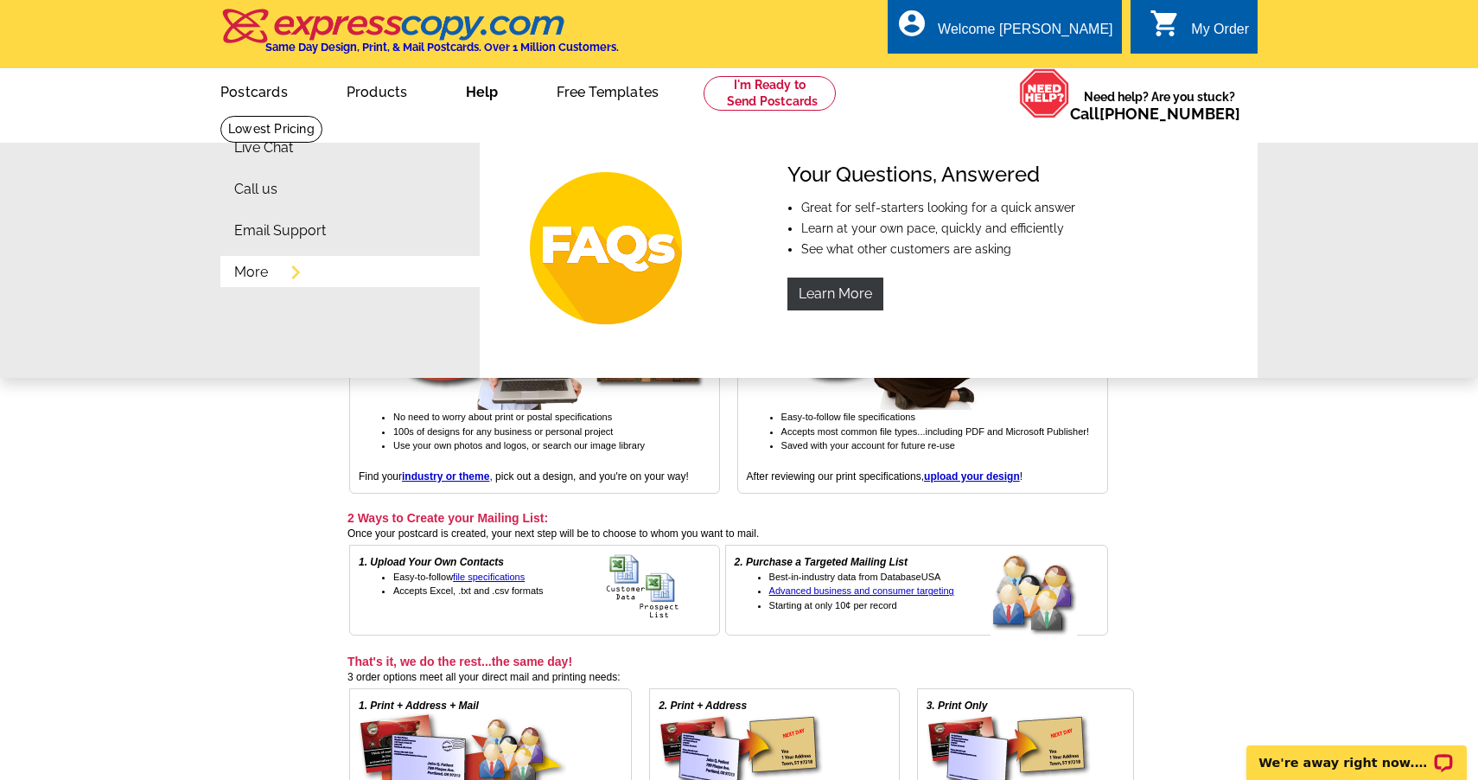
click at [245, 275] on link "More" at bounding box center [251, 272] width 34 height 14
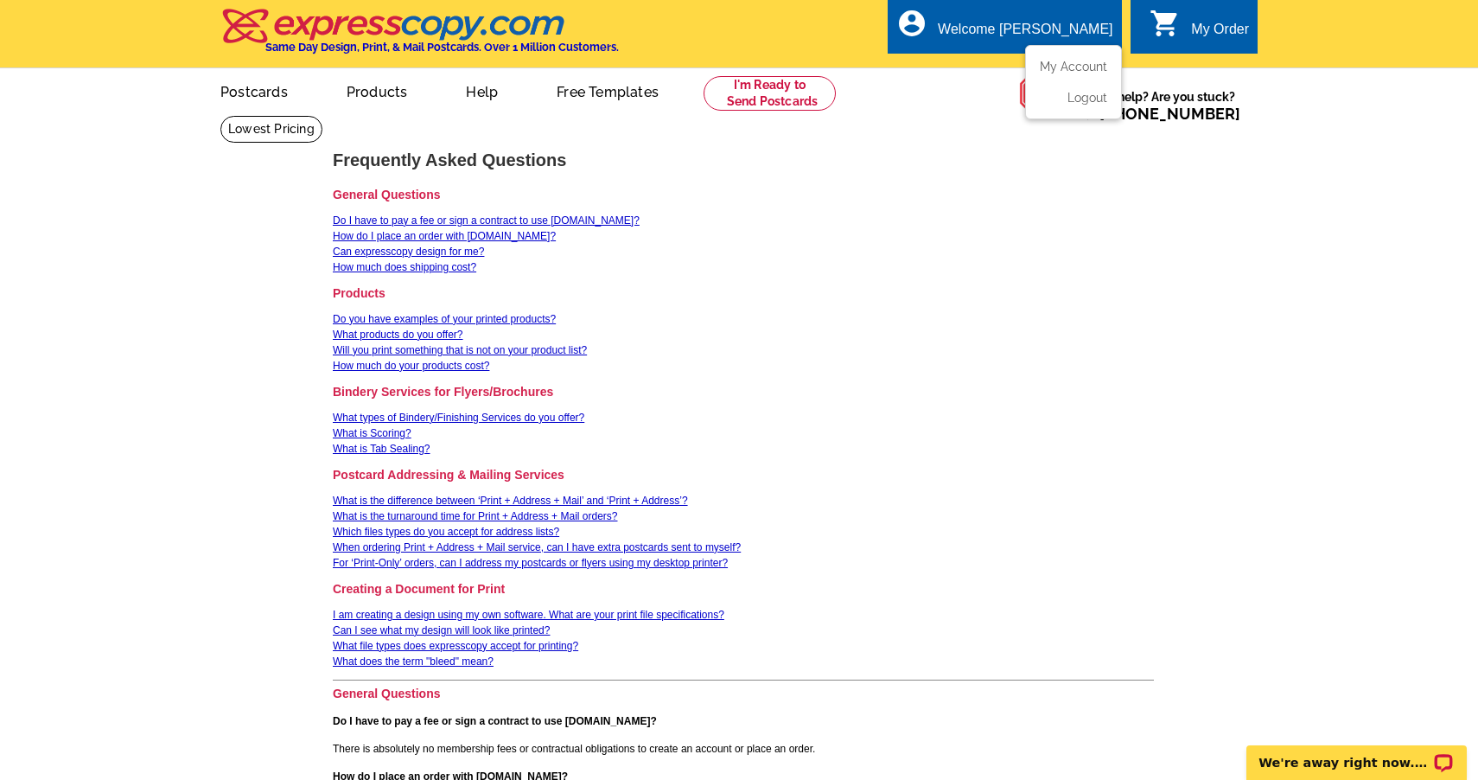
click at [1076, 23] on div "Welcome [PERSON_NAME]" at bounding box center [1025, 34] width 175 height 24
click at [1077, 70] on link "My Account" at bounding box center [1070, 67] width 74 height 16
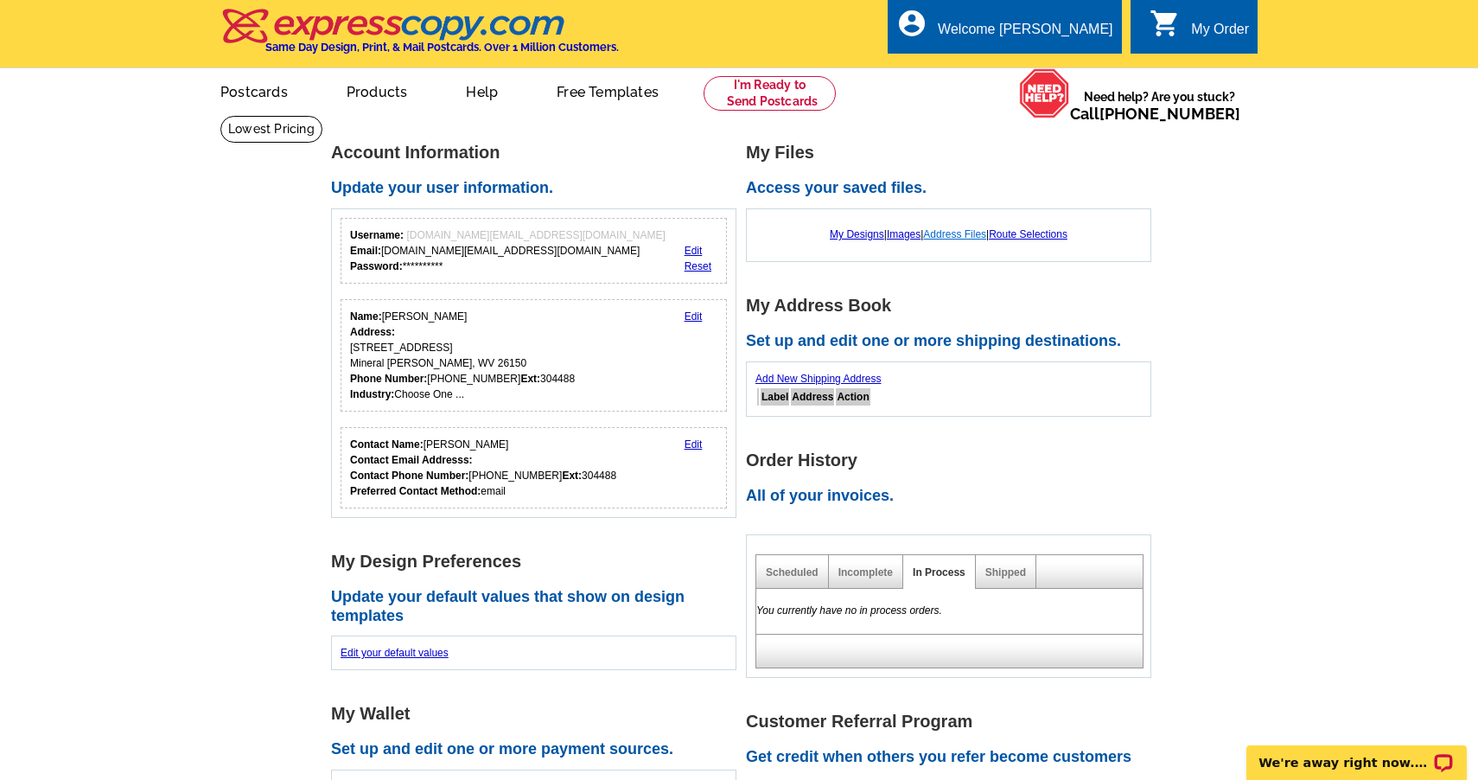
click at [947, 229] on link "Address Files" at bounding box center [954, 234] width 63 height 12
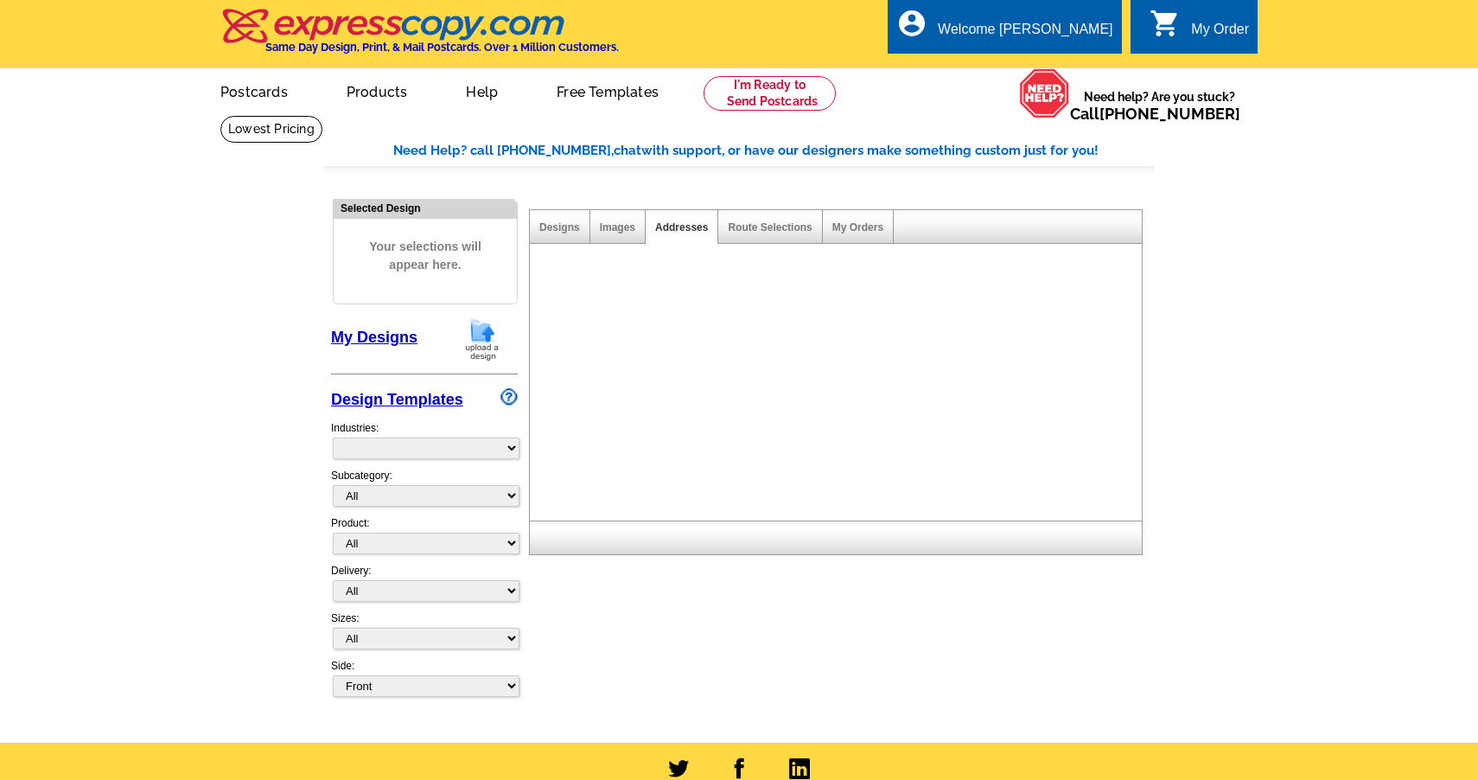
select select "785"
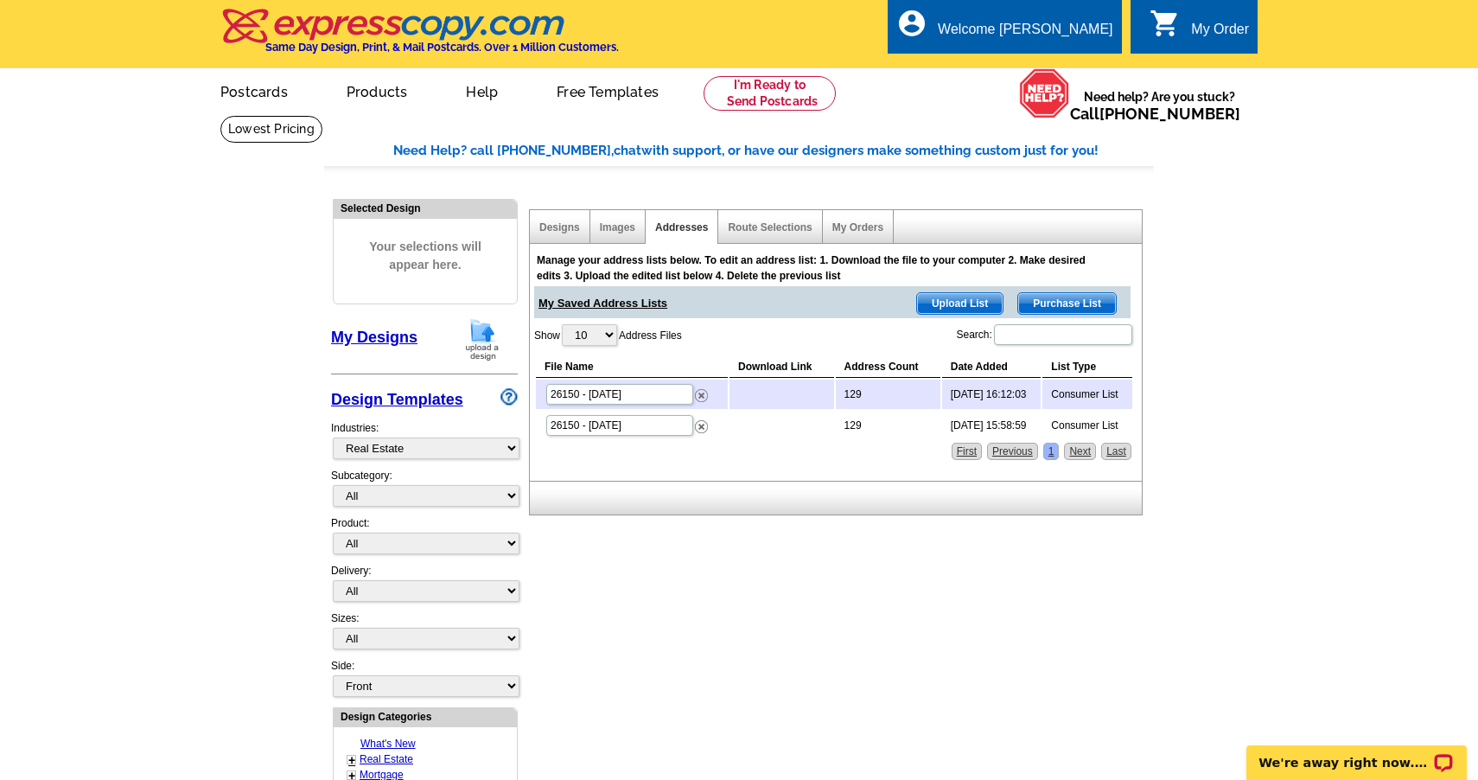
click at [767, 401] on td at bounding box center [781, 393] width 104 height 29
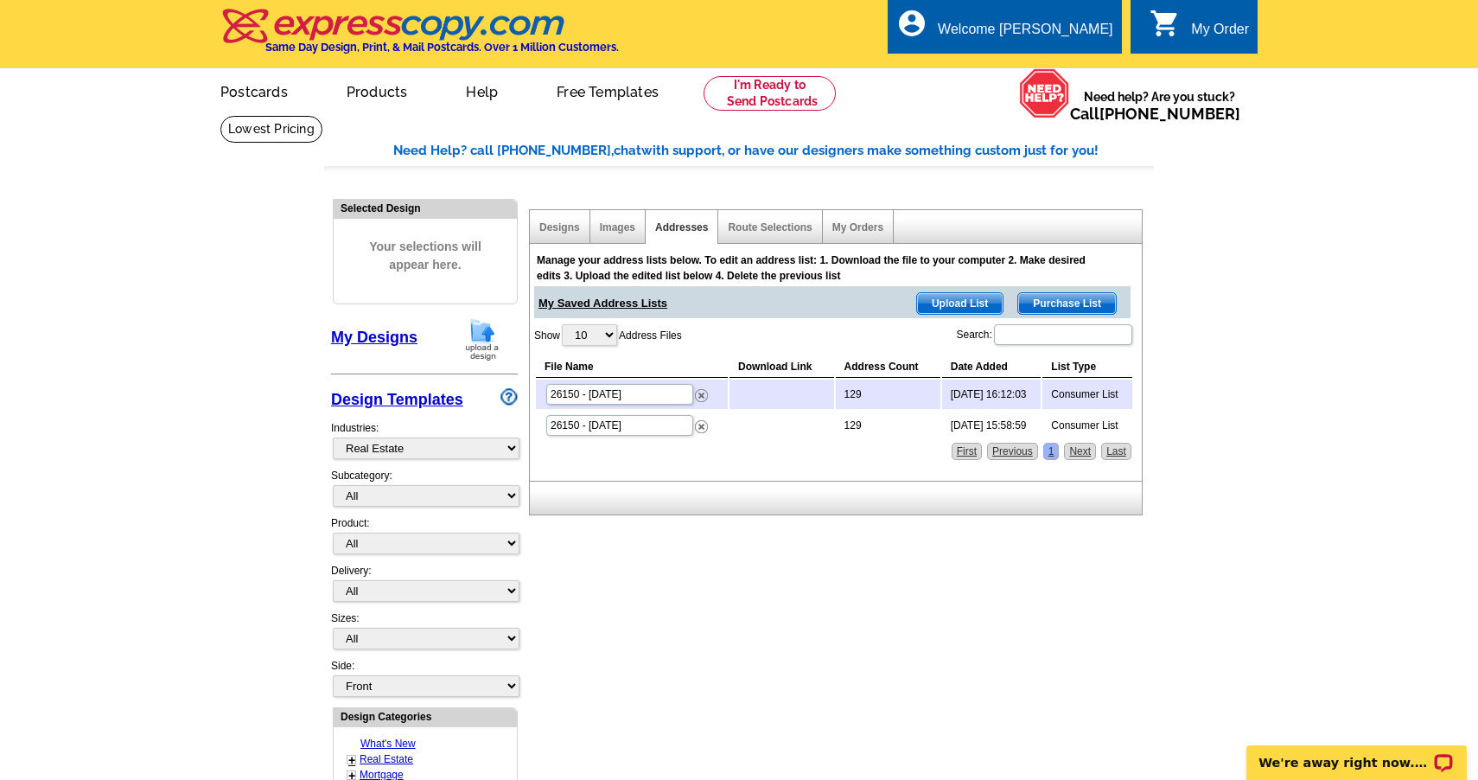
click at [767, 401] on td at bounding box center [781, 393] width 104 height 29
click at [861, 389] on td "129" at bounding box center [888, 393] width 105 height 29
click at [863, 361] on th "Address Count" at bounding box center [888, 367] width 105 height 22
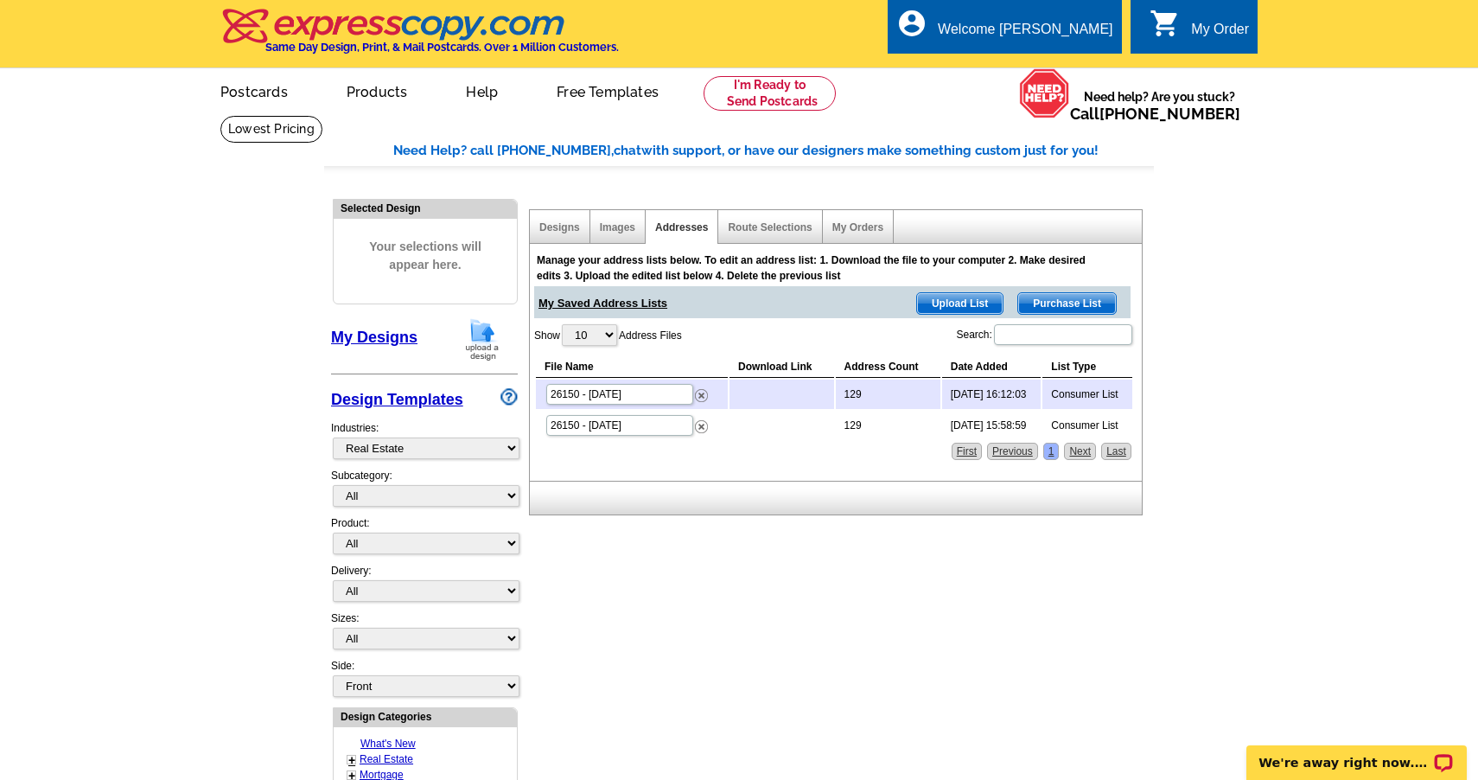
click at [990, 396] on td "2025-08-13 16:12:03" at bounding box center [991, 393] width 99 height 29
click at [624, 302] on span "My Saved Address Lists" at bounding box center [602, 299] width 129 height 26
click at [634, 299] on span "My Saved Address Lists" at bounding box center [602, 299] width 129 height 26
click at [1188, 31] on link "0 shopping_cart My Order" at bounding box center [1199, 30] width 99 height 22
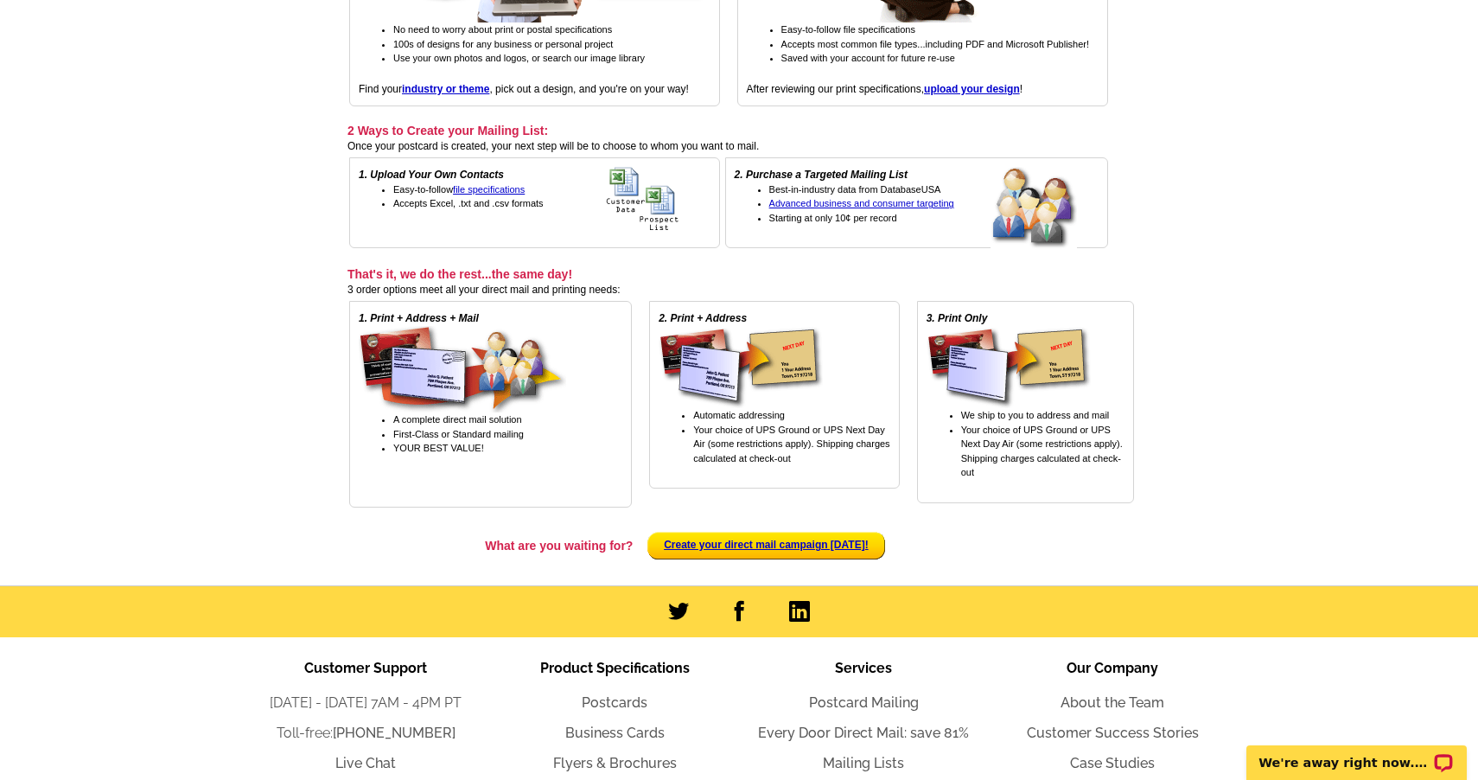
scroll to position [392, 0]
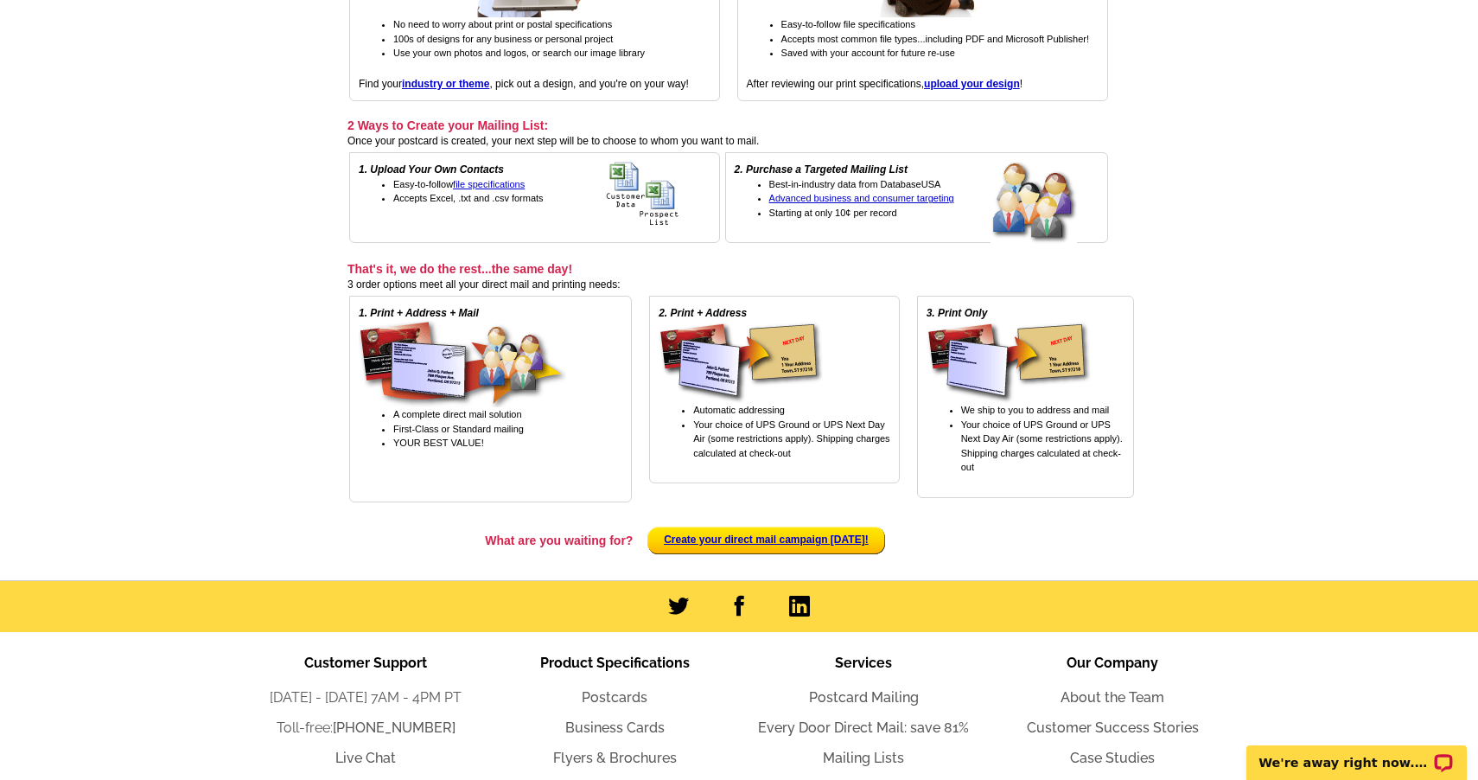
click at [799, 412] on li "Automatic addressing" at bounding box center [791, 410] width 196 height 15
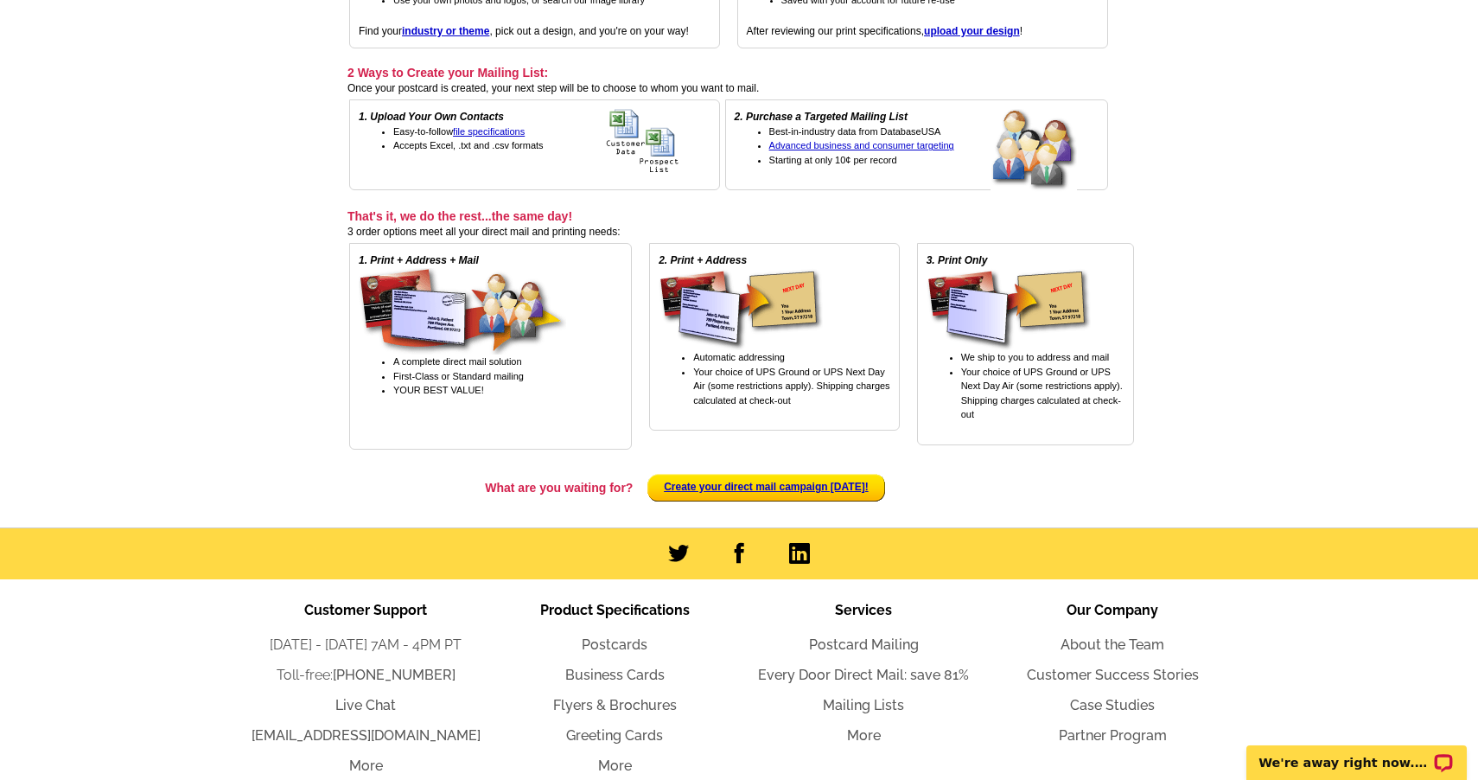
scroll to position [443, 0]
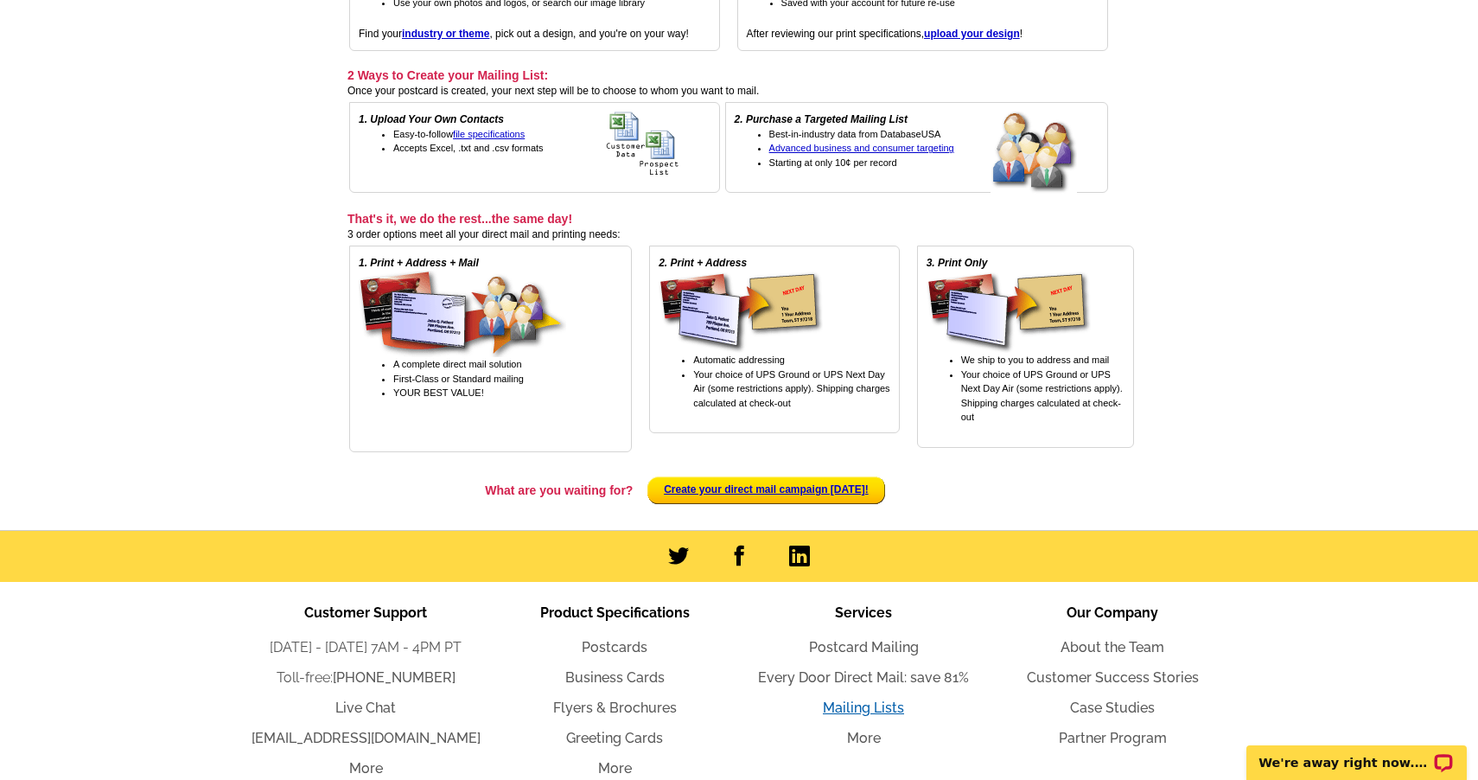
click at [850, 700] on link "Mailing Lists" at bounding box center [863, 707] width 81 height 16
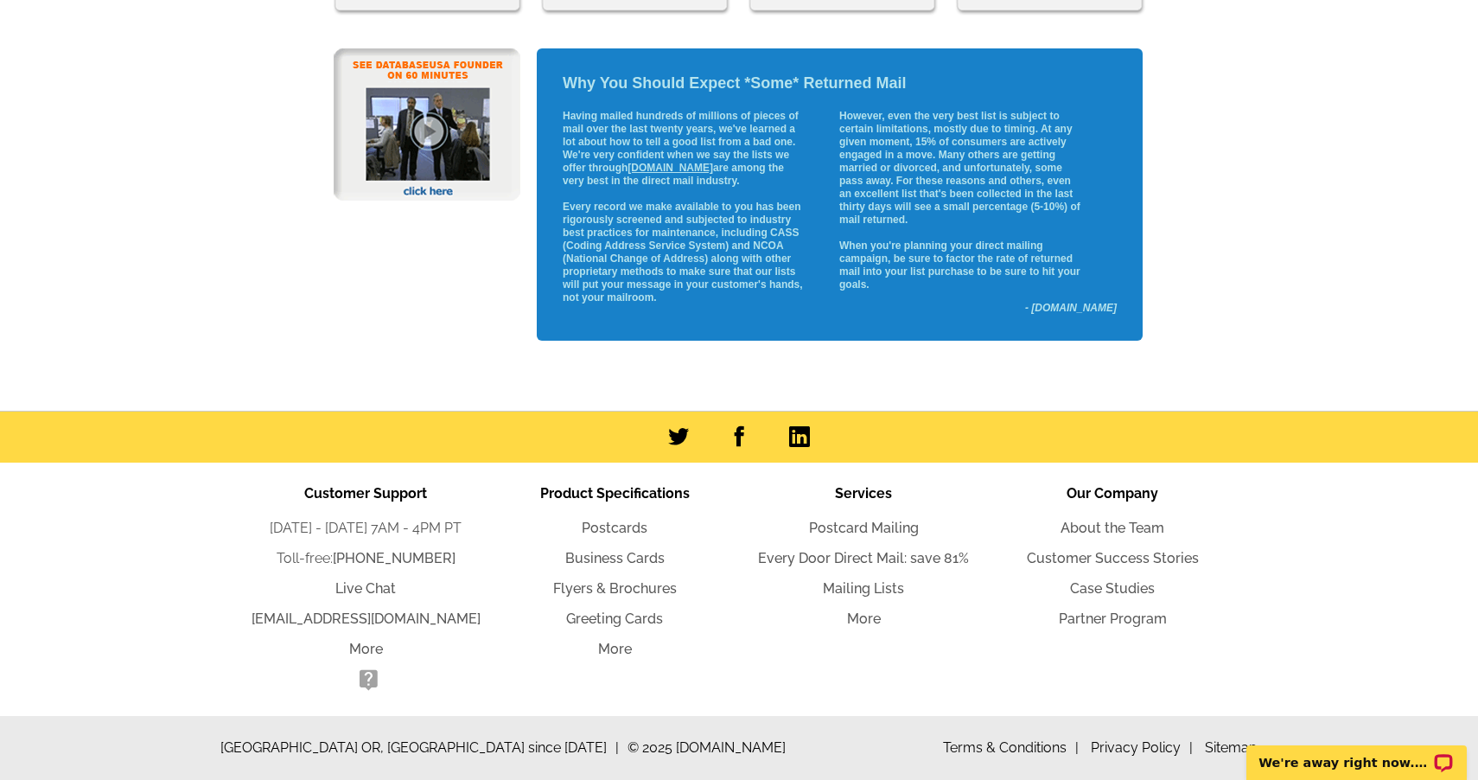
scroll to position [600, 0]
